Goal: Transaction & Acquisition: Purchase product/service

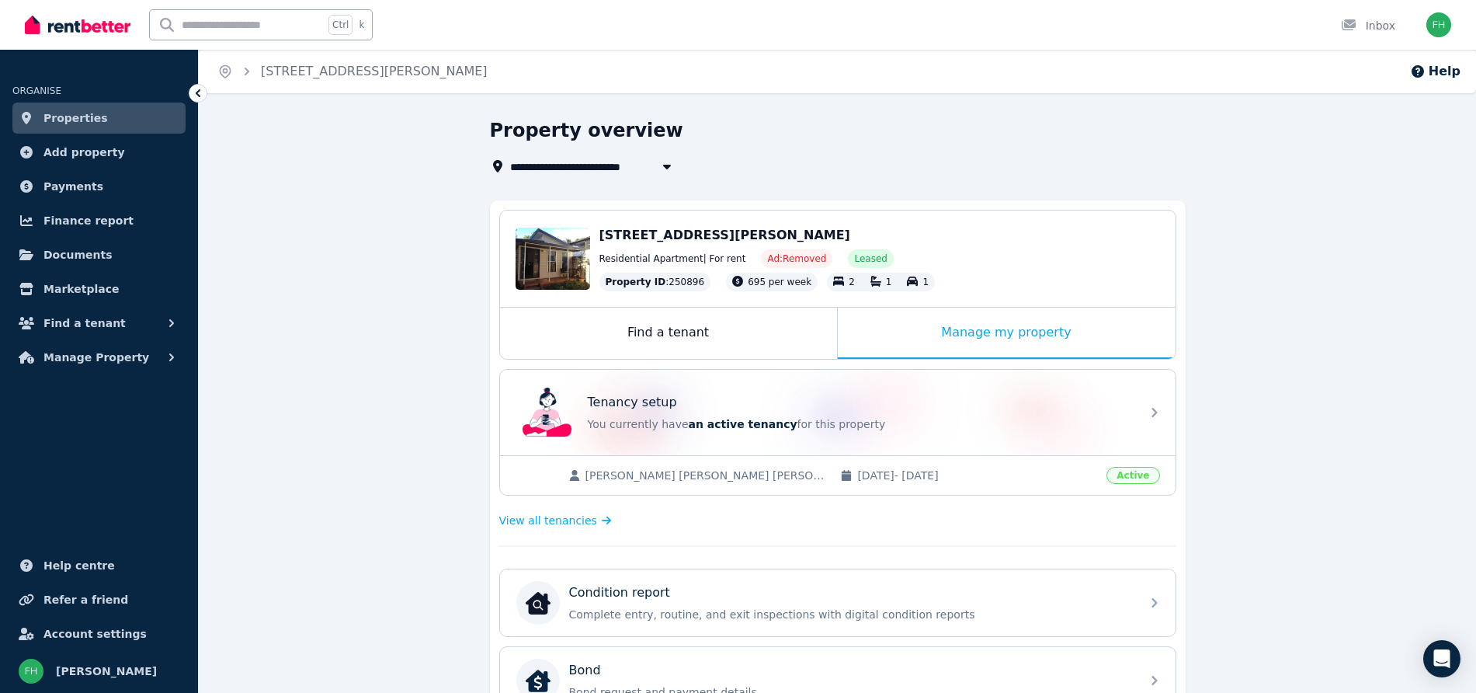
click at [327, 193] on div "**********" at bounding box center [837, 644] width 1277 height 1053
click at [71, 120] on span "Properties" at bounding box center [75, 118] width 64 height 19
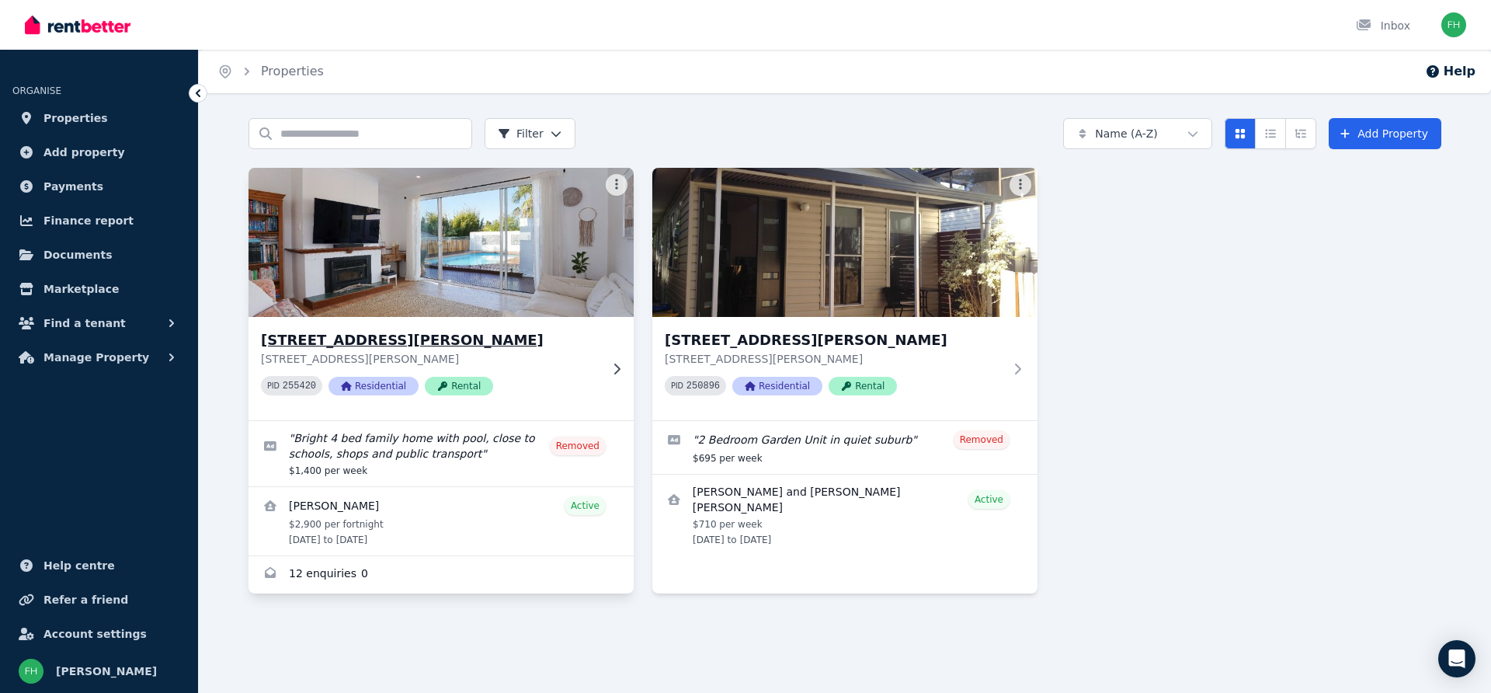
click at [457, 242] on img at bounding box center [441, 242] width 405 height 157
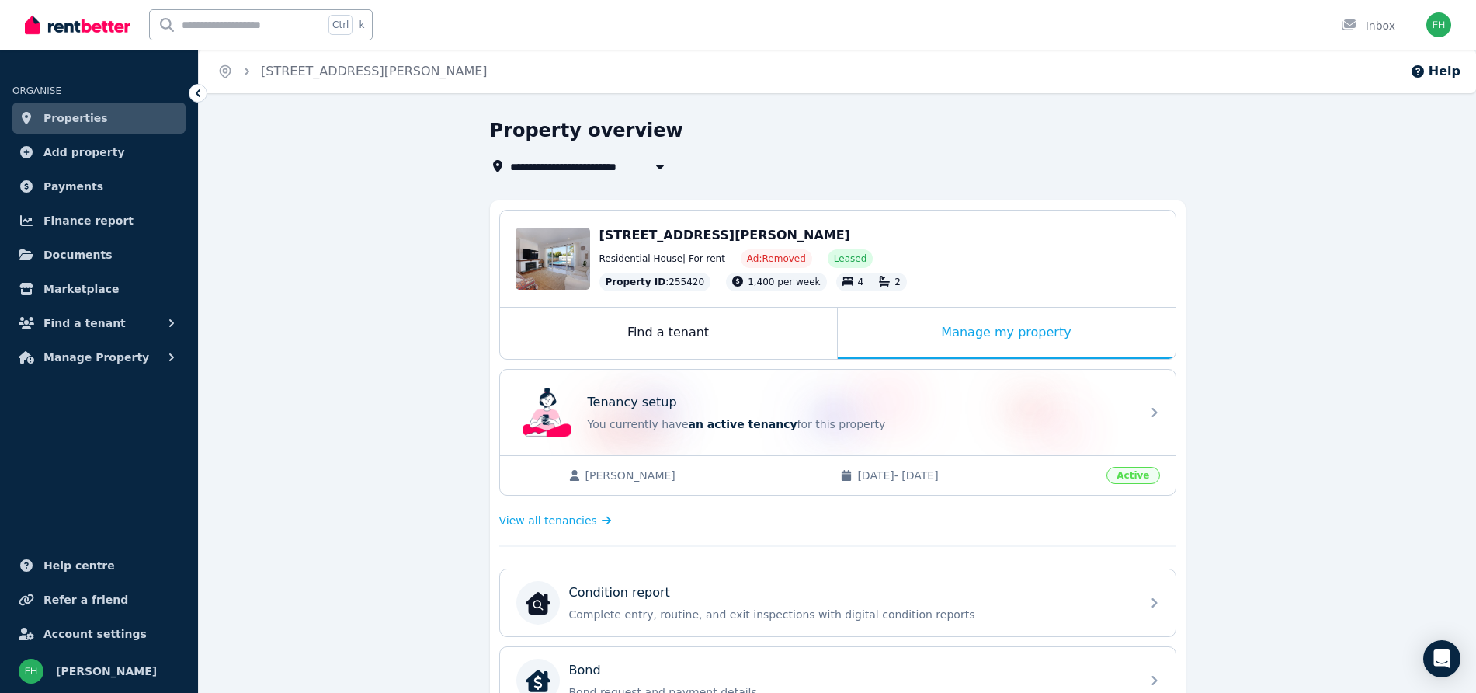
scroll to position [97, 0]
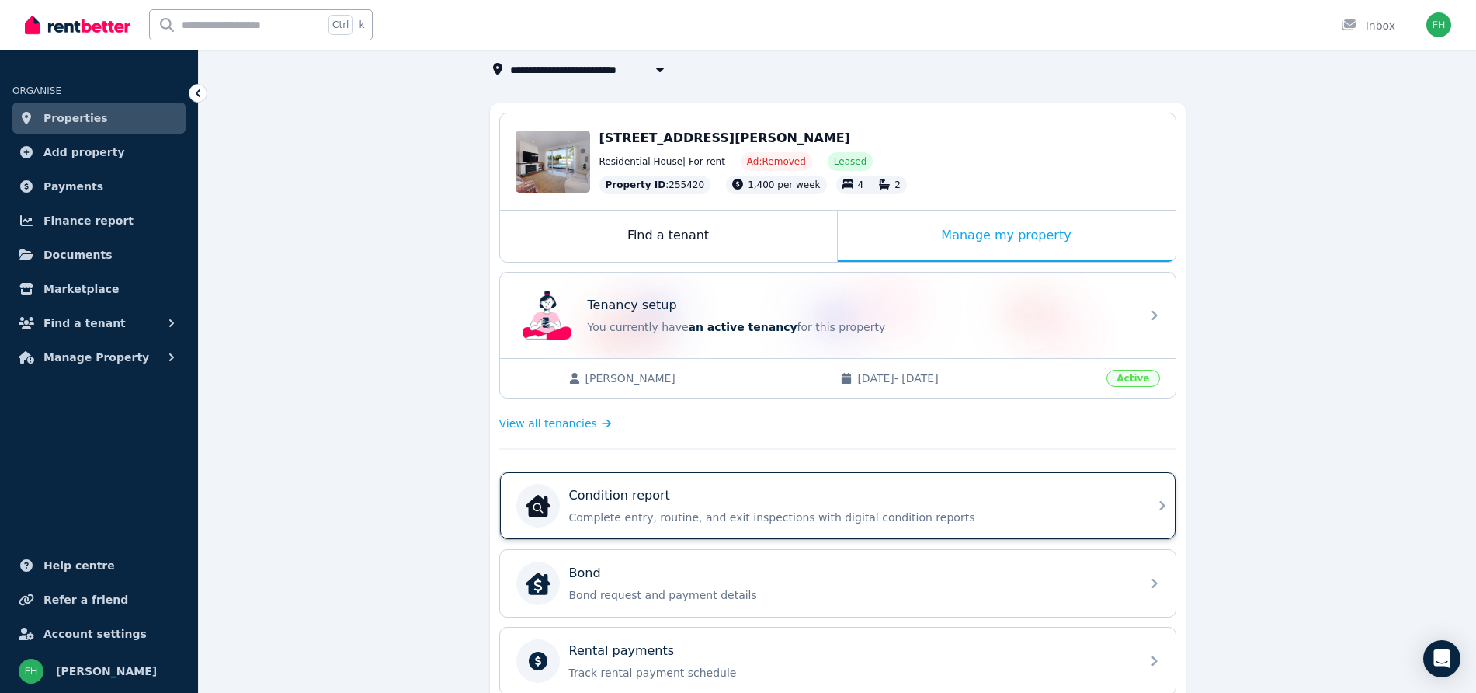
click at [1030, 509] on p "Complete entry, routine, and exit inspections with digital condition reports" at bounding box center [850, 517] width 562 height 16
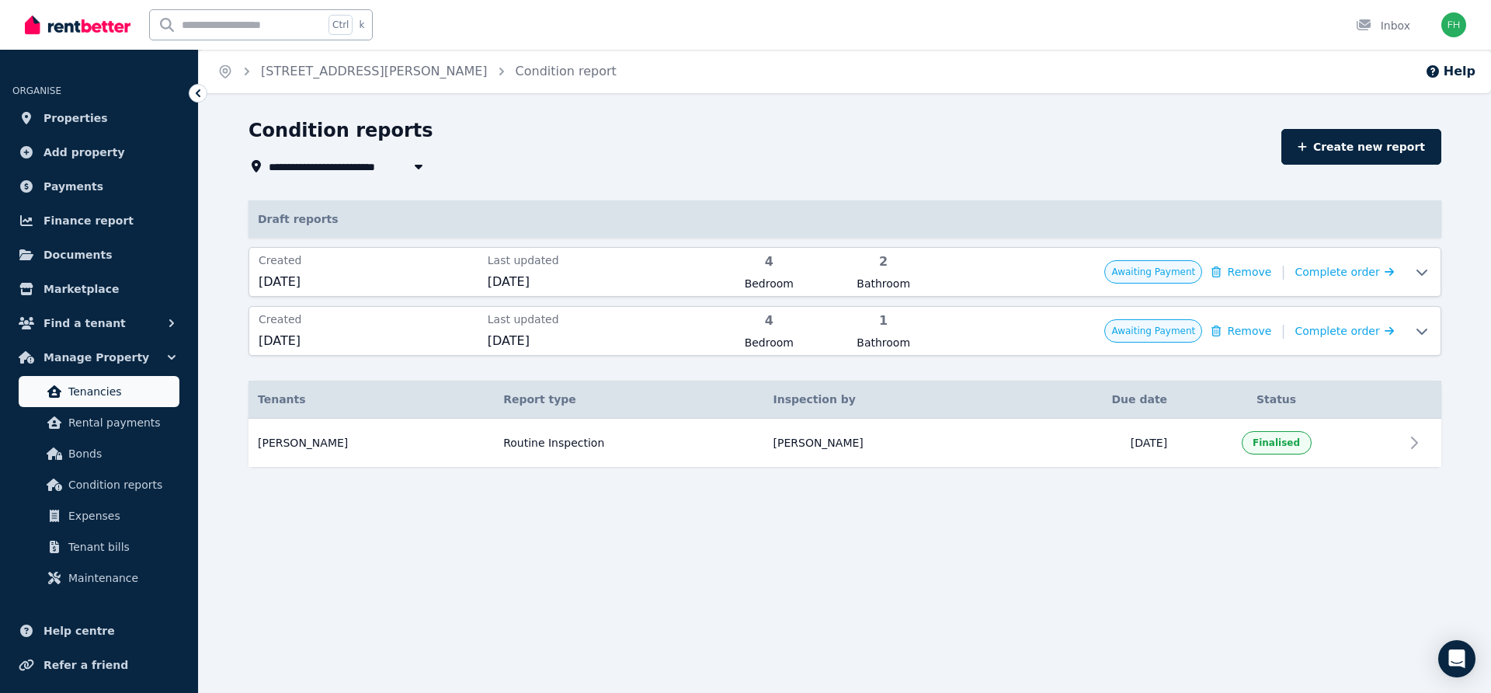
click at [94, 394] on span "Tenancies" at bounding box center [120, 391] width 105 height 19
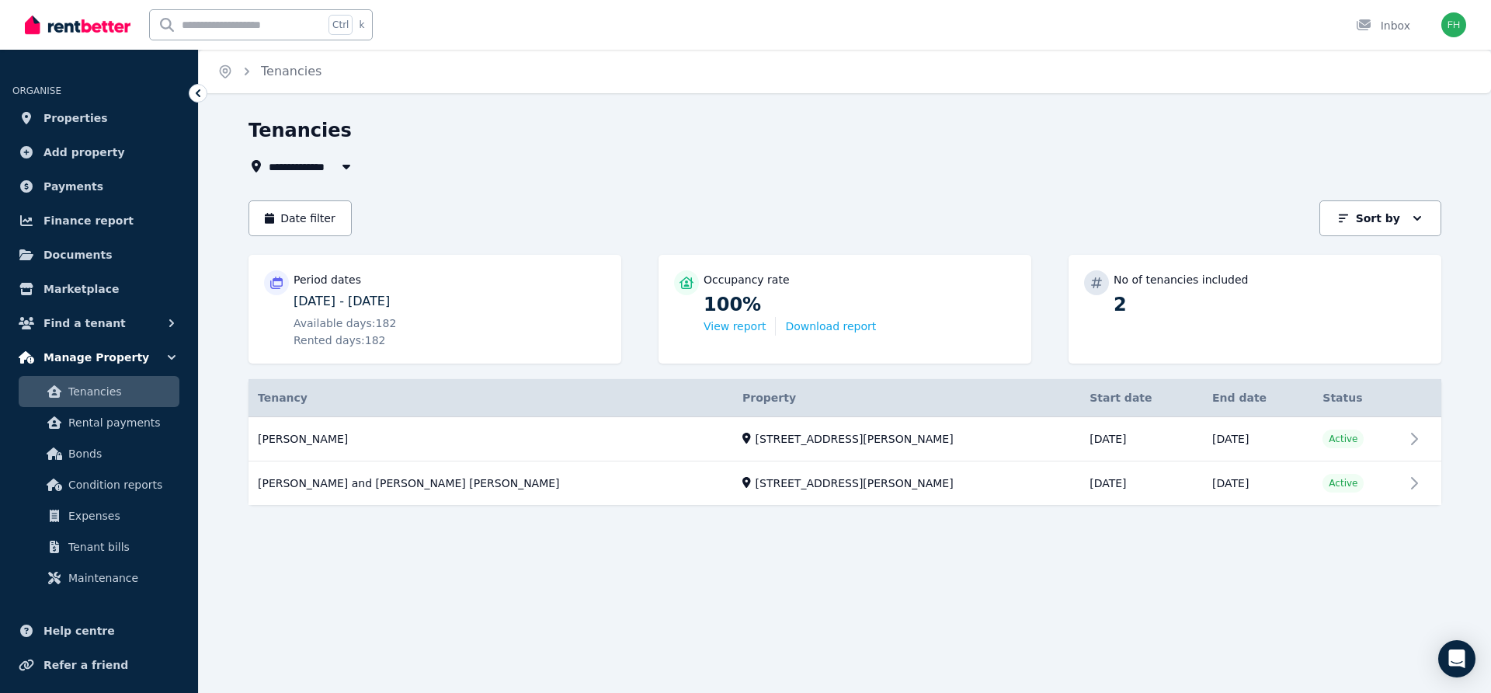
click at [78, 354] on span "Manage Property" at bounding box center [96, 357] width 106 height 19
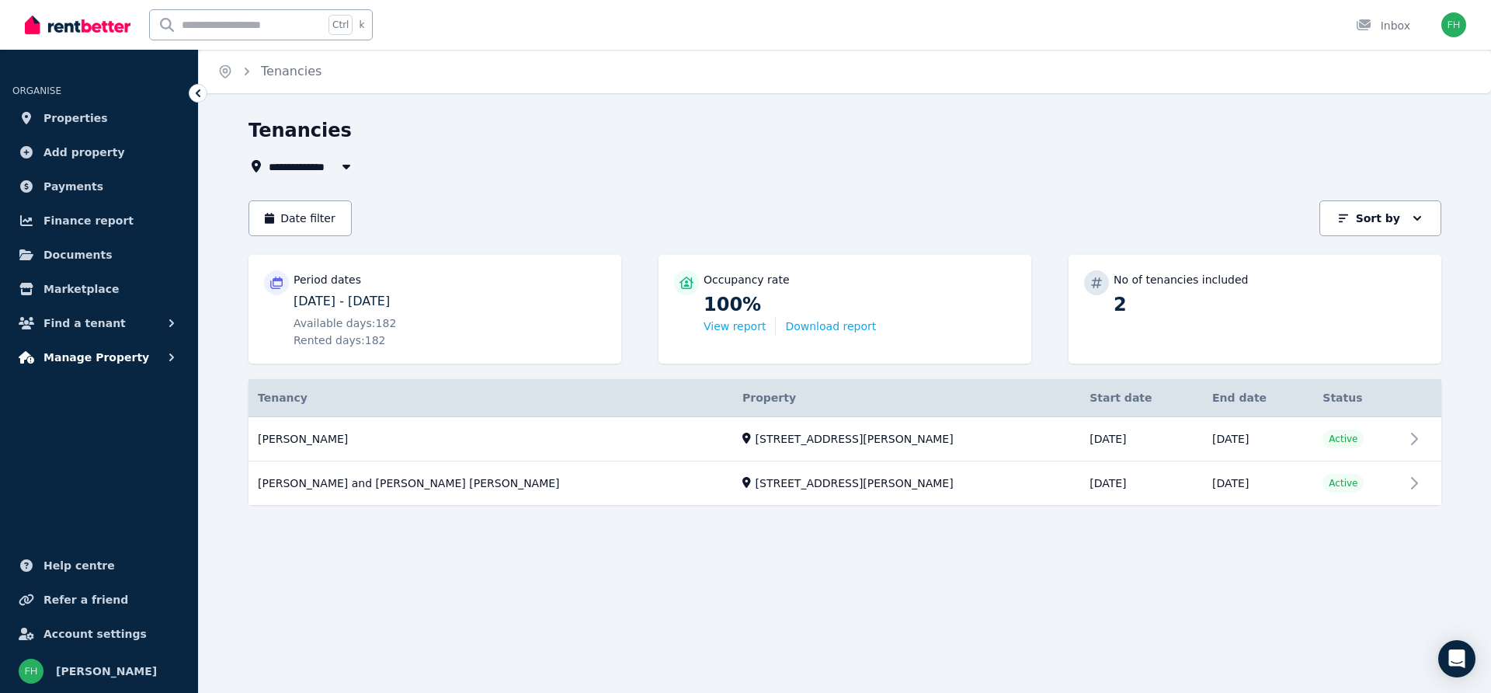
click at [78, 354] on span "Manage Property" at bounding box center [96, 357] width 106 height 19
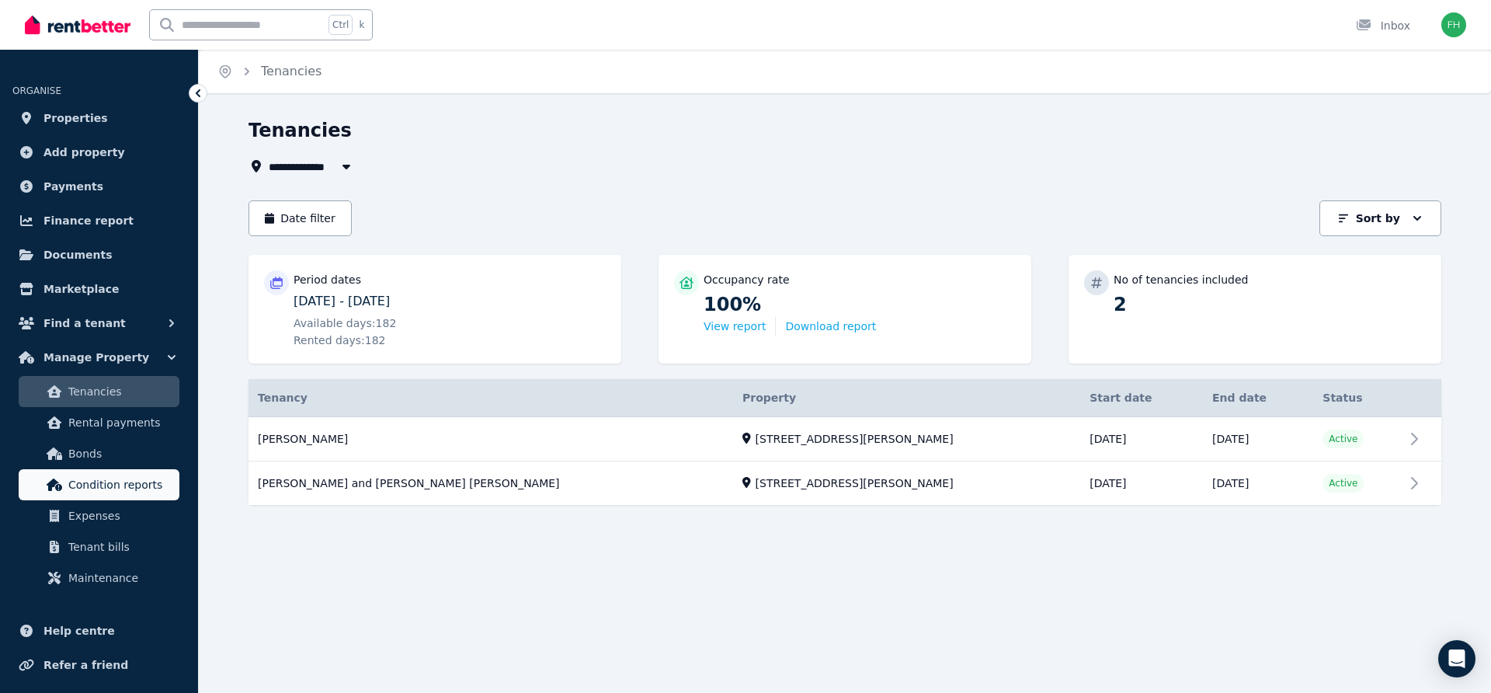
click at [89, 481] on span "Condition reports" at bounding box center [120, 484] width 105 height 19
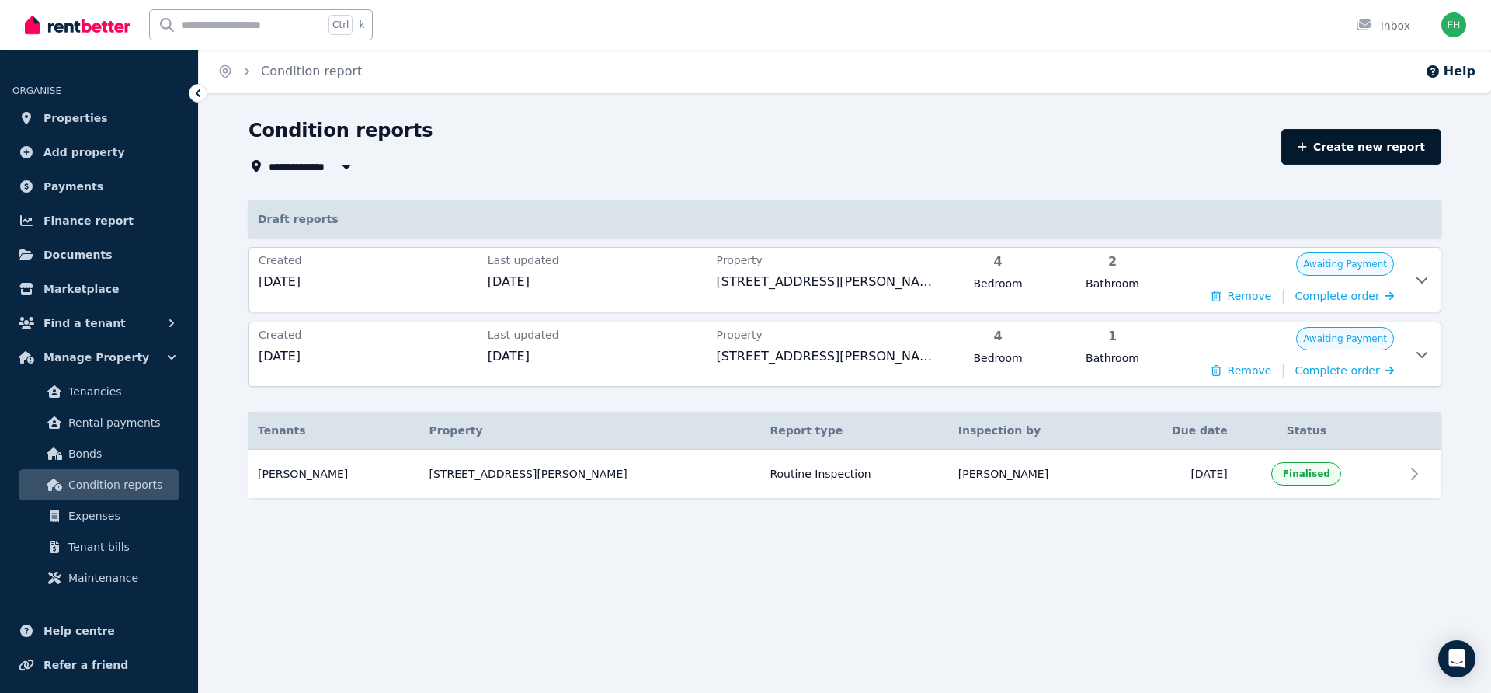
click at [1326, 139] on link "Create new report" at bounding box center [1361, 147] width 160 height 36
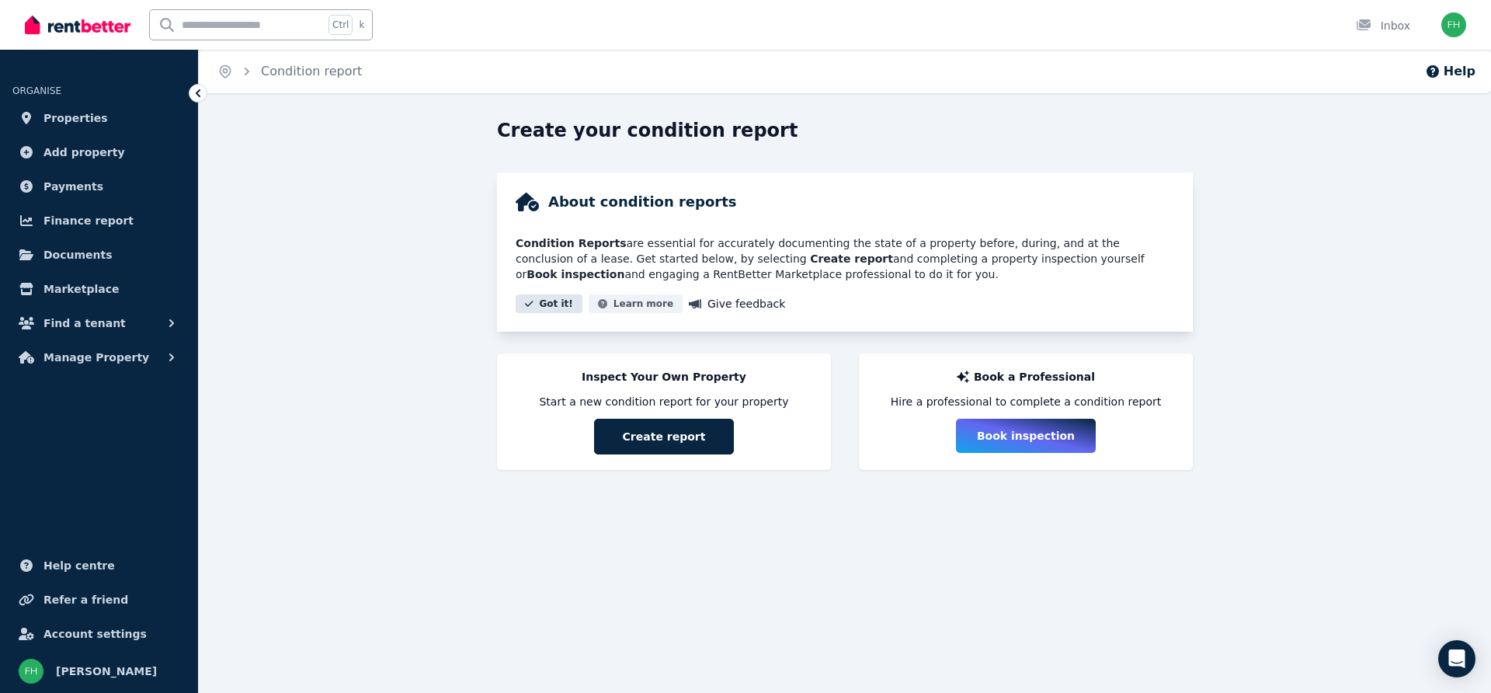
click at [541, 308] on button "Got it!" at bounding box center [549, 303] width 67 height 19
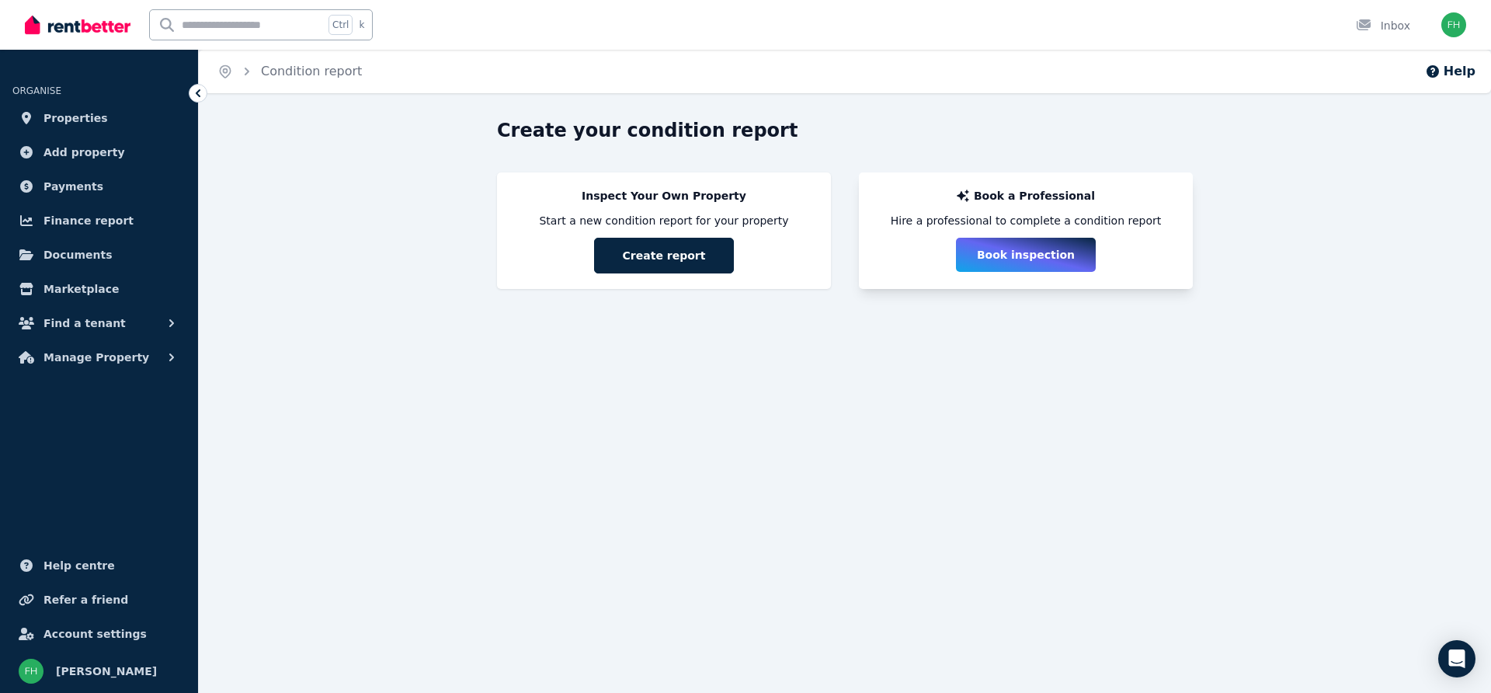
click at [1028, 256] on button "Book inspection" at bounding box center [1026, 255] width 140 height 34
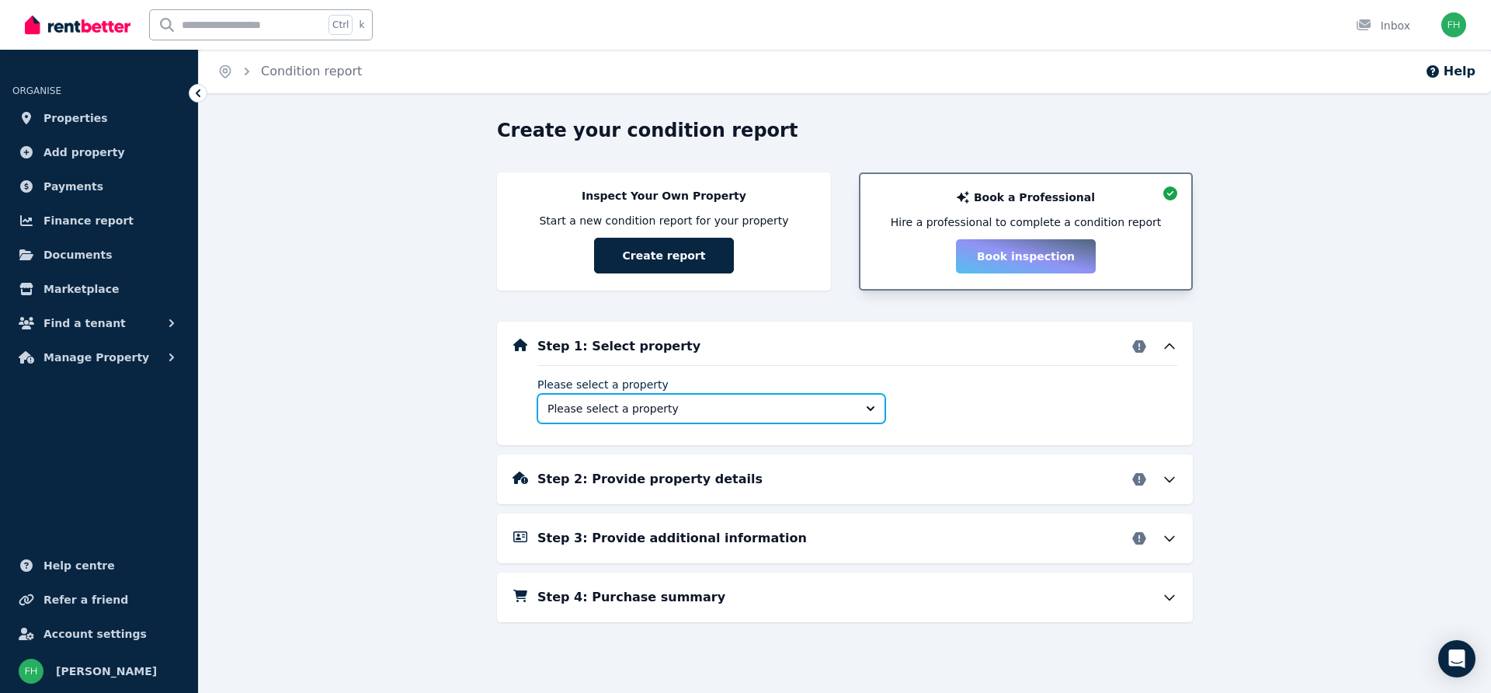
click at [871, 405] on button "Please select a property" at bounding box center [711, 409] width 348 height 30
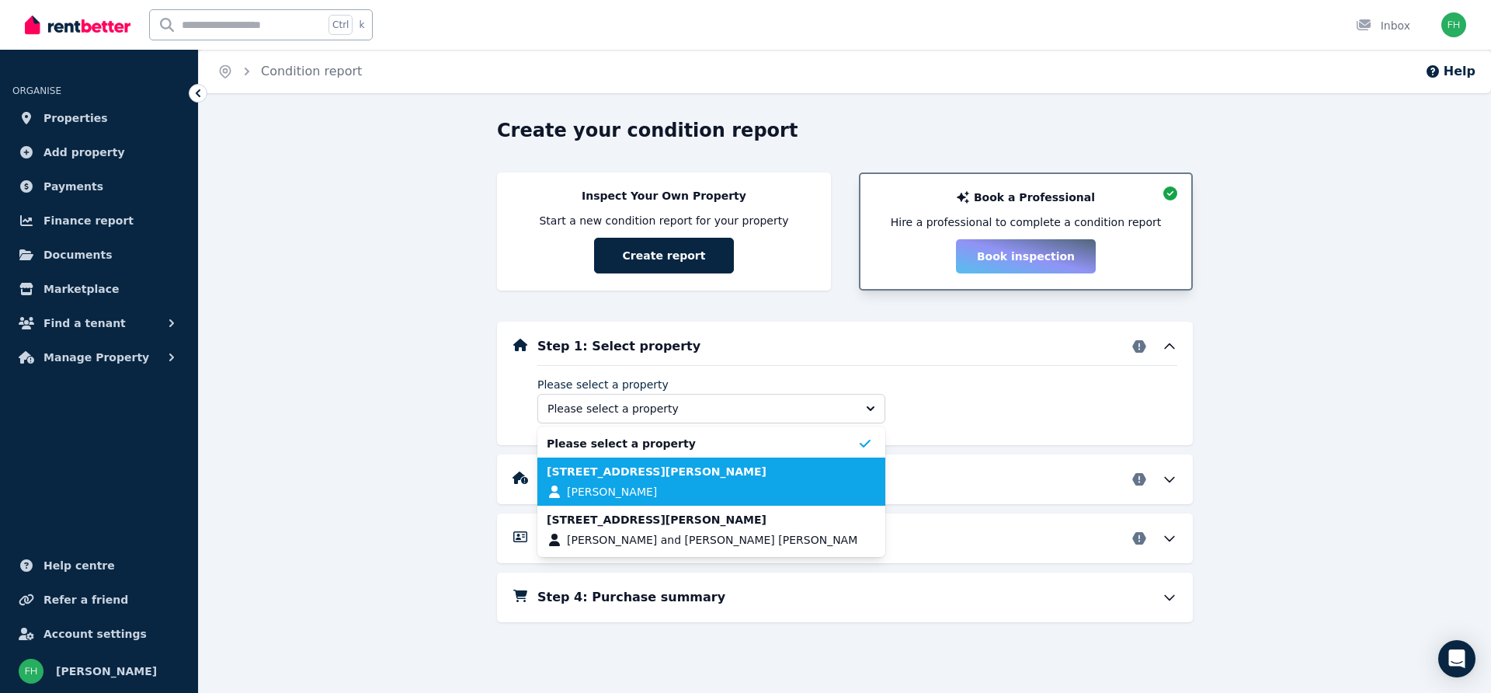
click at [582, 473] on span "[STREET_ADDRESS][PERSON_NAME]" at bounding box center [657, 472] width 220 height 16
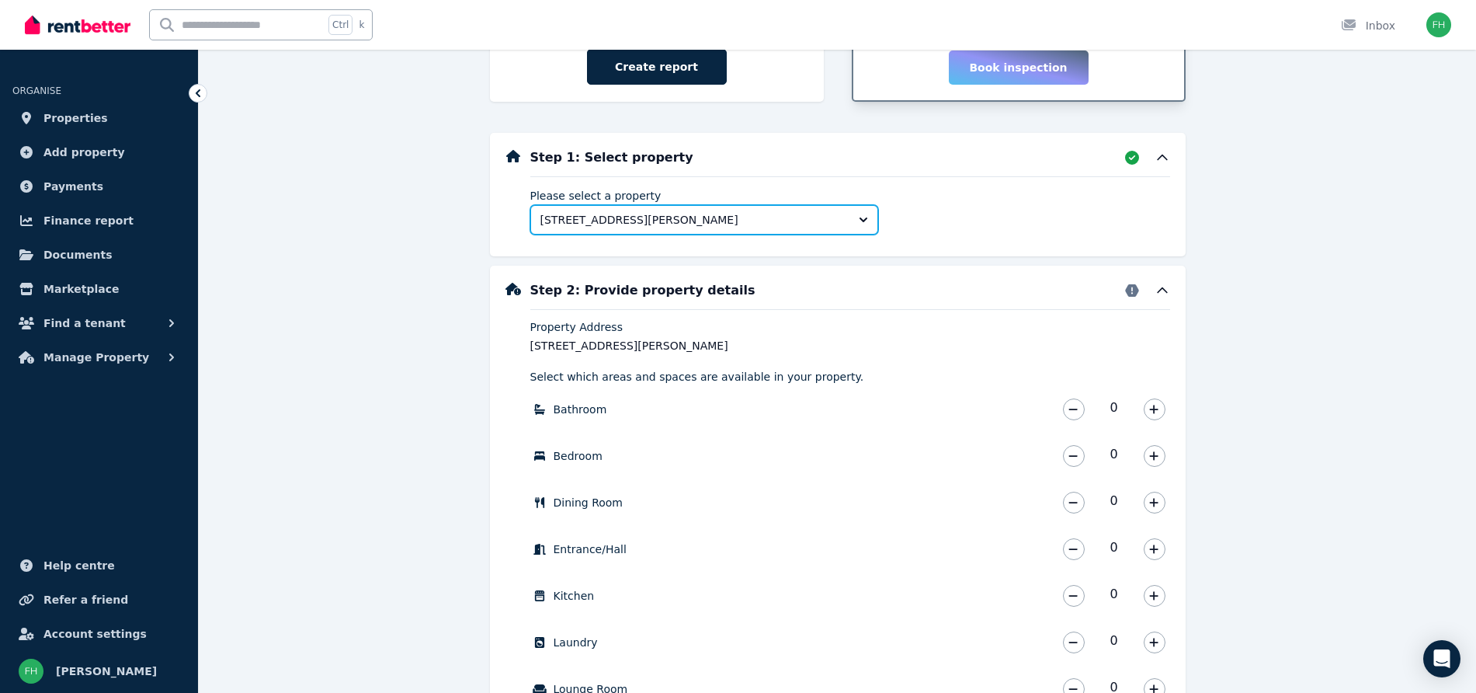
scroll to position [395, 0]
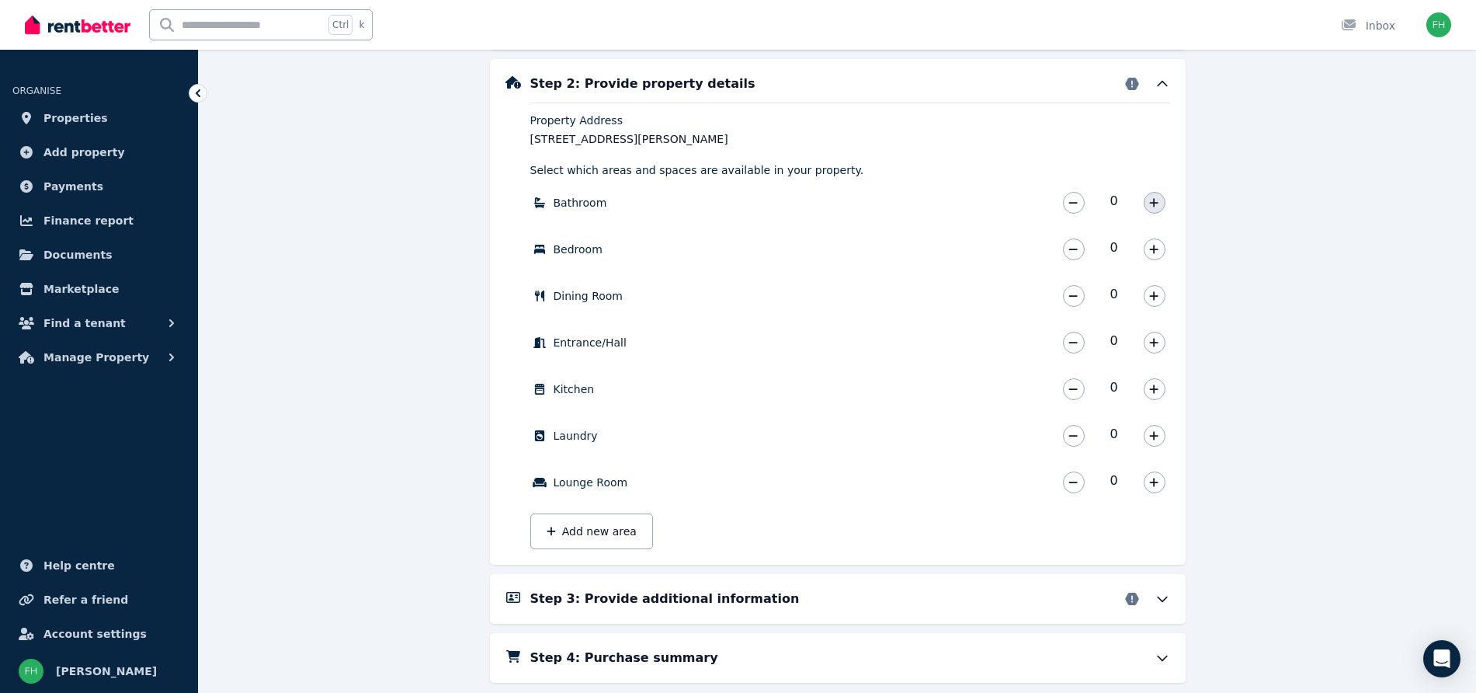
click at [1146, 196] on button "button" at bounding box center [1155, 203] width 22 height 22
click at [1153, 200] on icon "button" at bounding box center [1153, 202] width 9 height 11
click at [1152, 252] on icon "button" at bounding box center [1153, 249] width 9 height 11
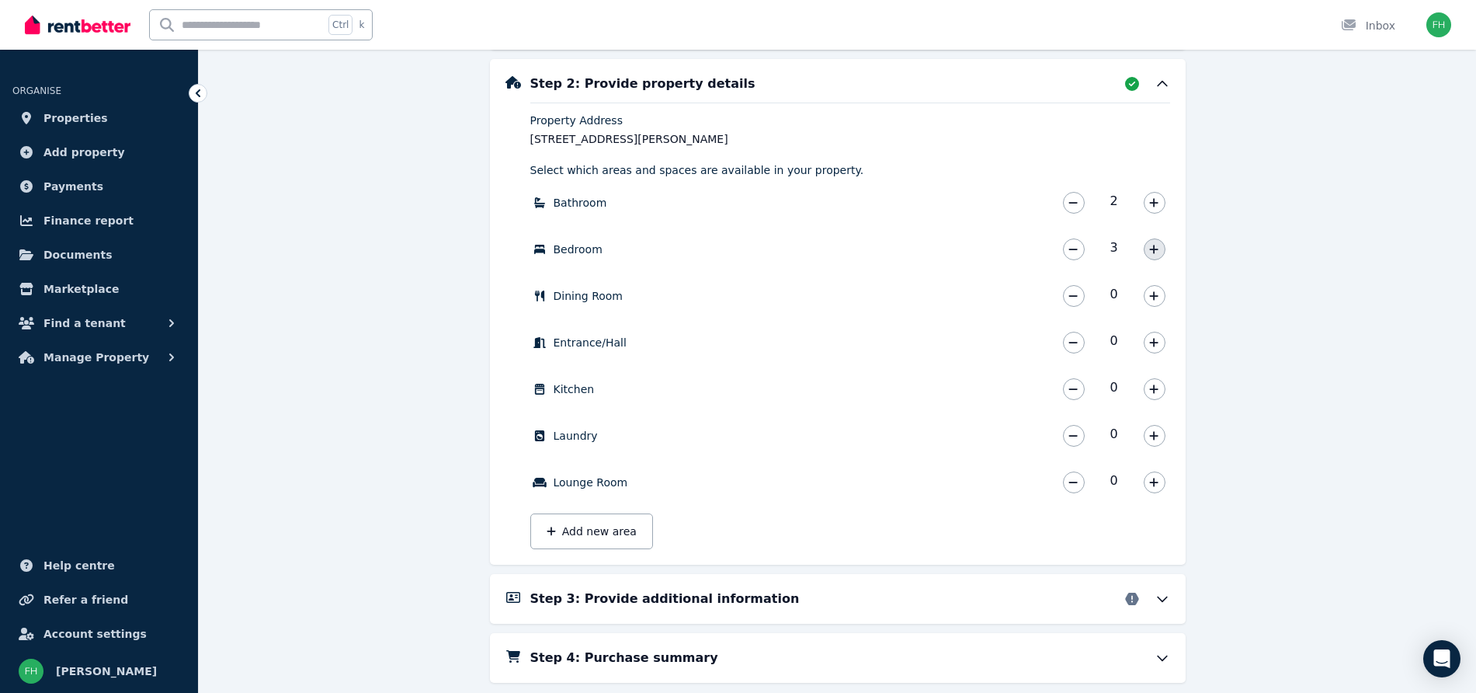
click at [1152, 252] on icon "button" at bounding box center [1153, 249] width 9 height 11
click at [1146, 297] on button "button" at bounding box center [1155, 296] width 22 height 22
click at [1153, 341] on icon "button" at bounding box center [1153, 342] width 9 height 11
click at [1153, 391] on icon "button" at bounding box center [1153, 389] width 9 height 11
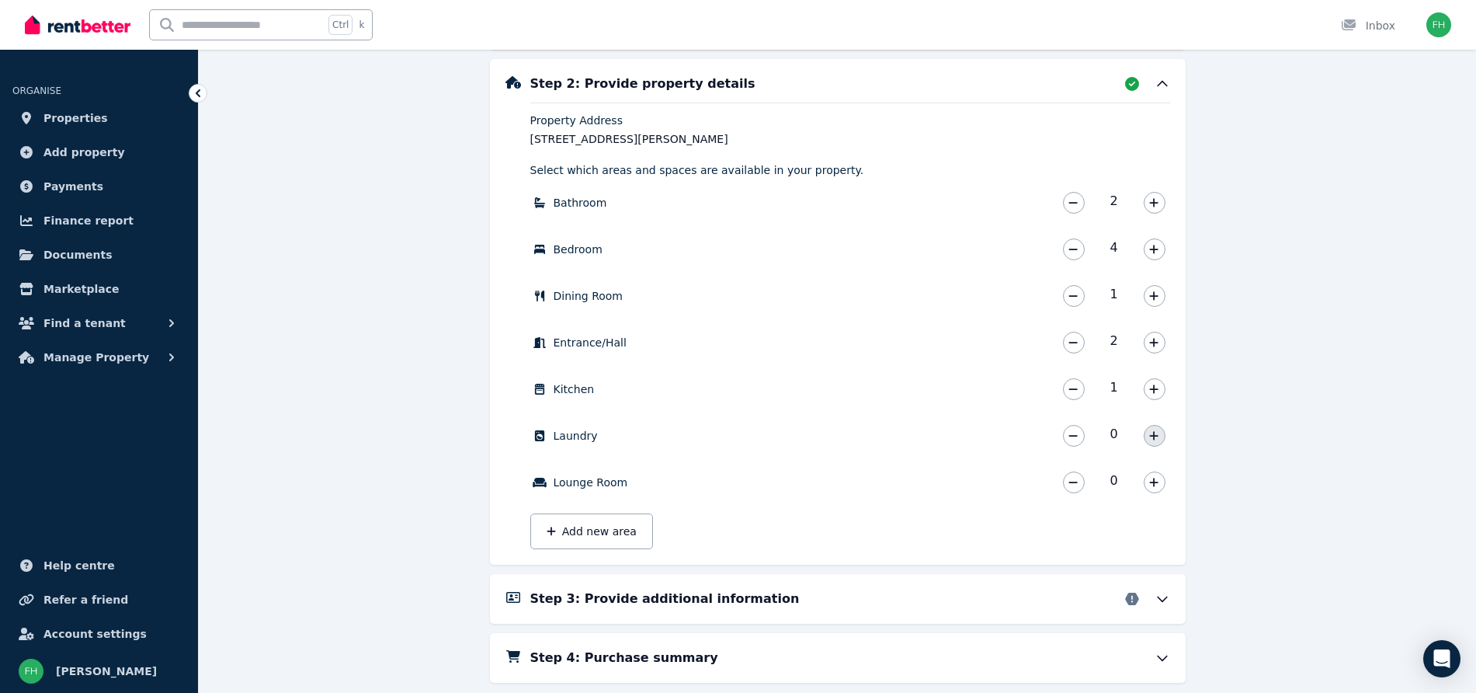
click at [1153, 440] on icon "button" at bounding box center [1153, 435] width 9 height 11
click at [1158, 486] on icon "button" at bounding box center [1153, 482] width 9 height 11
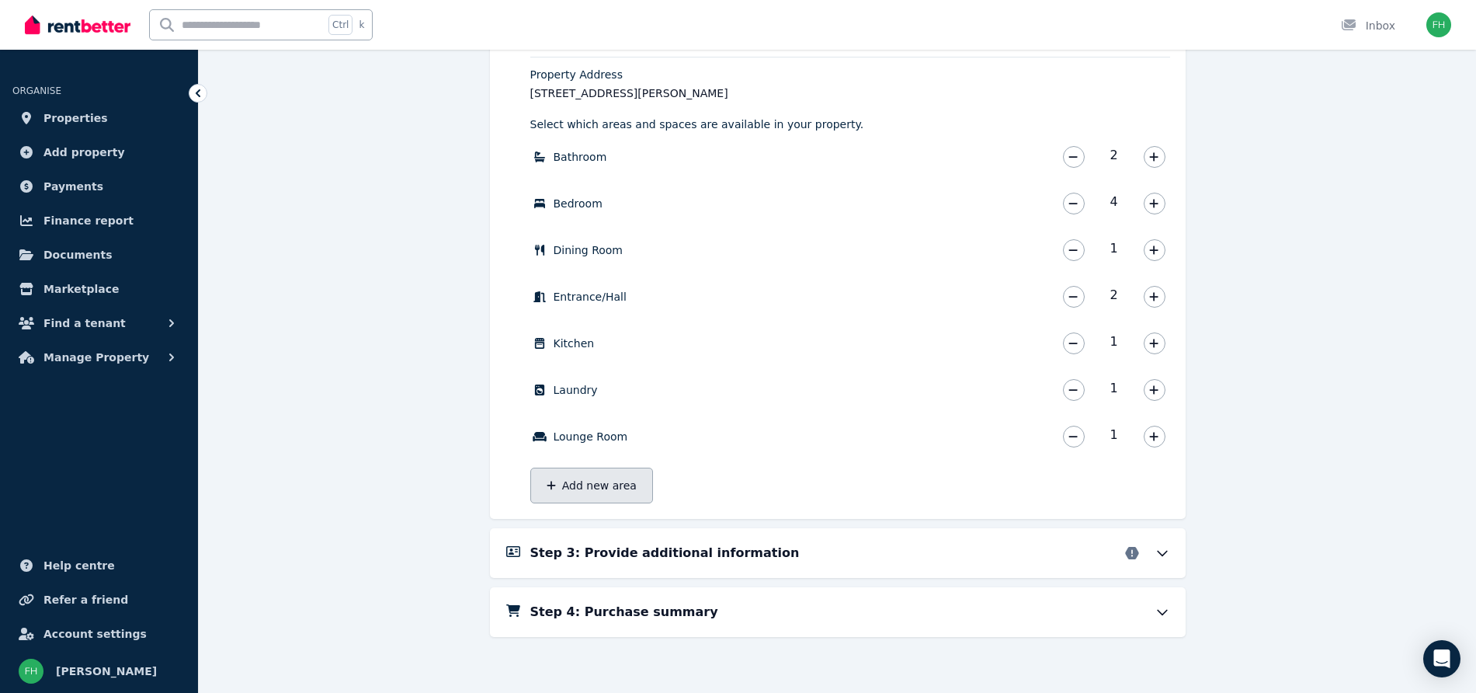
click at [586, 481] on button "Add new area" at bounding box center [591, 485] width 123 height 36
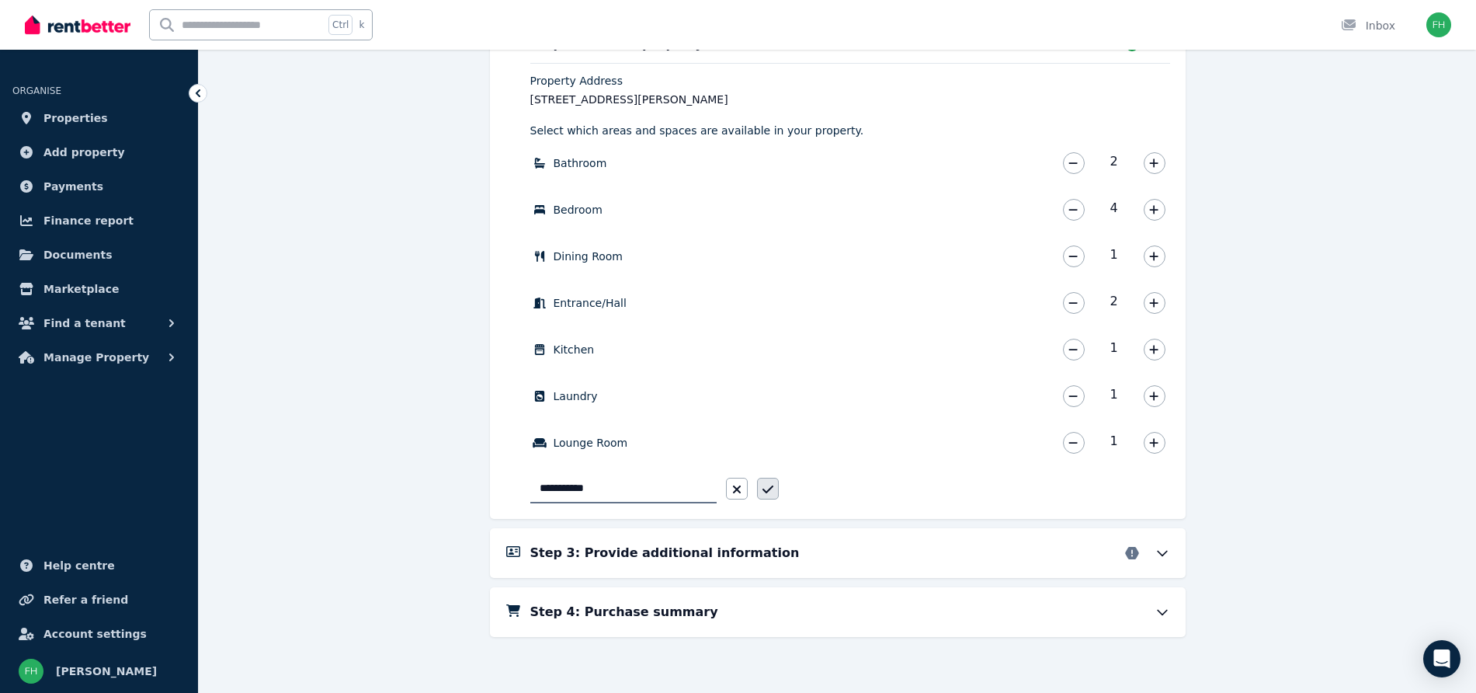
type input "**********"
click at [762, 482] on button "button" at bounding box center [768, 489] width 22 height 22
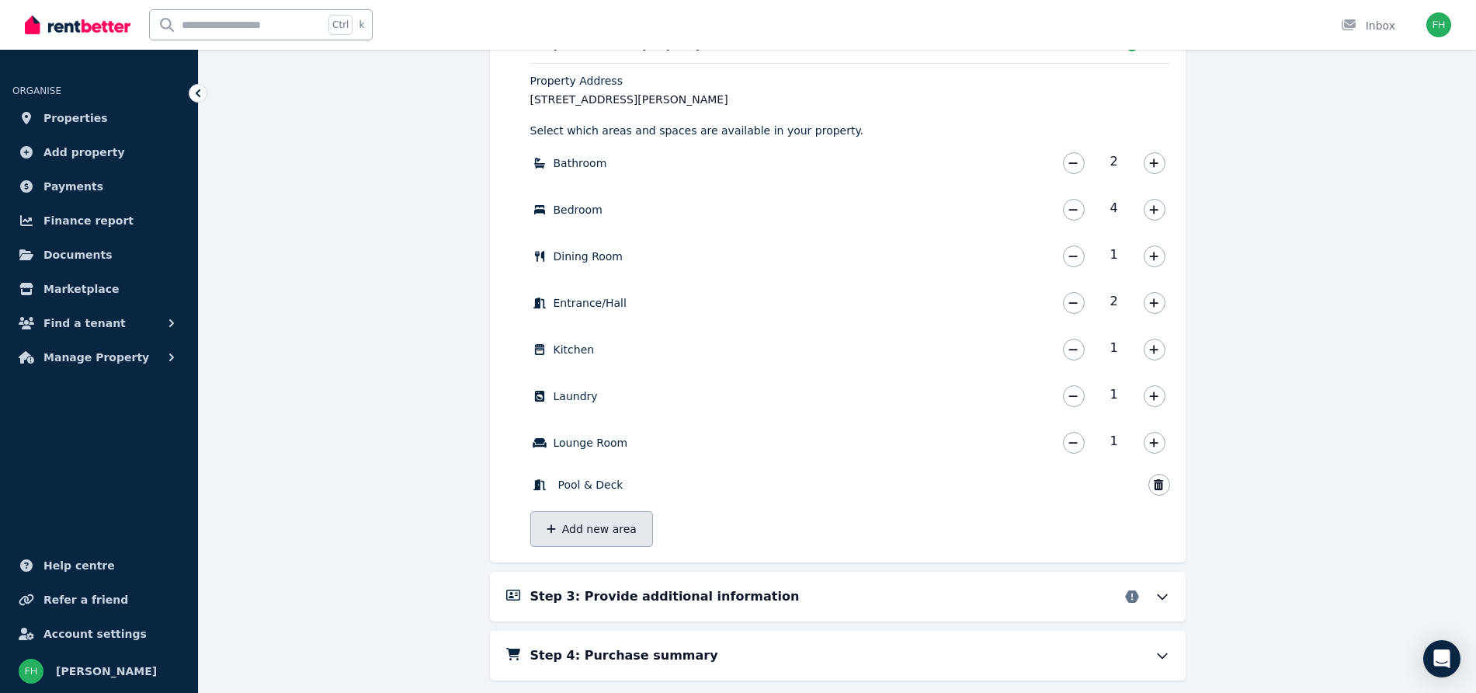
click at [554, 529] on icon "button" at bounding box center [551, 528] width 9 height 9
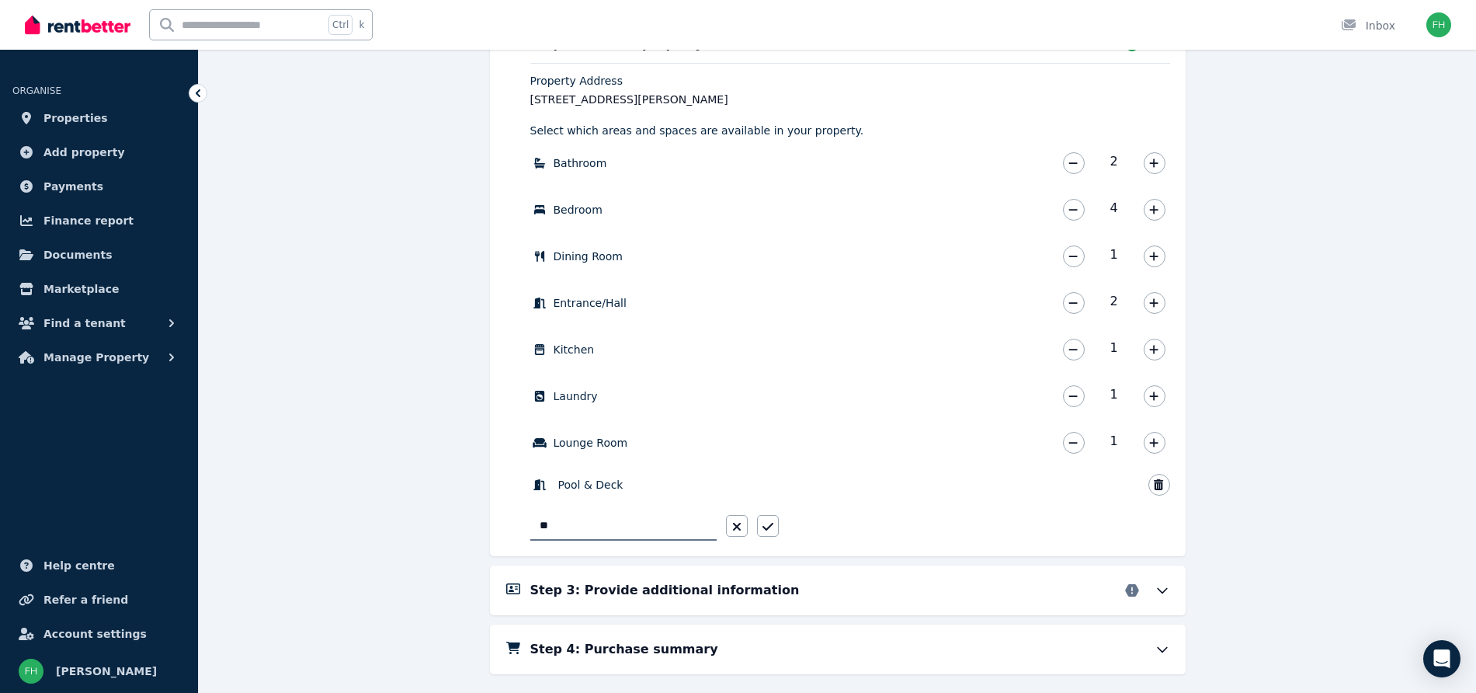
type input "*"
type input "**********"
click at [763, 533] on button "button" at bounding box center [768, 526] width 22 height 22
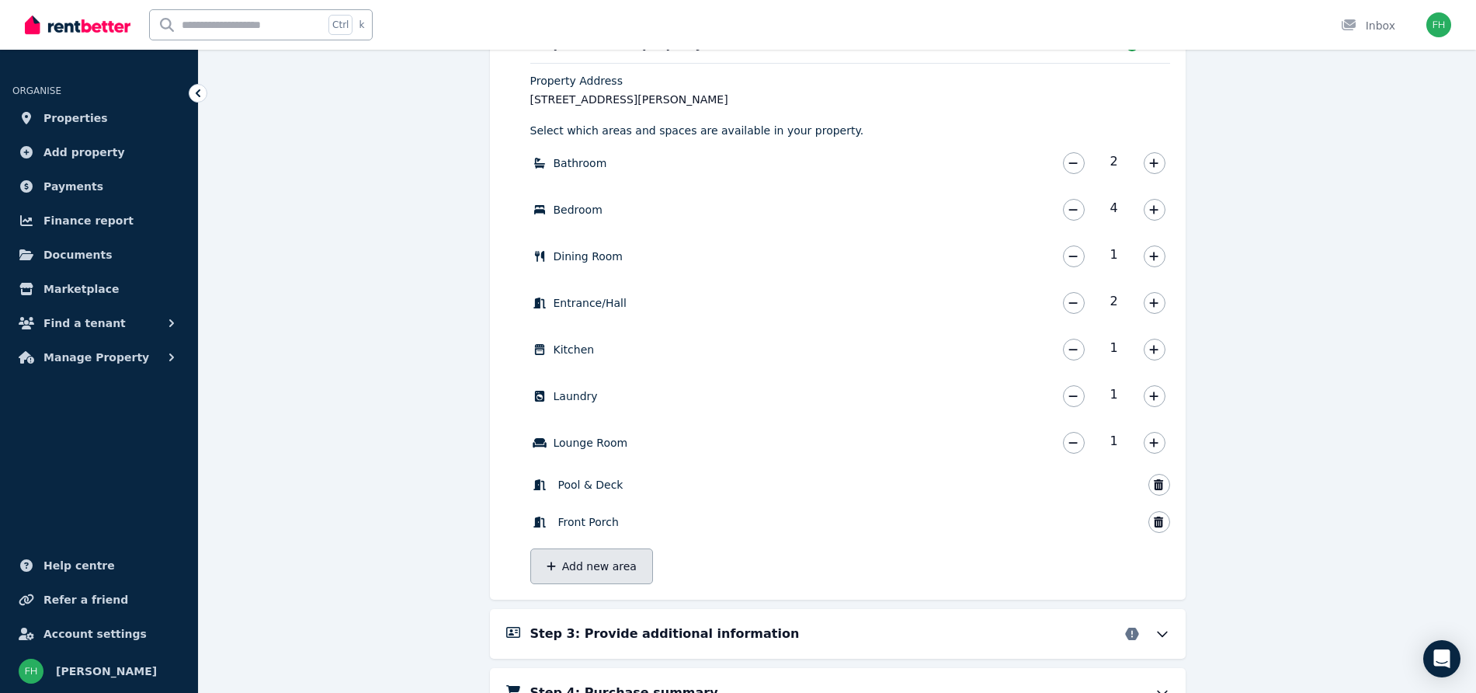
click at [597, 572] on button "Add new area" at bounding box center [591, 566] width 123 height 36
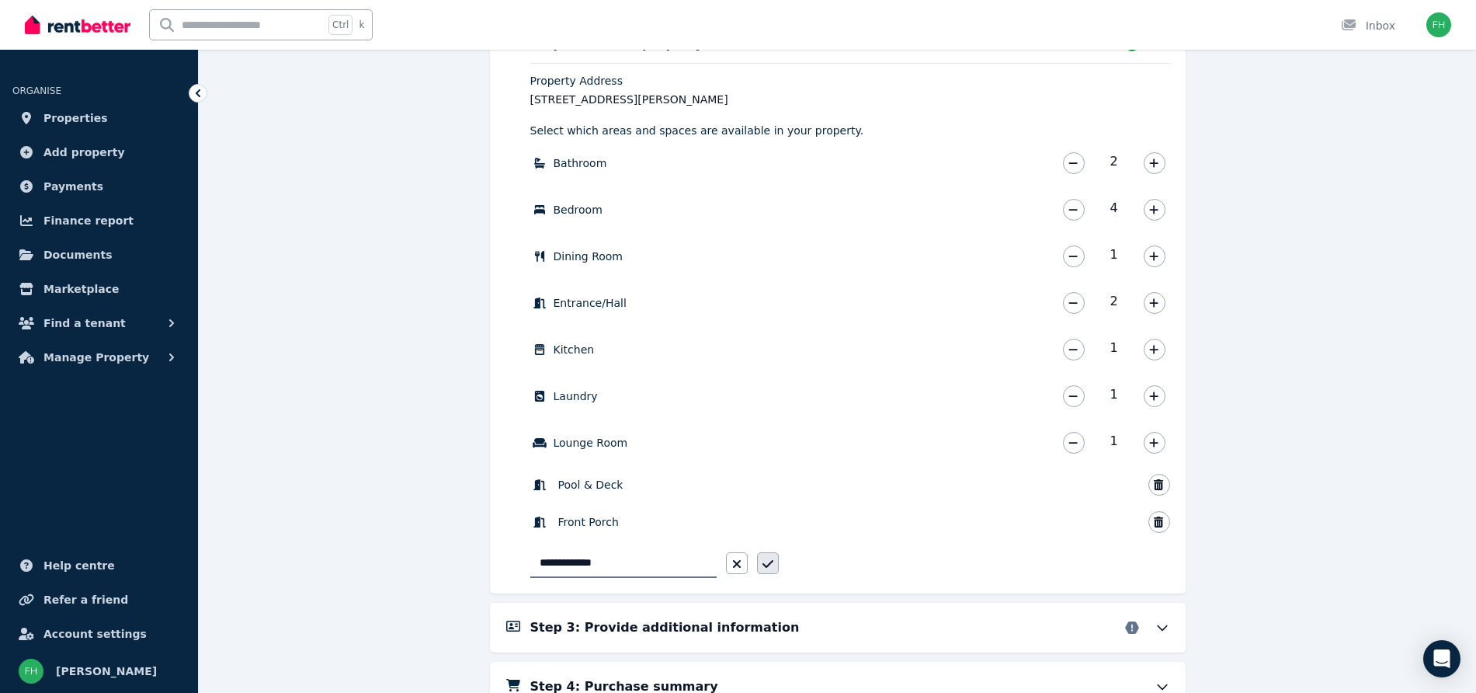
type input "**********"
click at [766, 564] on icon "button" at bounding box center [768, 564] width 11 height 12
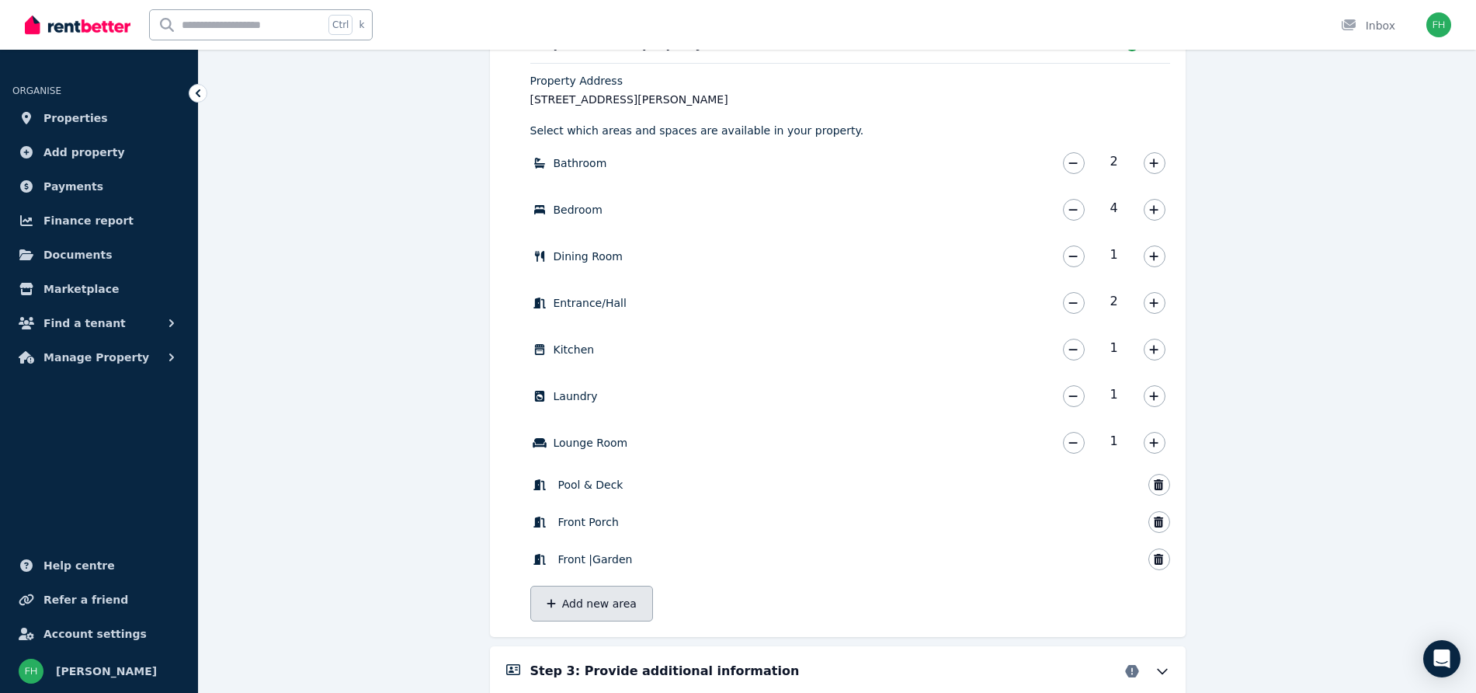
click at [557, 602] on button "Add new area" at bounding box center [591, 604] width 123 height 36
type input "**********"
click at [773, 606] on button "button" at bounding box center [768, 600] width 22 height 22
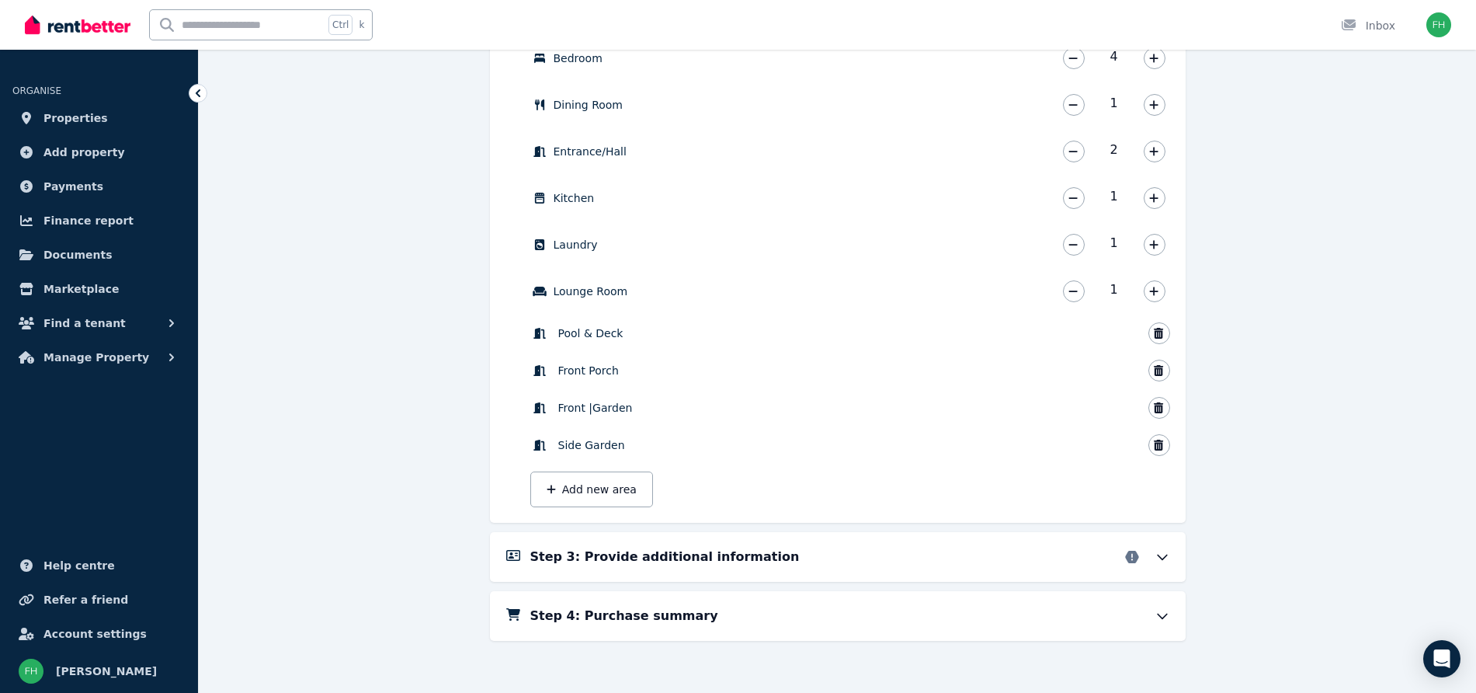
scroll to position [590, 0]
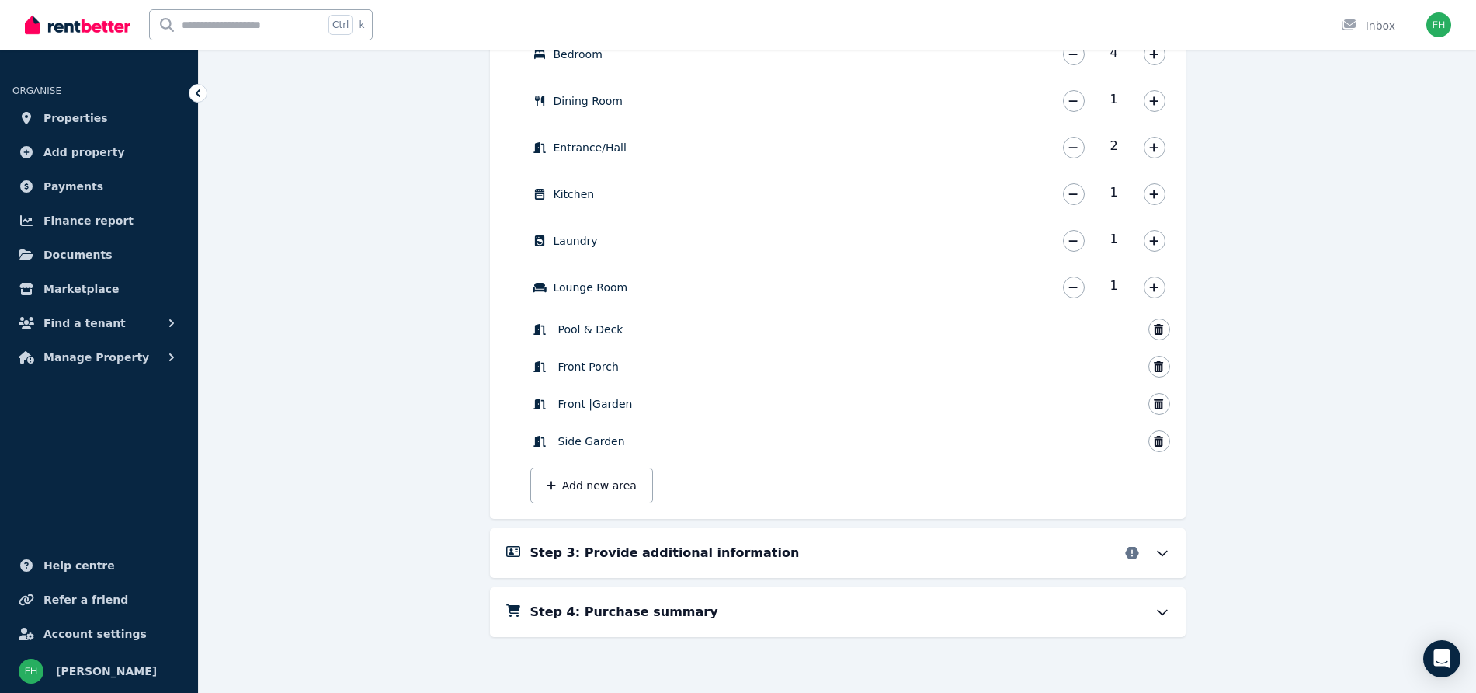
click at [1162, 557] on icon at bounding box center [1163, 553] width 16 height 16
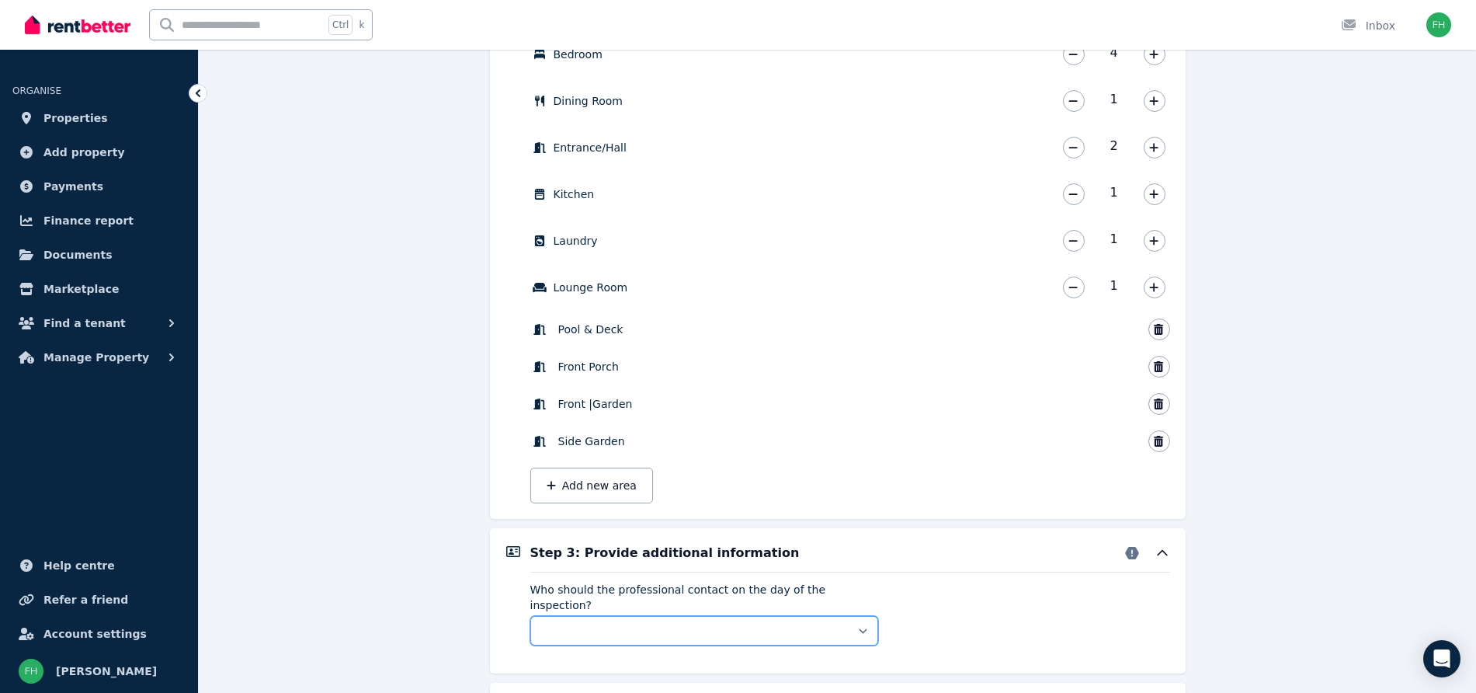
click at [857, 616] on select "** ****** *****" at bounding box center [704, 631] width 348 height 30
select select "******"
click at [530, 616] on select "** ****** *****" at bounding box center [704, 631] width 348 height 30
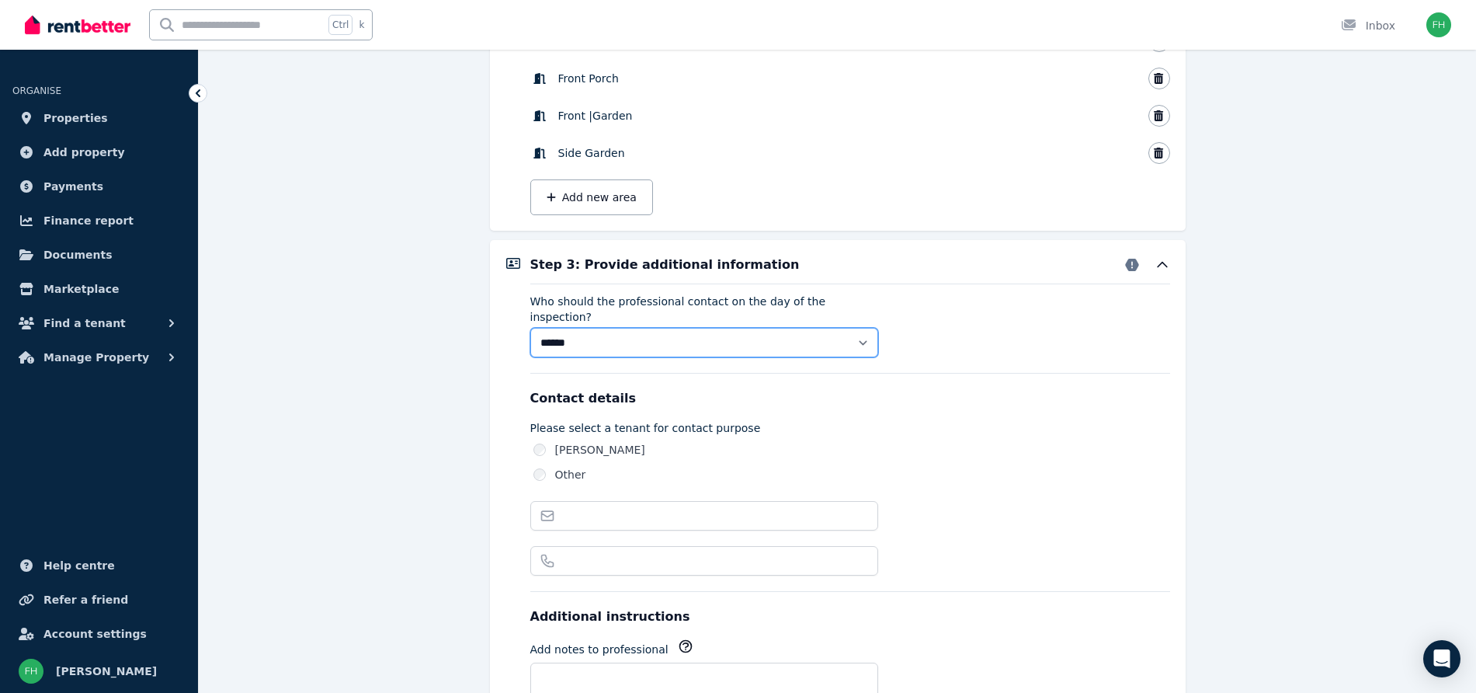
scroll to position [881, 0]
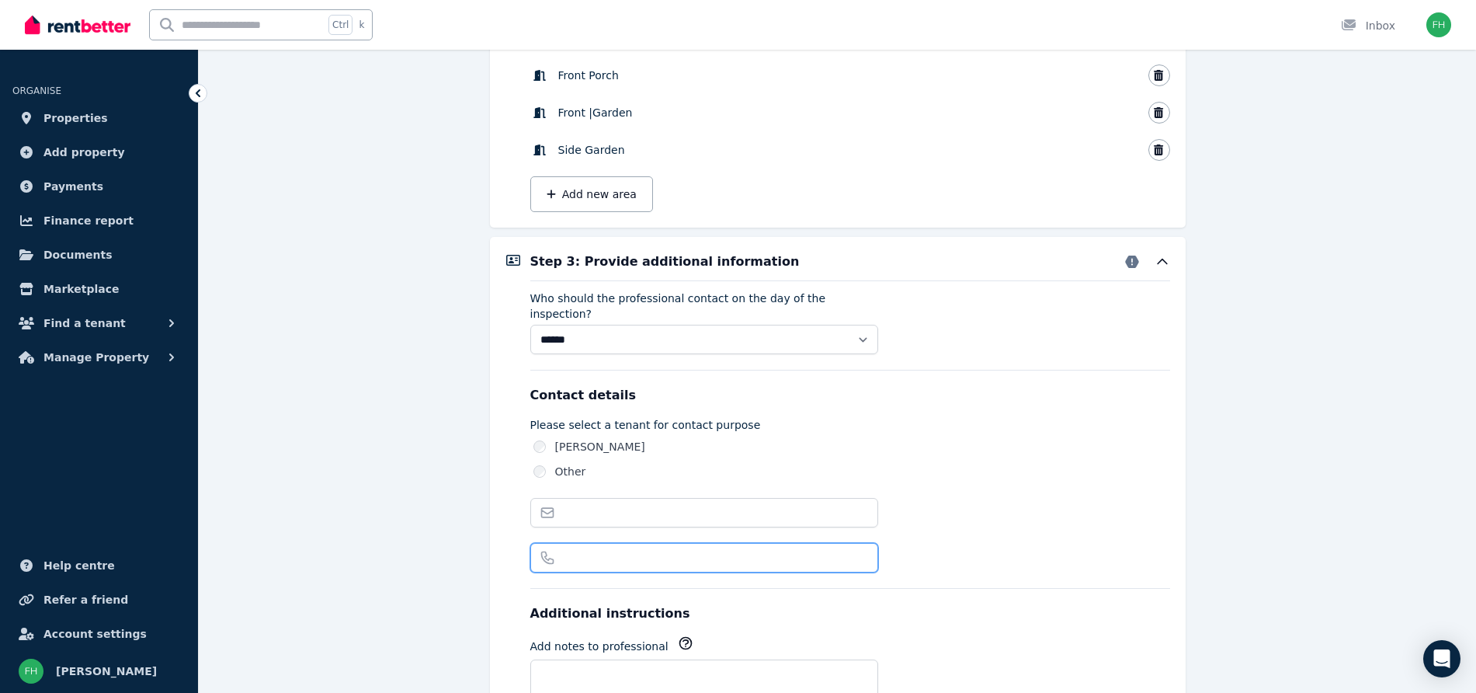
click at [591, 543] on input "What phone number should we contact?" at bounding box center [704, 558] width 348 height 30
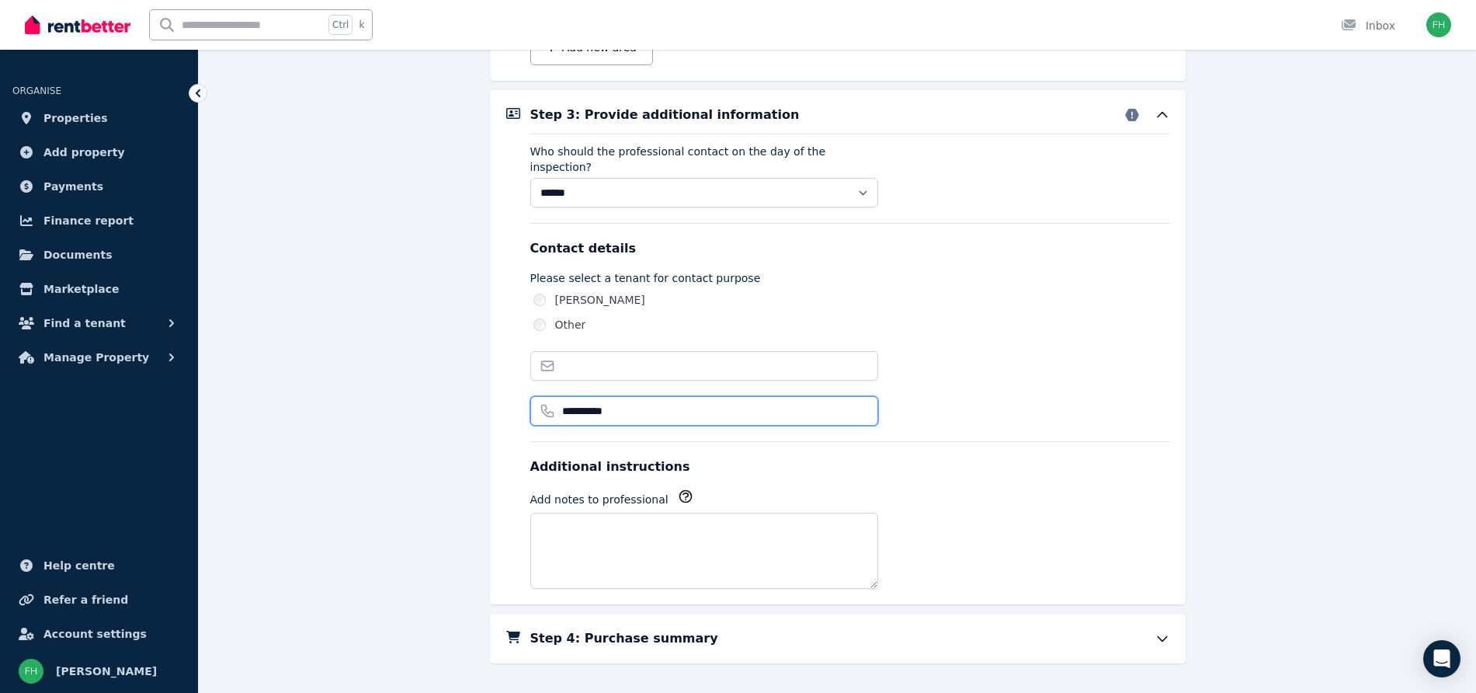
scroll to position [1038, 0]
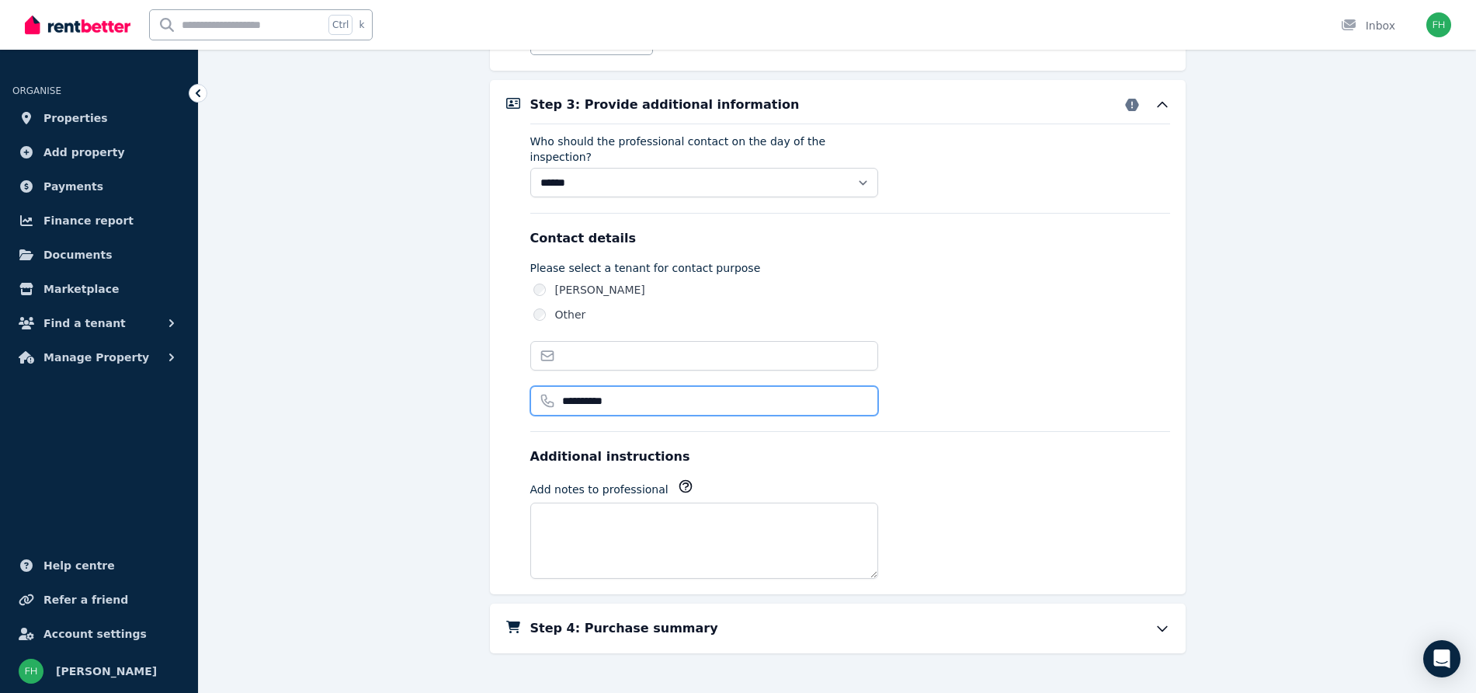
type input "**********"
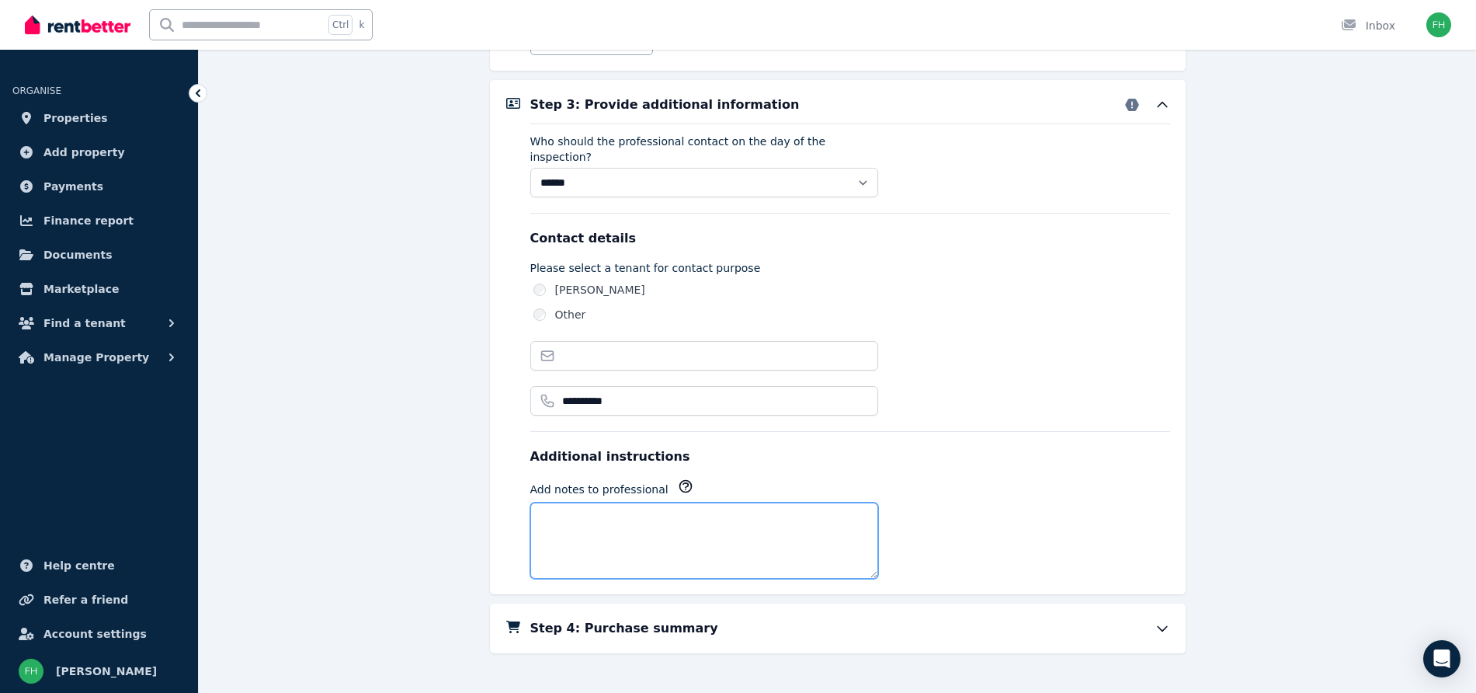
click at [621, 526] on textarea "Add notes to professional" at bounding box center [704, 540] width 348 height 76
type textarea "*"
type textarea "**********"
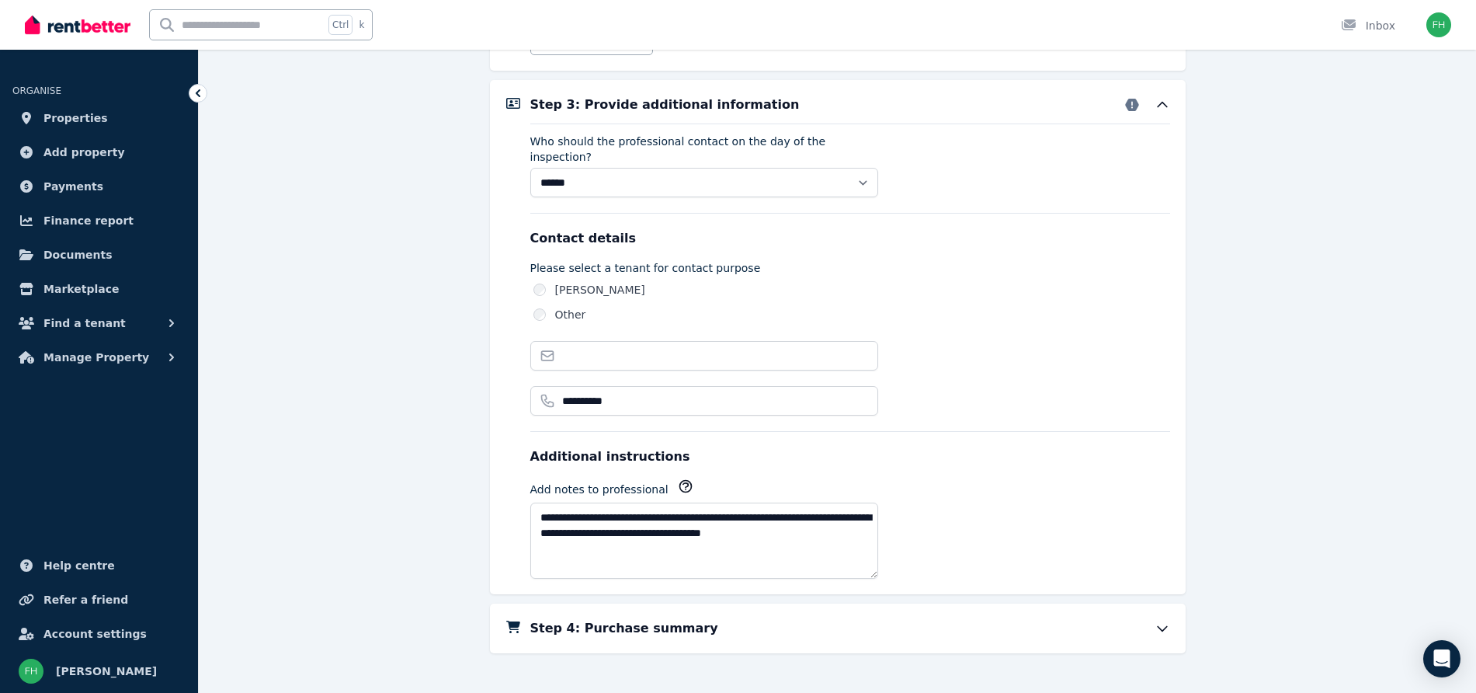
click at [1174, 610] on div "Step 4: Purchase summary" at bounding box center [838, 628] width 696 height 50
click at [1166, 620] on icon at bounding box center [1163, 628] width 16 height 16
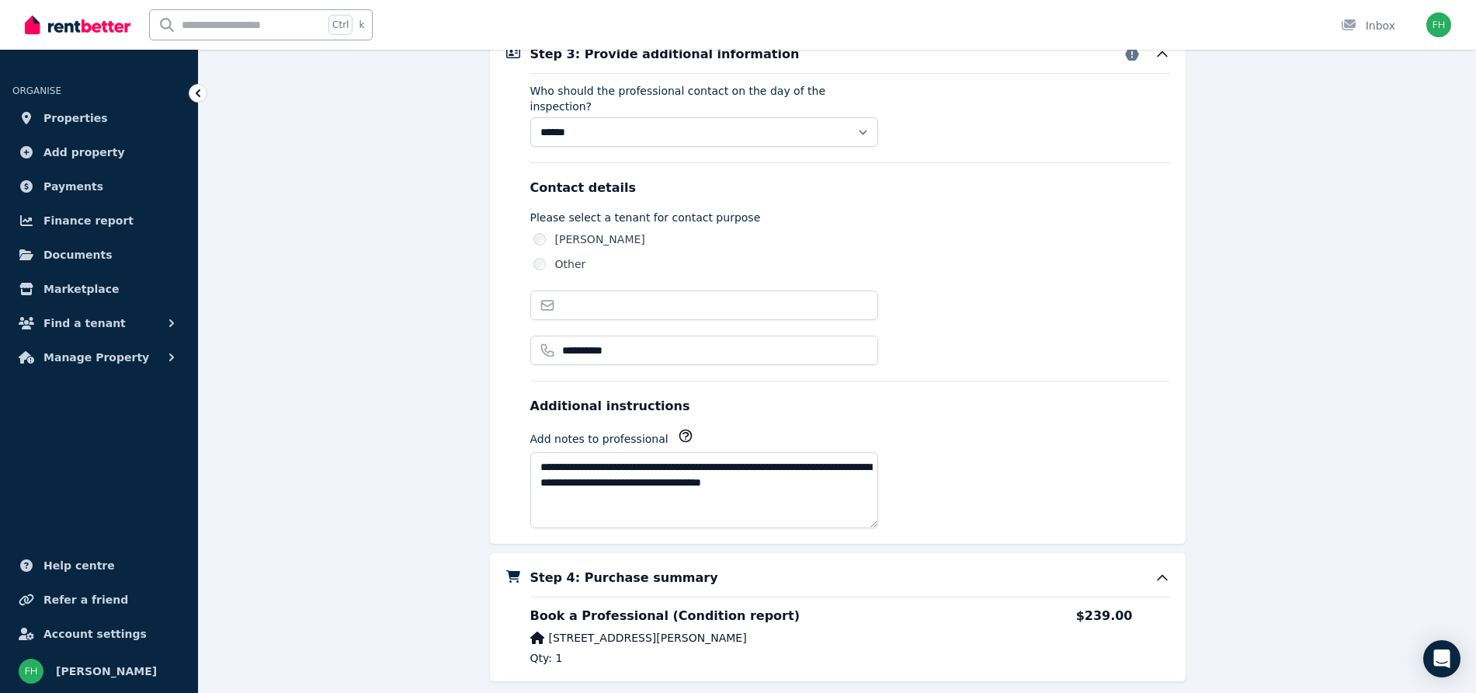
scroll to position [1117, 0]
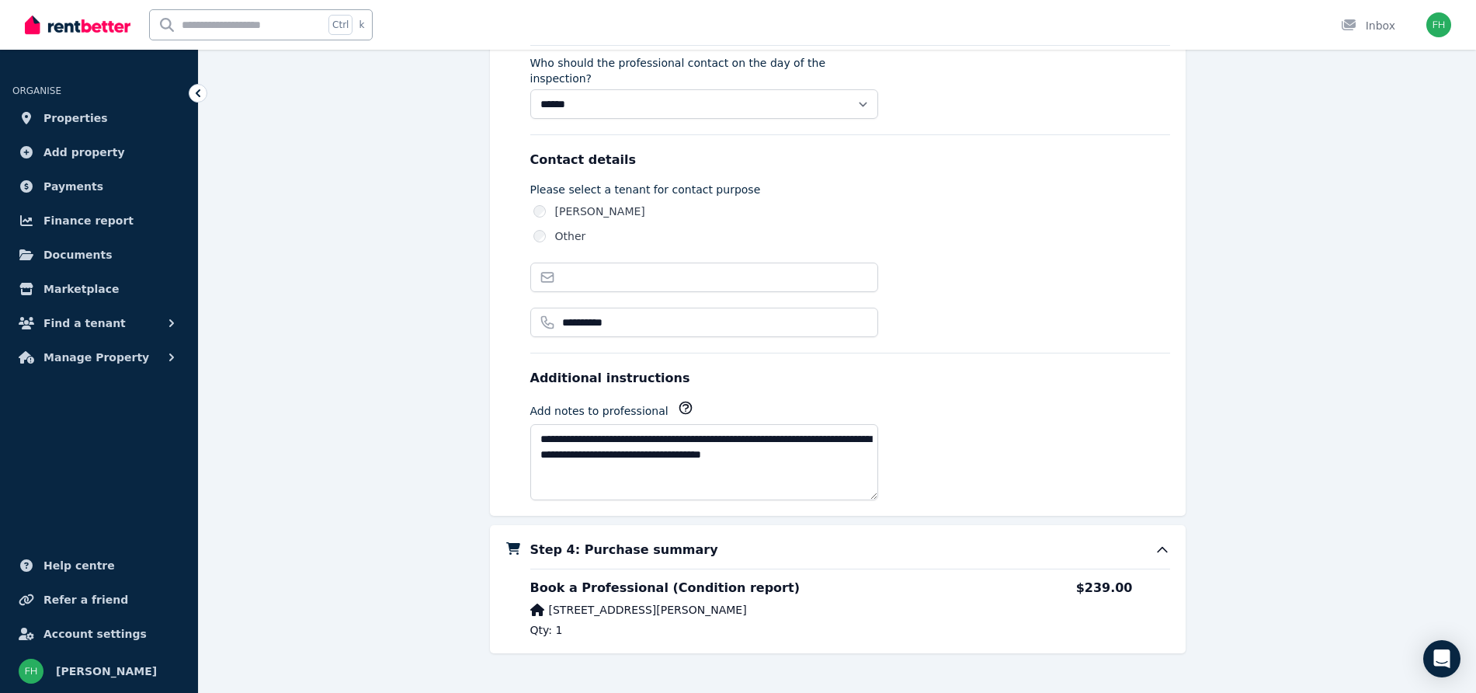
click at [737, 603] on div "Book a Professional (Condition report) [STREET_ADDRESS][PERSON_NAME] Qty: 1" at bounding box center [795, 608] width 530 height 59
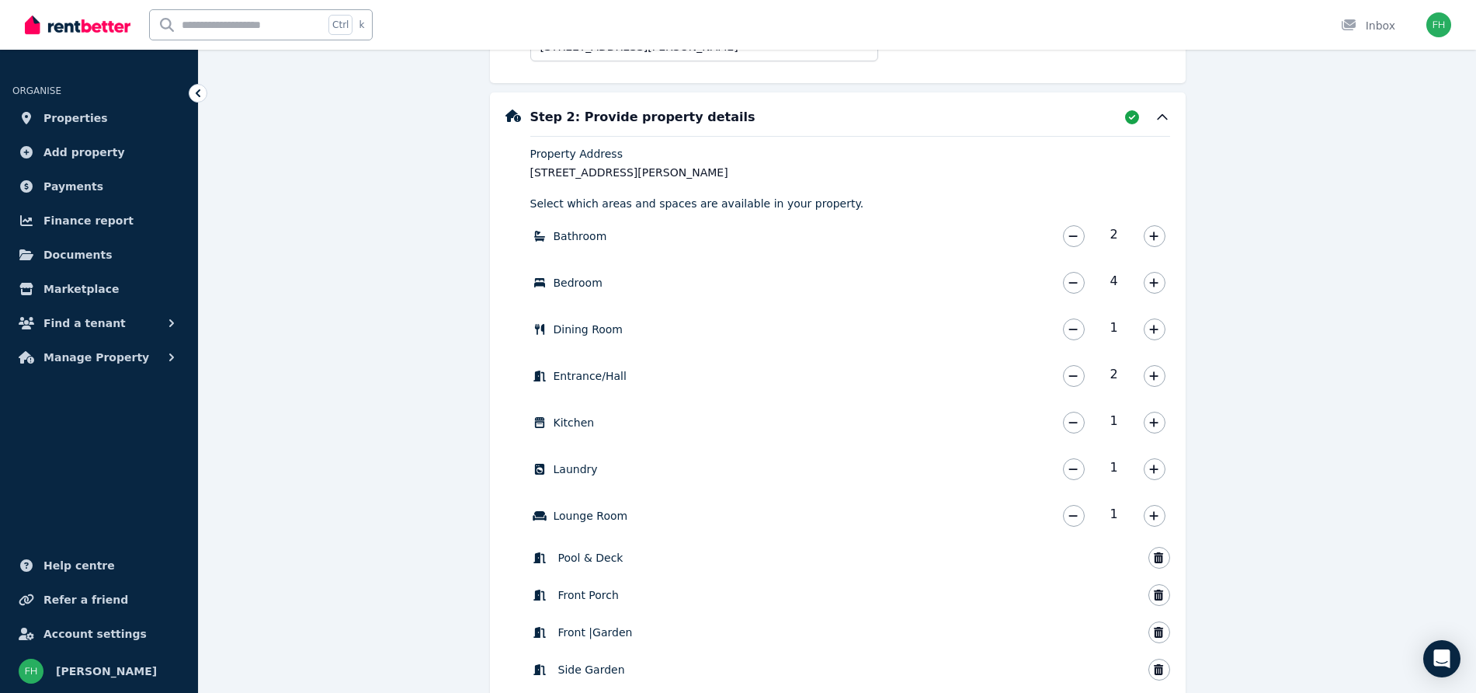
scroll to position [0, 0]
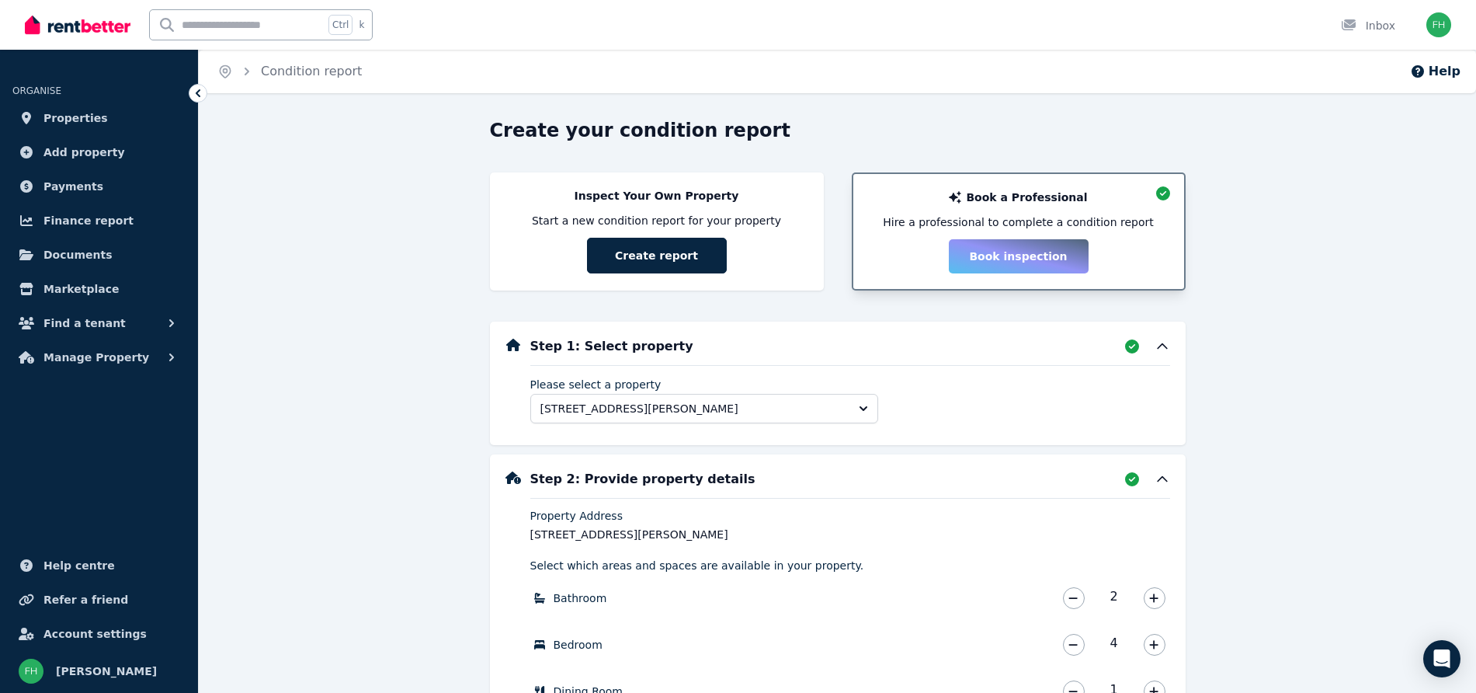
click at [1026, 259] on div "Book a Professional Hire a professional to complete a condition report Book ins…" at bounding box center [1019, 231] width 300 height 84
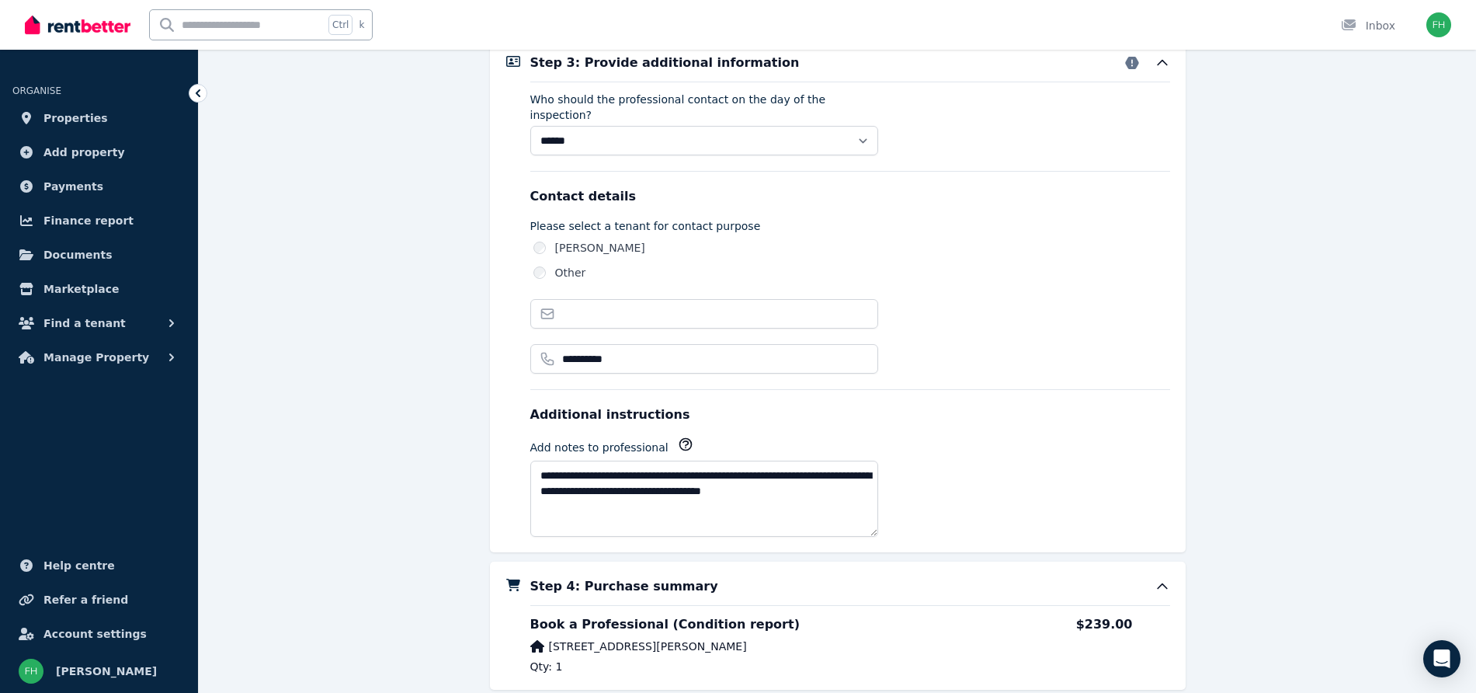
scroll to position [1117, 0]
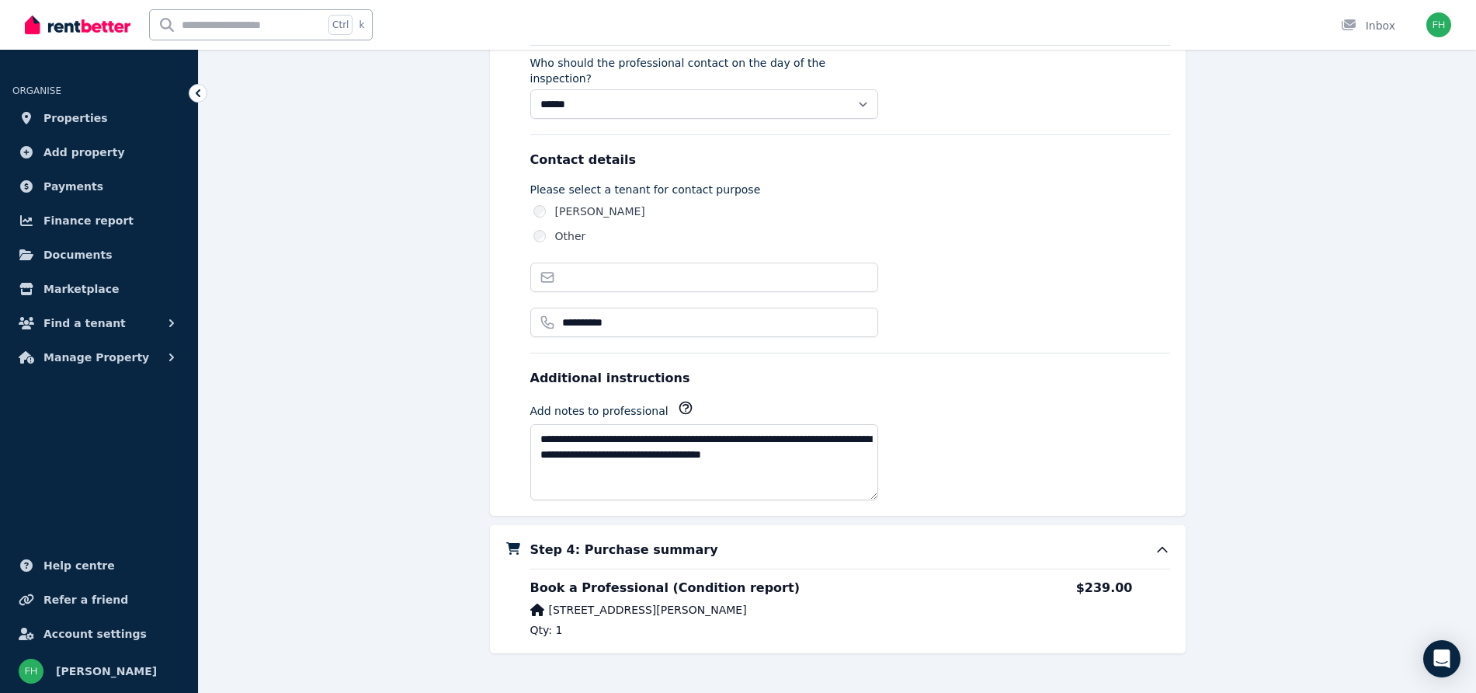
click at [1150, 609] on div "Book a Professional (Condition report) [STREET_ADDRESS][PERSON_NAME] Qty: 1 $23…" at bounding box center [850, 608] width 640 height 59
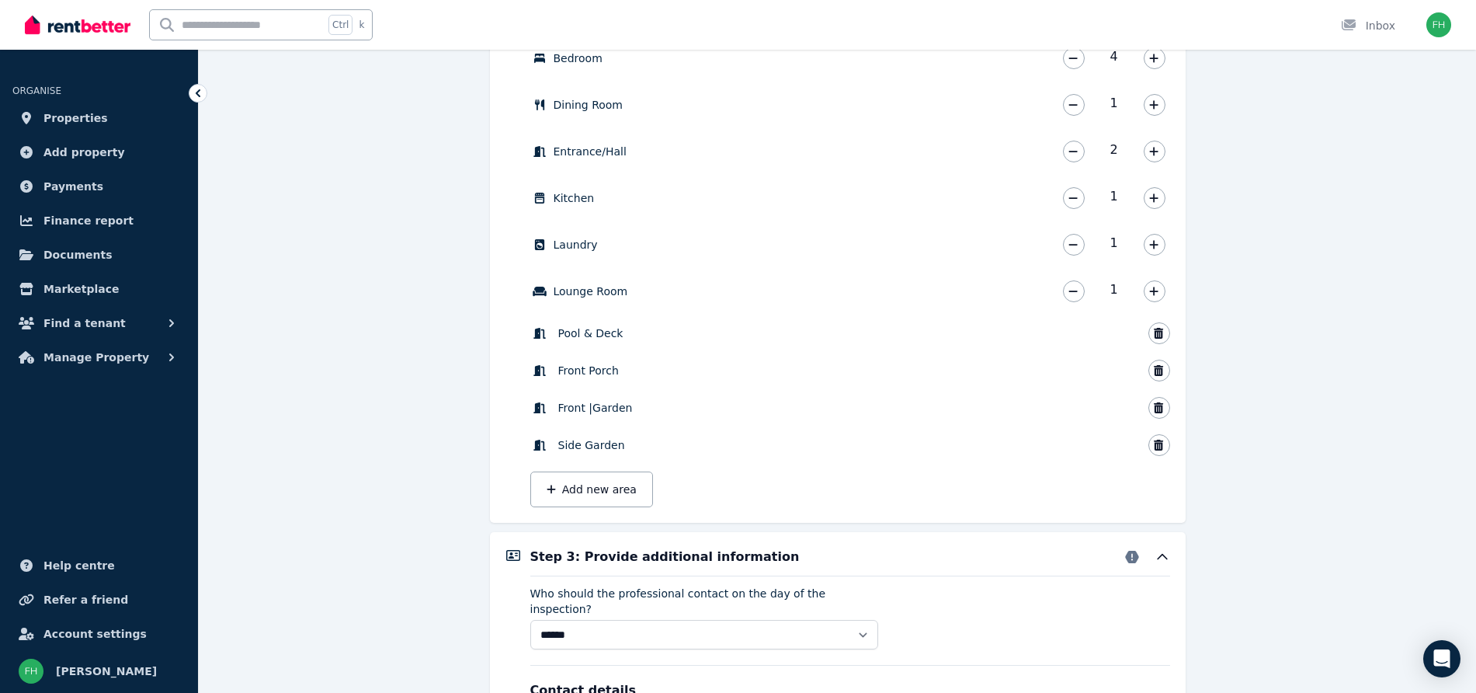
scroll to position [777, 0]
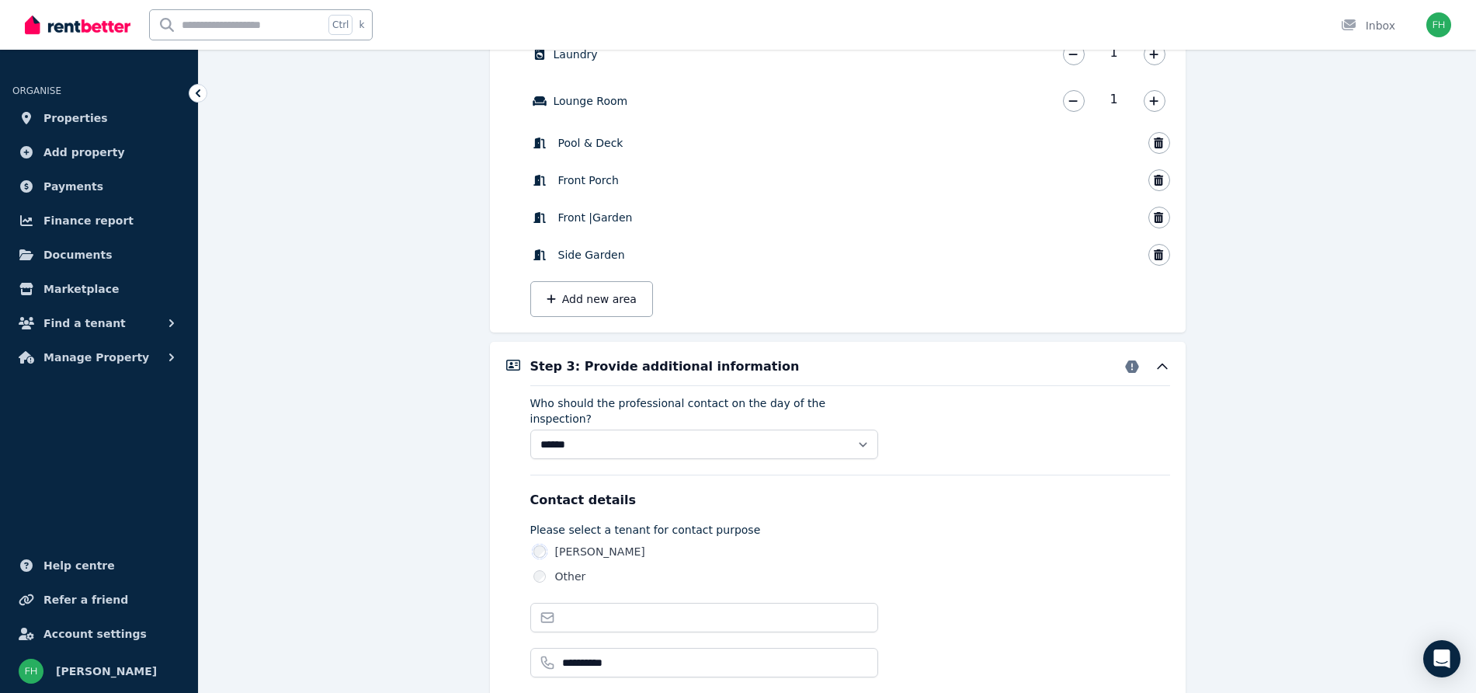
type input "**********"
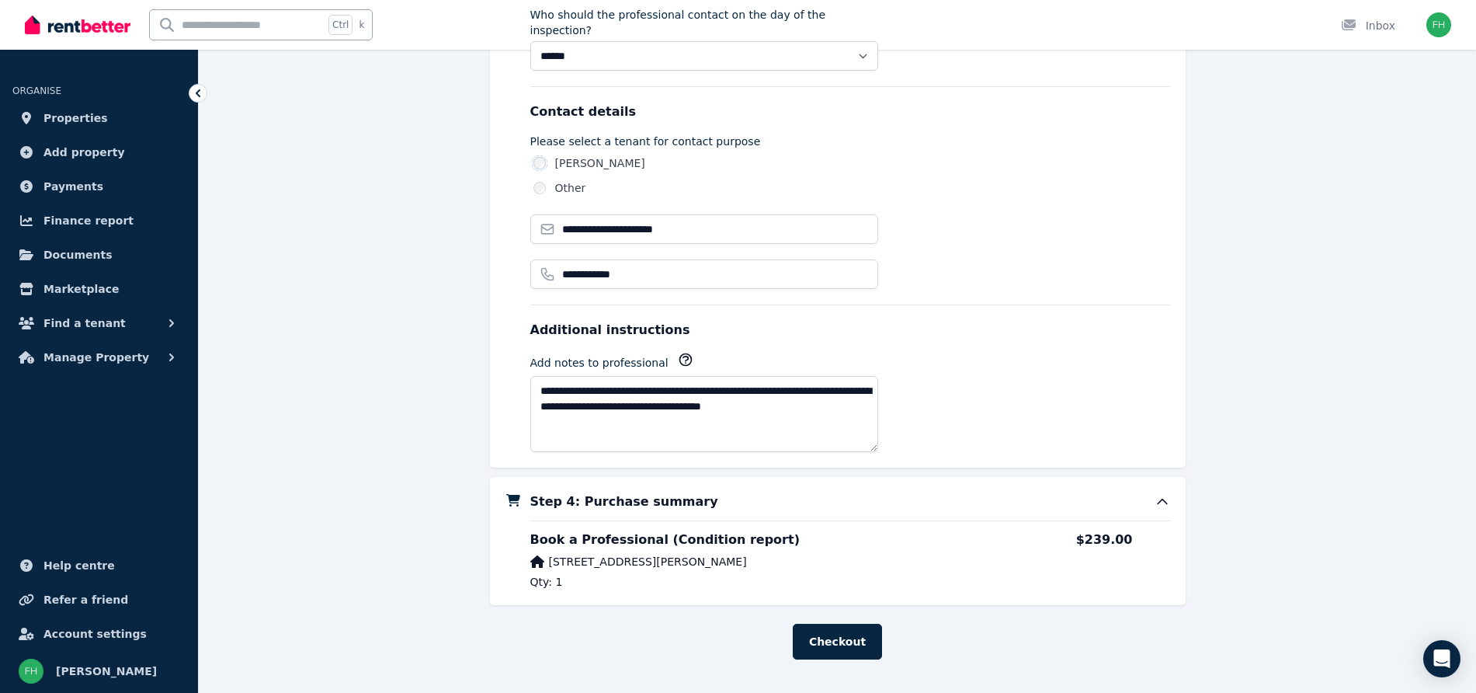
scroll to position [1171, 0]
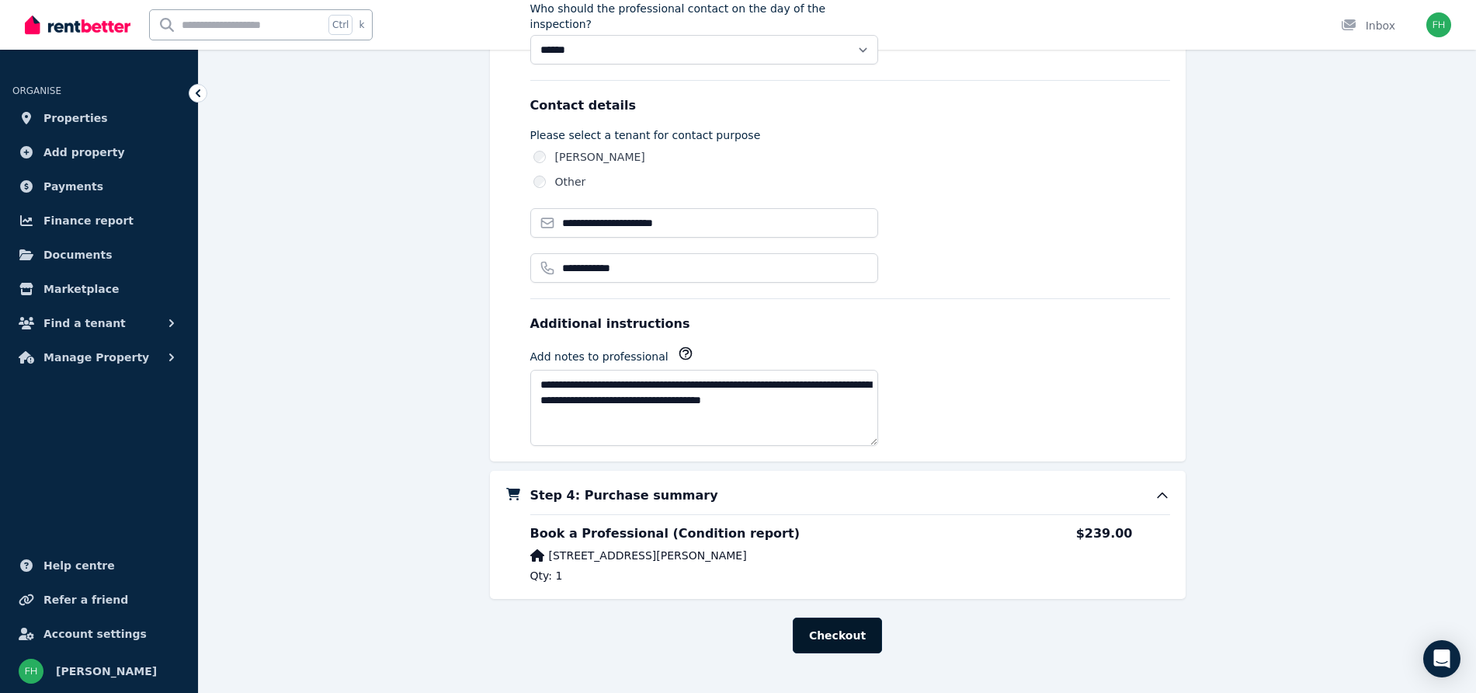
click at [837, 620] on button "Checkout" at bounding box center [837, 635] width 89 height 36
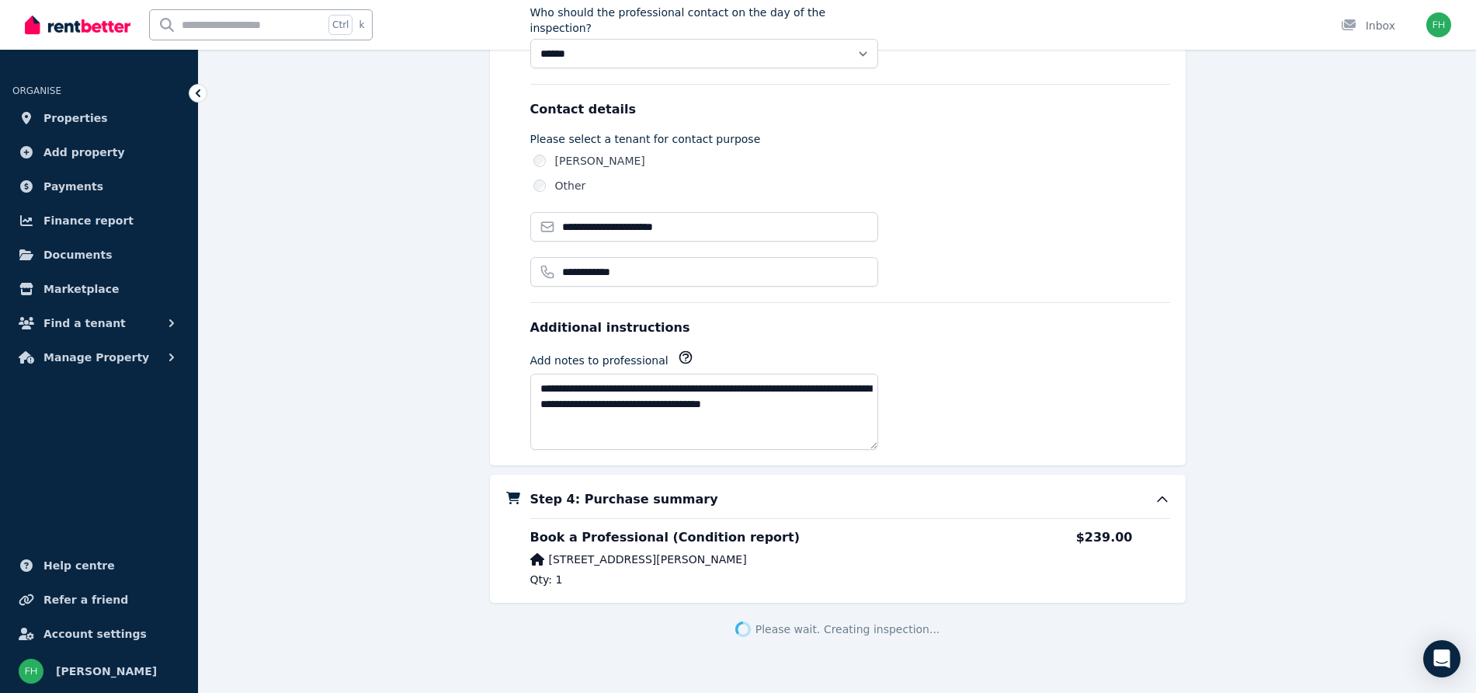
scroll to position [1151, 0]
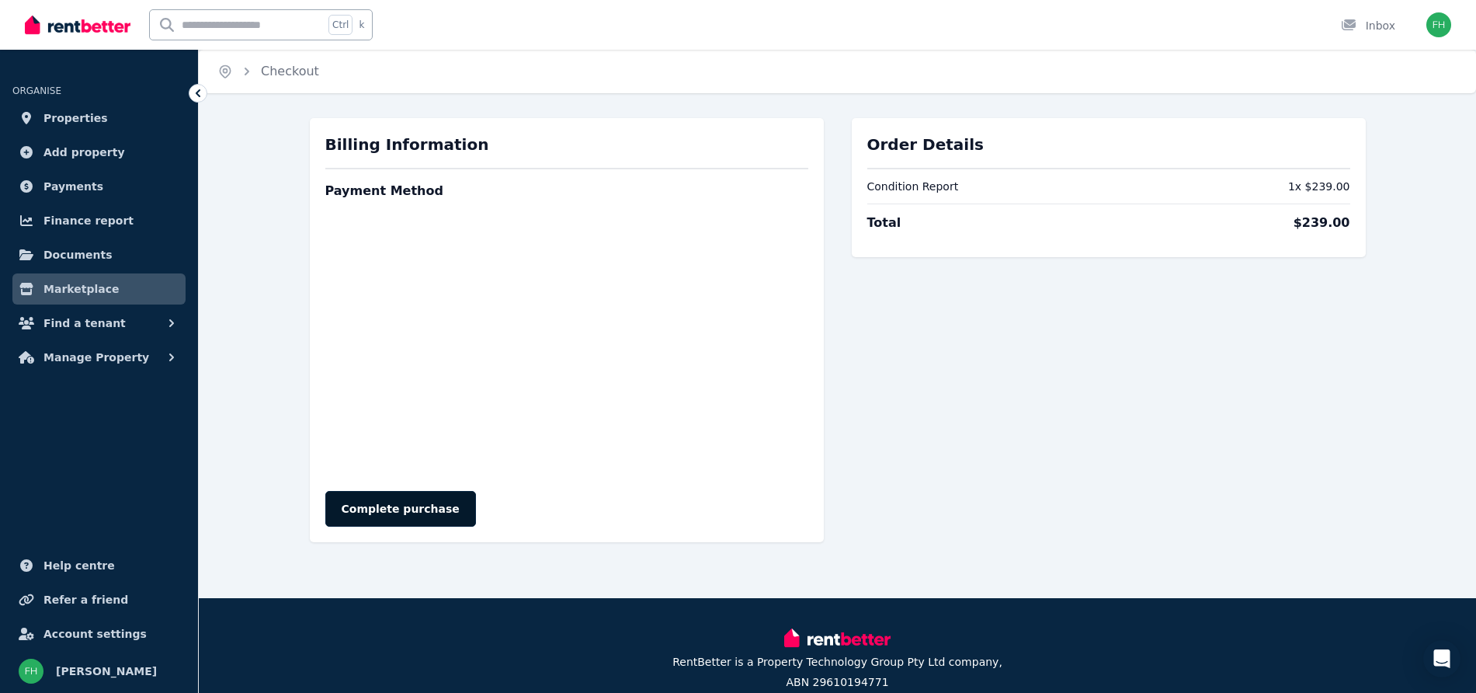
click at [373, 507] on button "Complete purchase" at bounding box center [400, 509] width 151 height 36
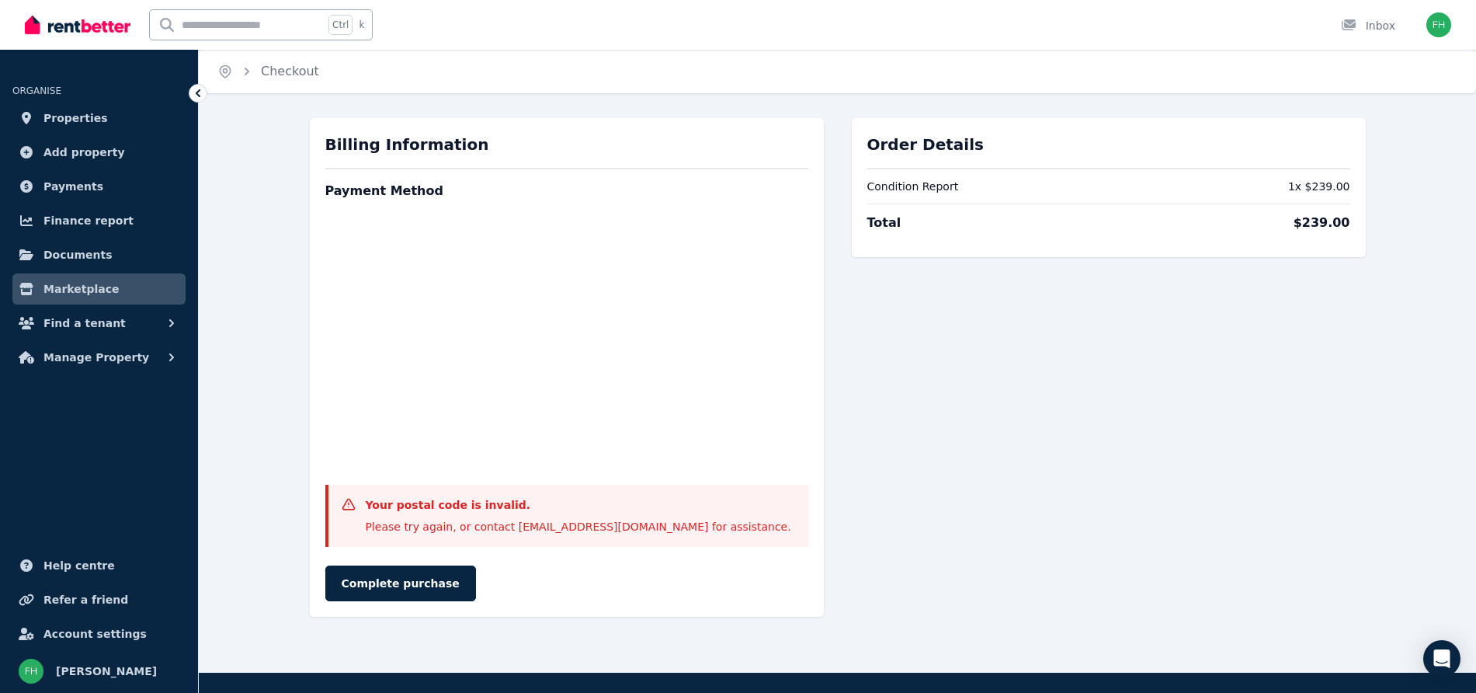
click at [401, 610] on div "Billing Information Payment Method Your postal code is invalid. Please try agai…" at bounding box center [567, 367] width 514 height 499
click at [406, 590] on button "Complete purchase" at bounding box center [400, 583] width 151 height 36
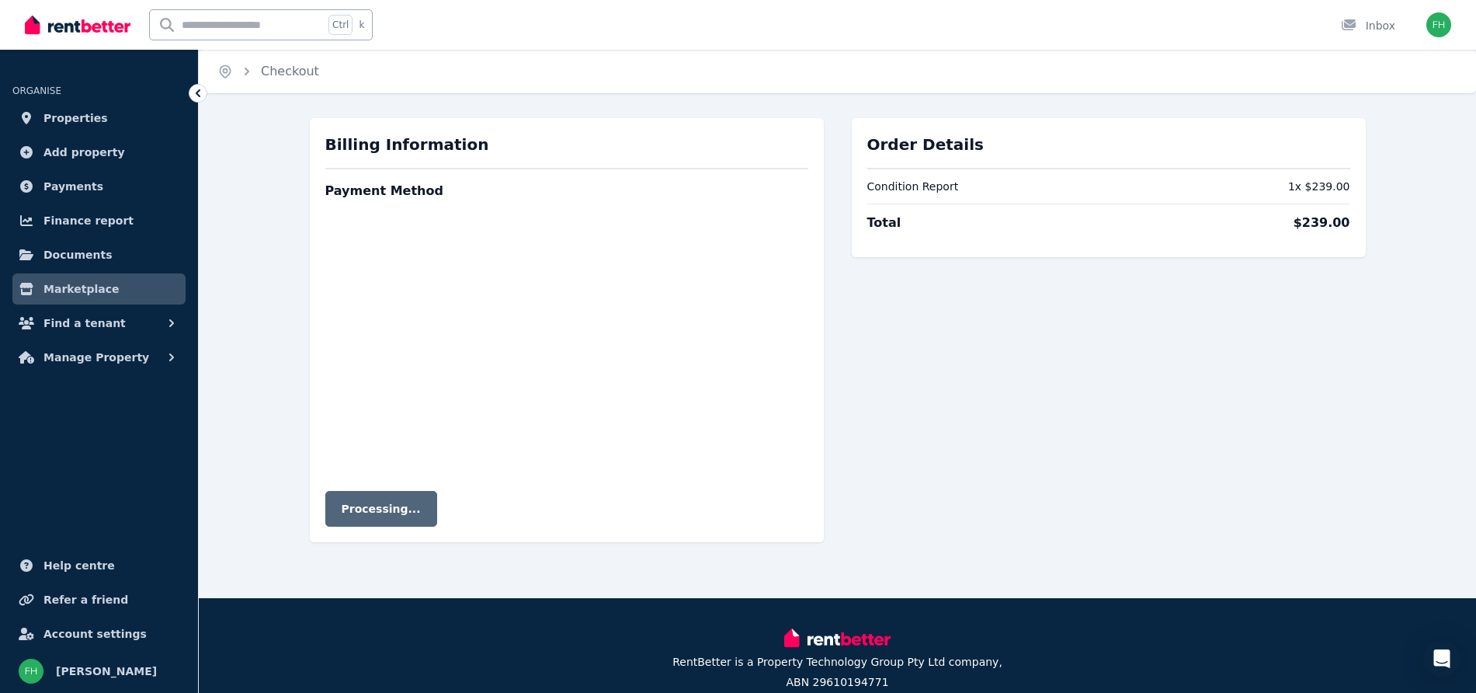
click at [945, 522] on div "Order Details Condition Report 1 x $239.00 Total $239.00 Billing Information Pa…" at bounding box center [837, 358] width 1277 height 480
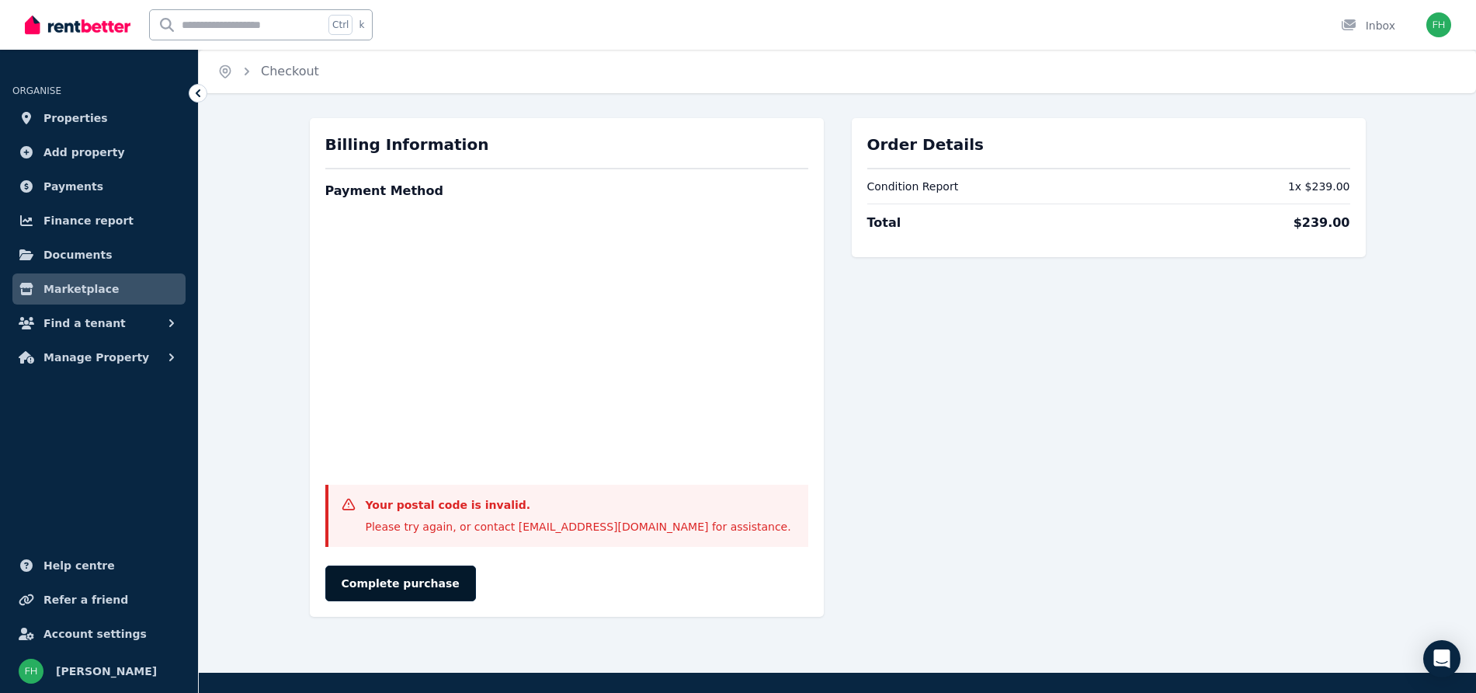
click at [374, 596] on button "Complete purchase" at bounding box center [400, 583] width 151 height 36
click at [1456, 655] on div "Open Intercom Messenger" at bounding box center [1442, 658] width 41 height 41
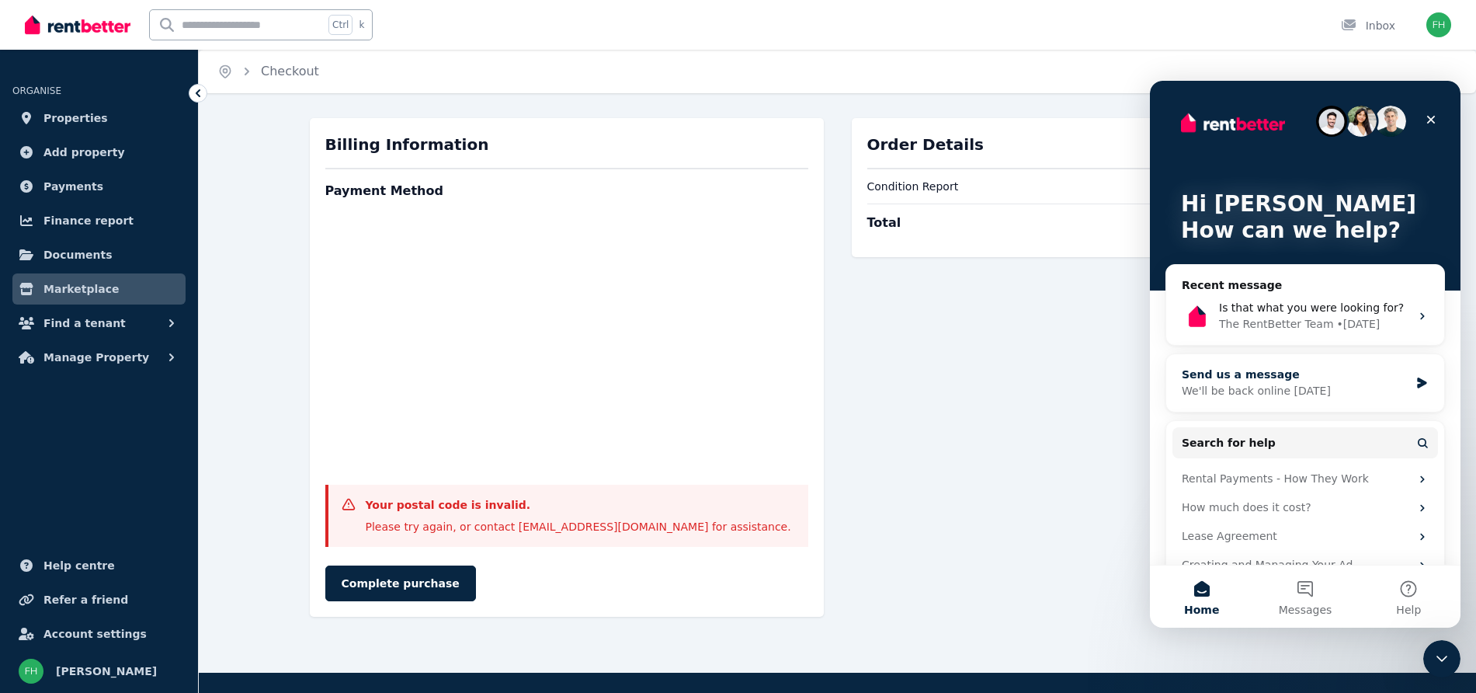
scroll to position [30, 0]
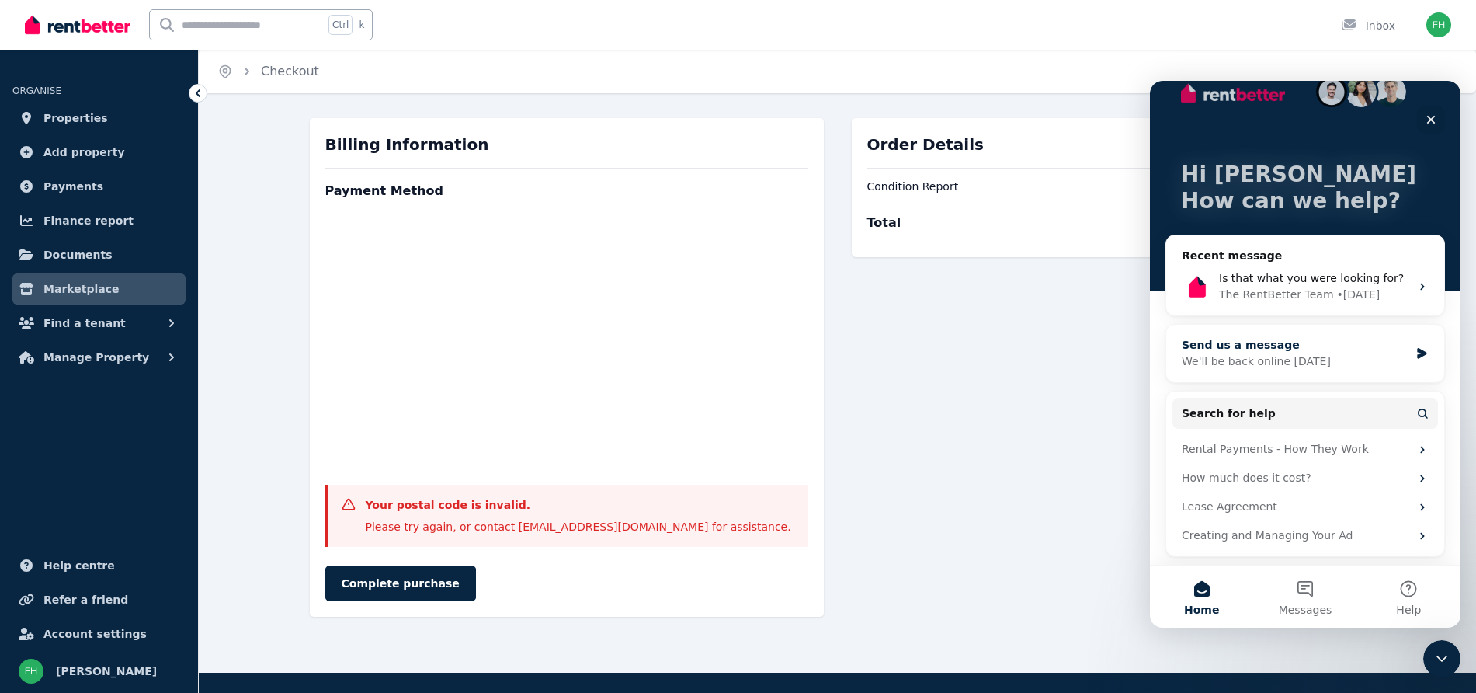
click at [1227, 360] on div "We'll be back online [DATE]" at bounding box center [1296, 361] width 228 height 16
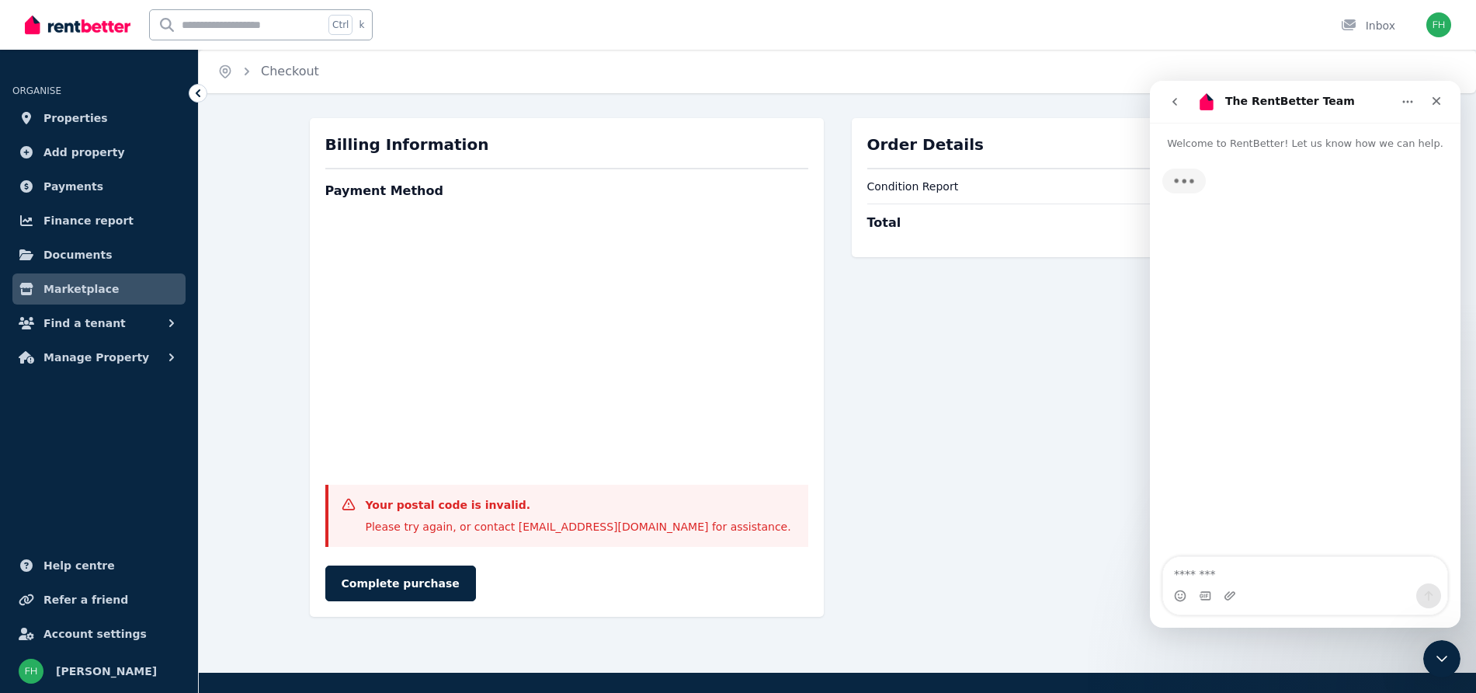
scroll to position [0, 0]
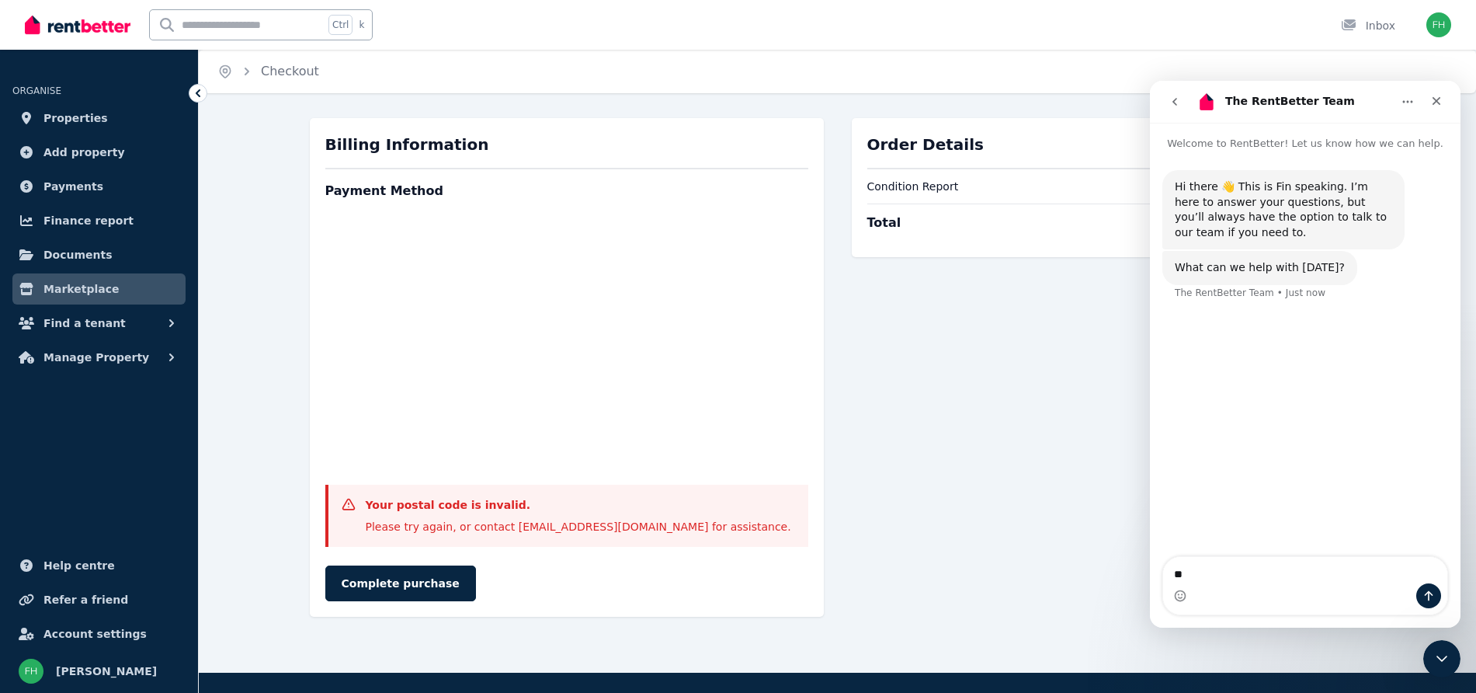
type textarea "*"
type textarea "**********"
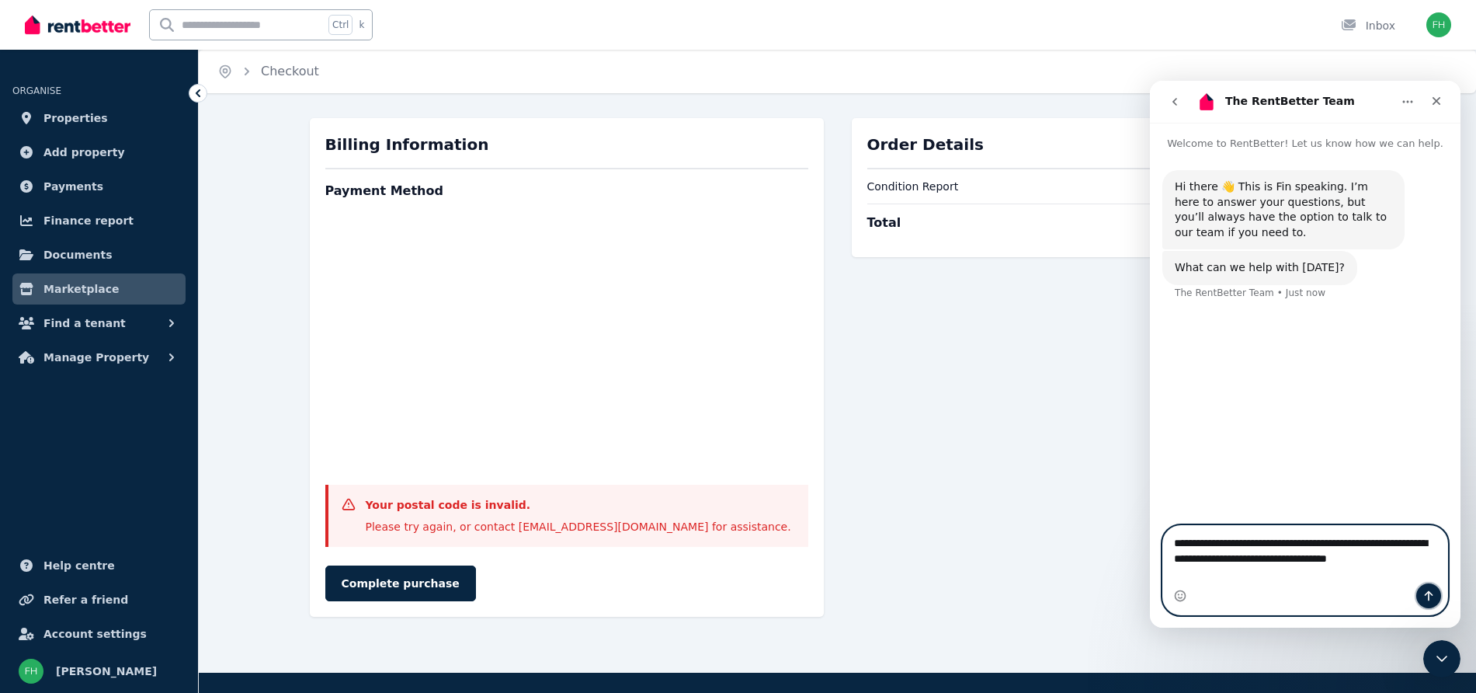
click at [1431, 596] on icon "Send a message…" at bounding box center [1429, 595] width 12 height 12
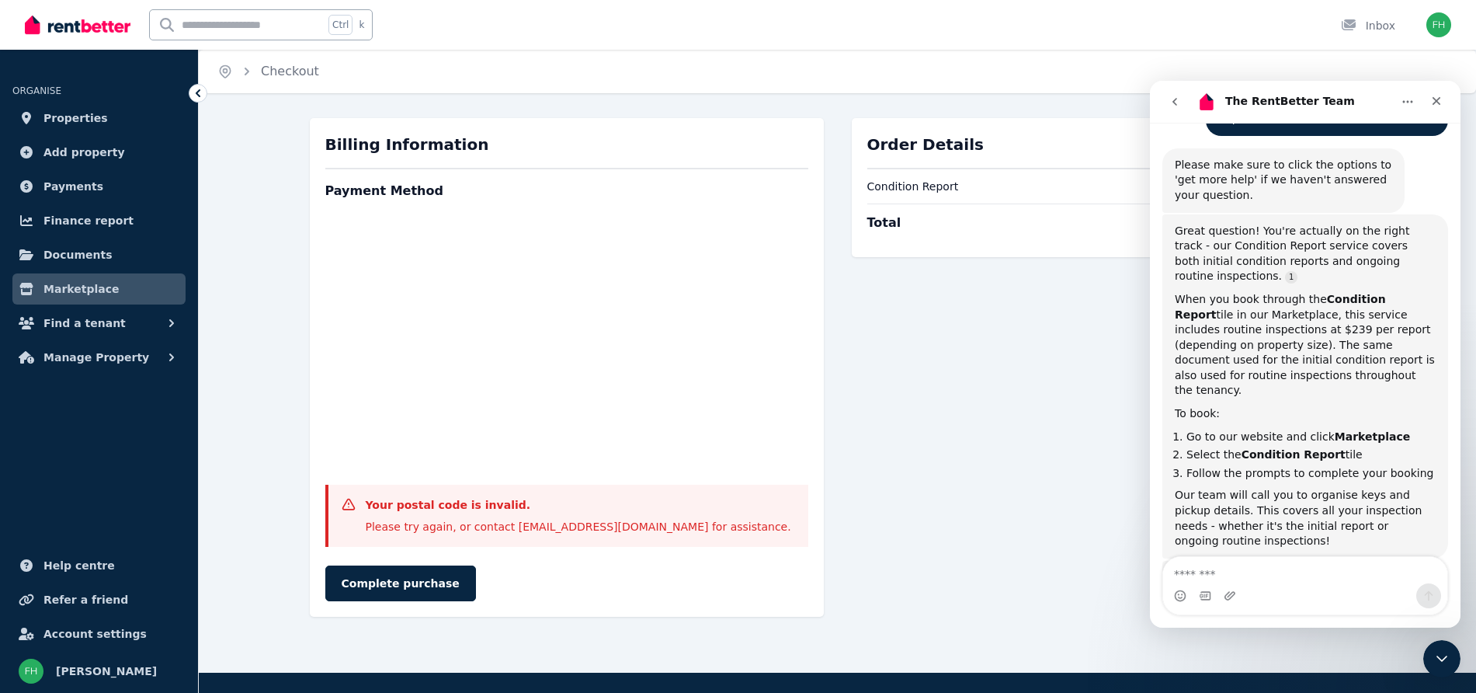
scroll to position [274, 0]
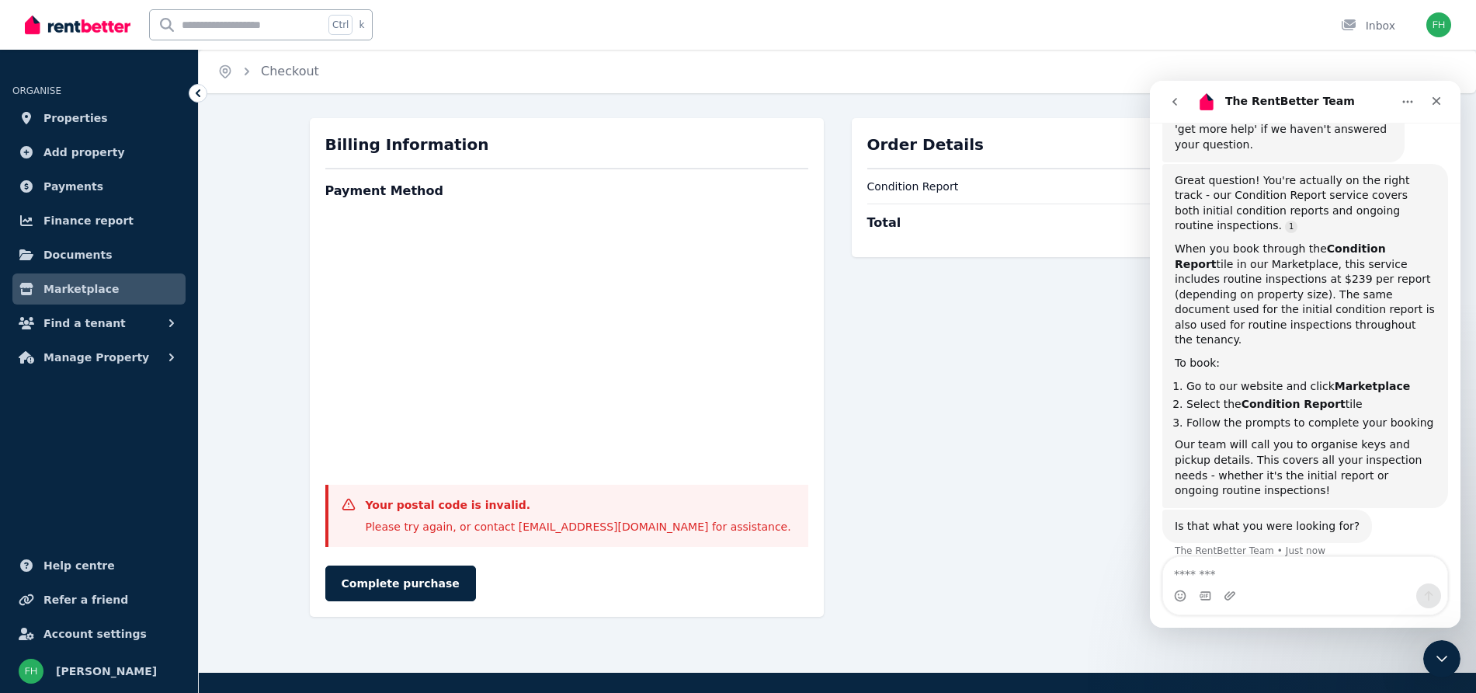
click at [1203, 575] on textarea "Message…" at bounding box center [1305, 570] width 284 height 26
type textarea "*"
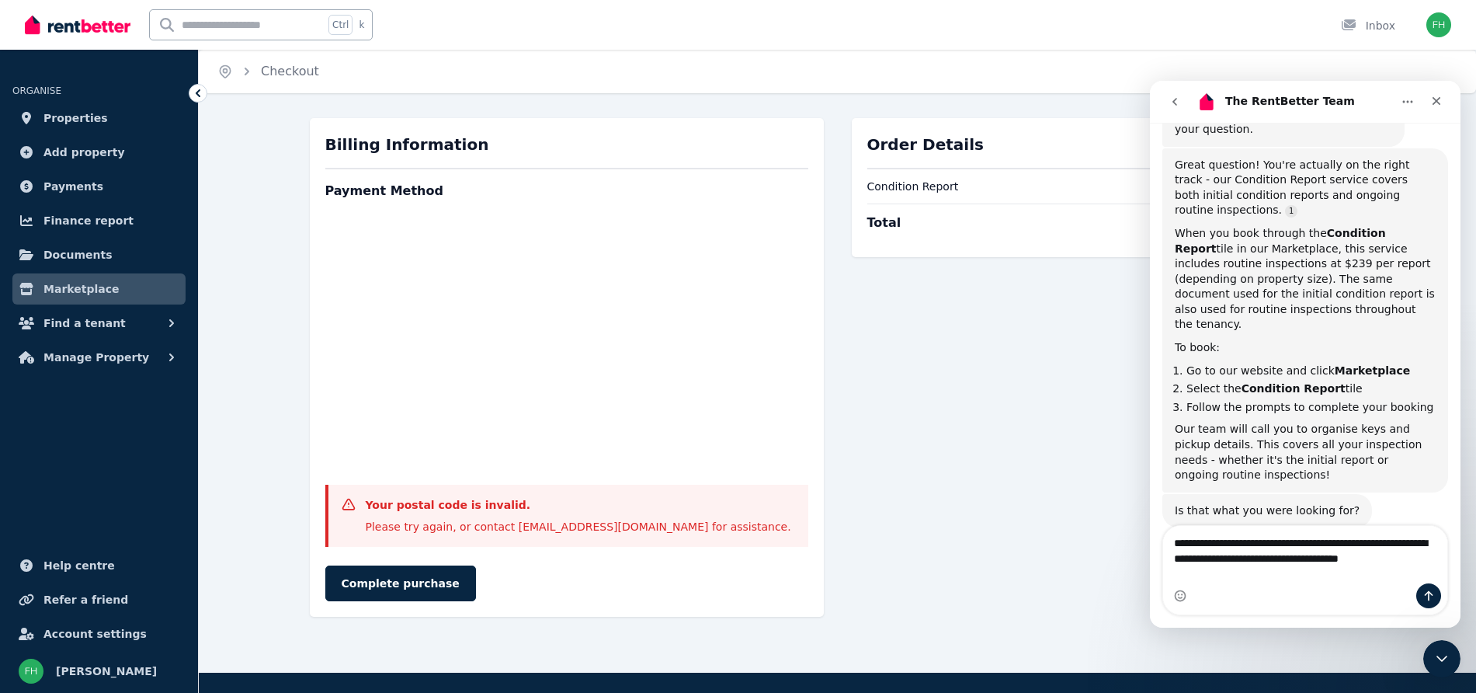
type textarea "**********"
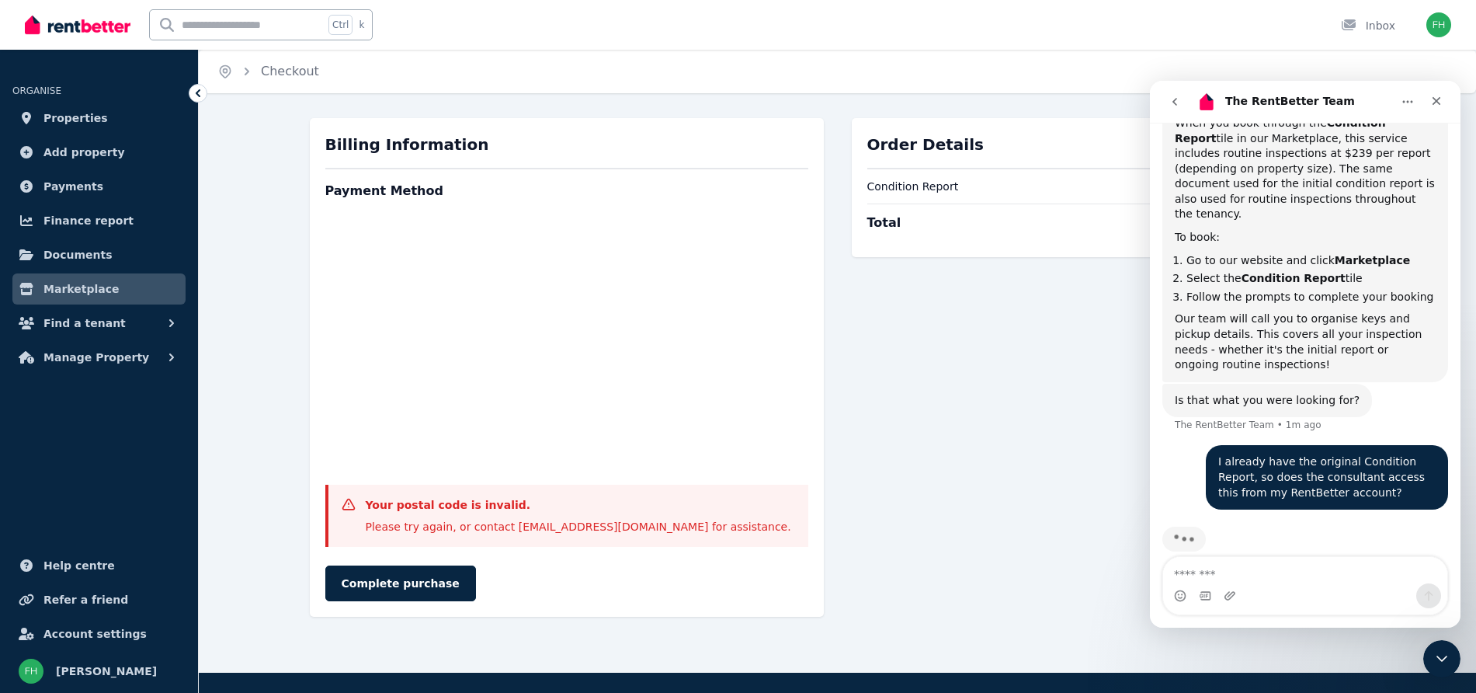
scroll to position [401, 0]
type textarea "**"
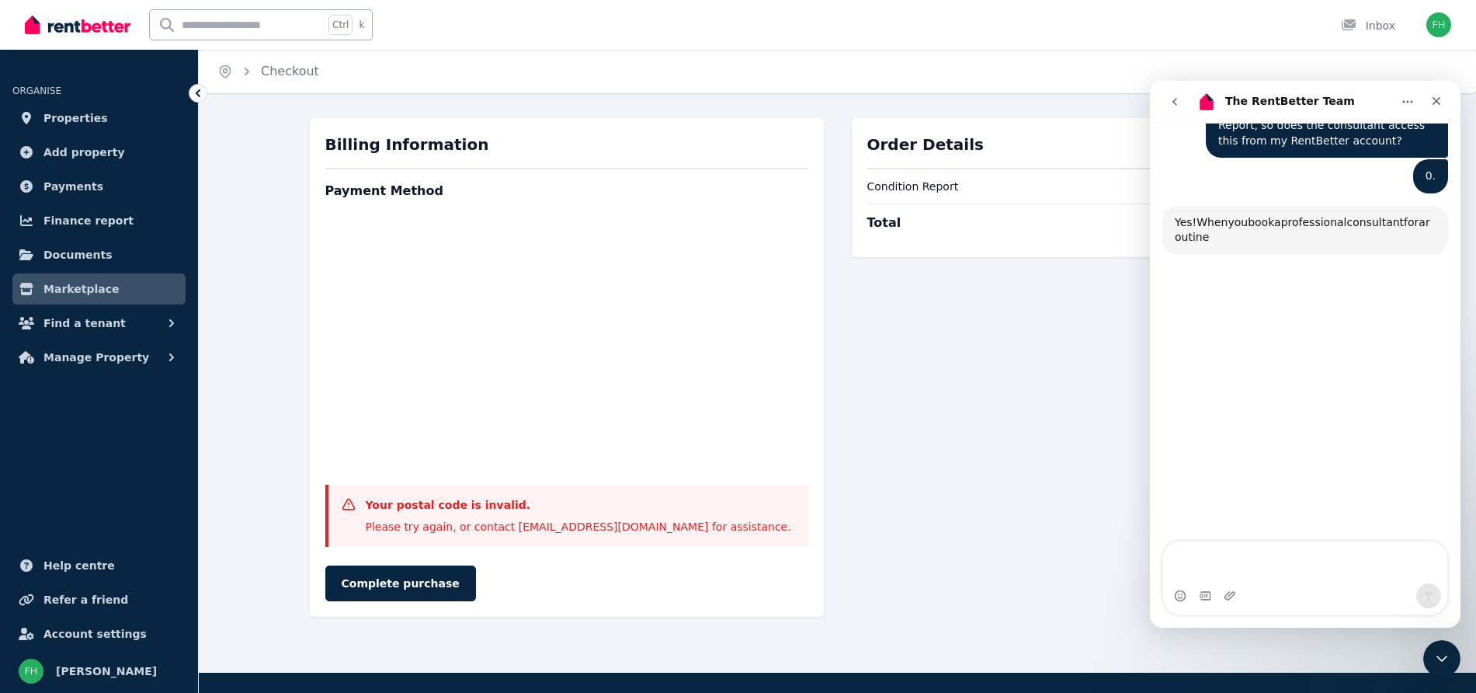
scroll to position [758, 0]
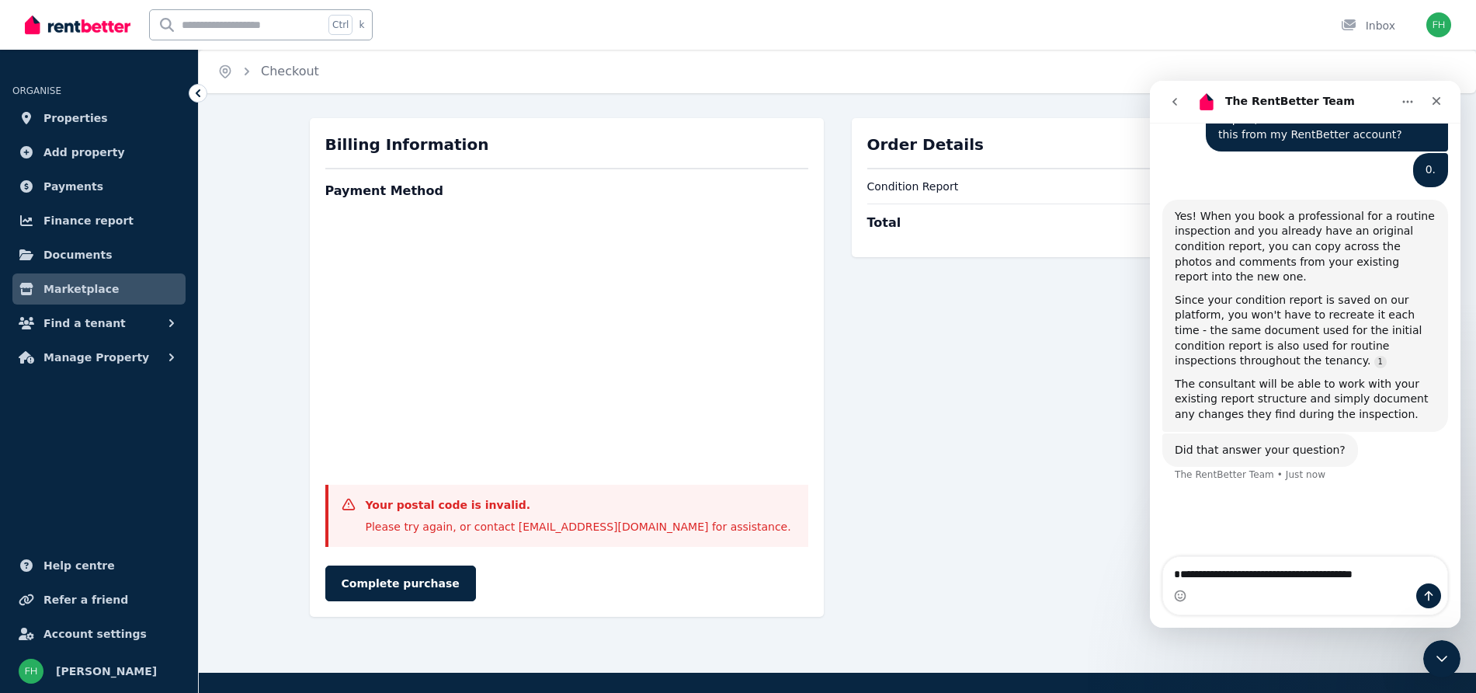
type textarea "**********"
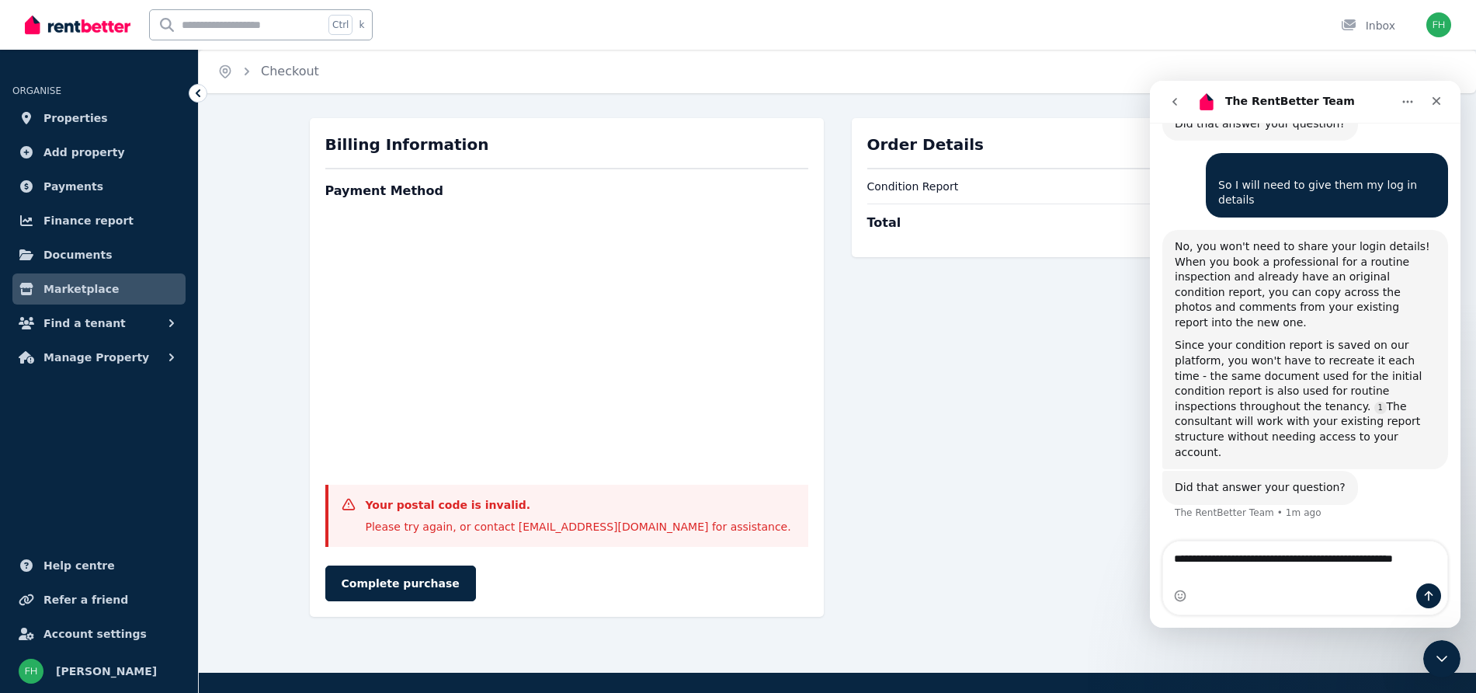
scroll to position [1069, 0]
type textarea "**********"
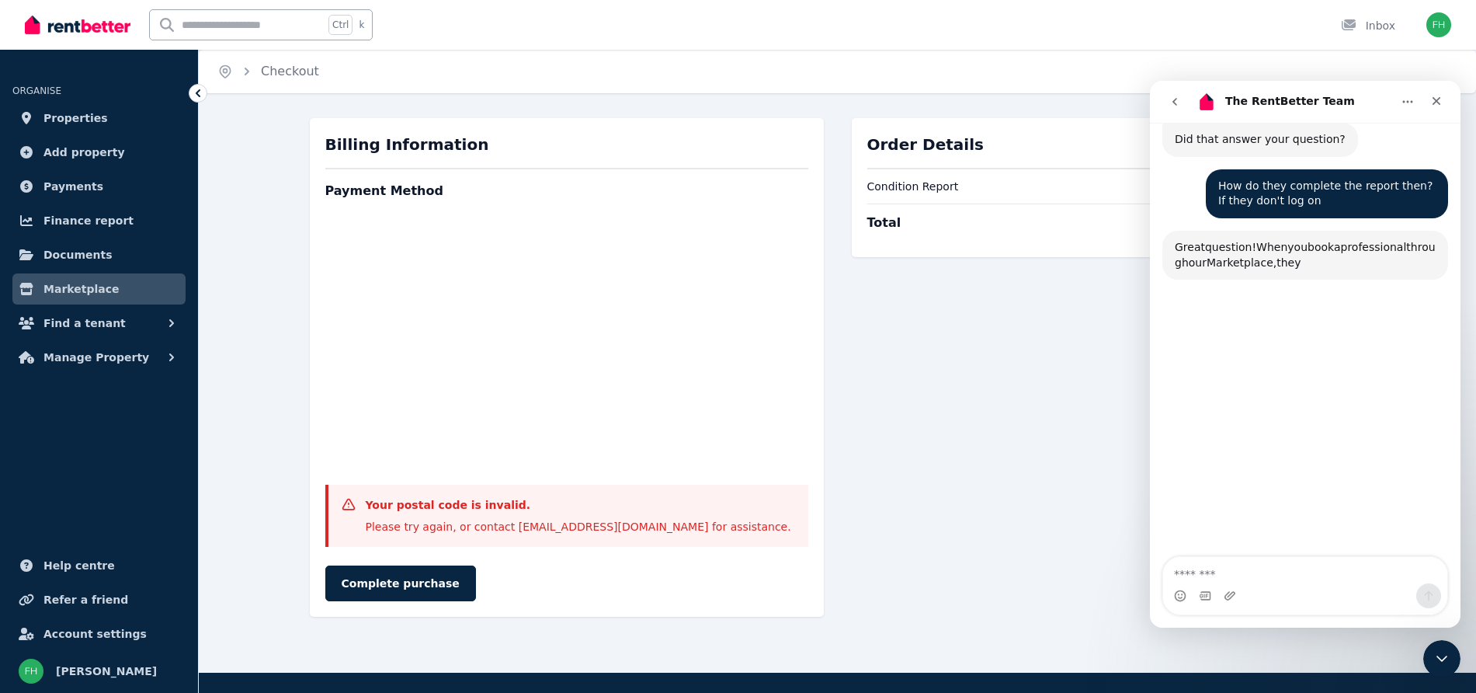
scroll to position [1417, 0]
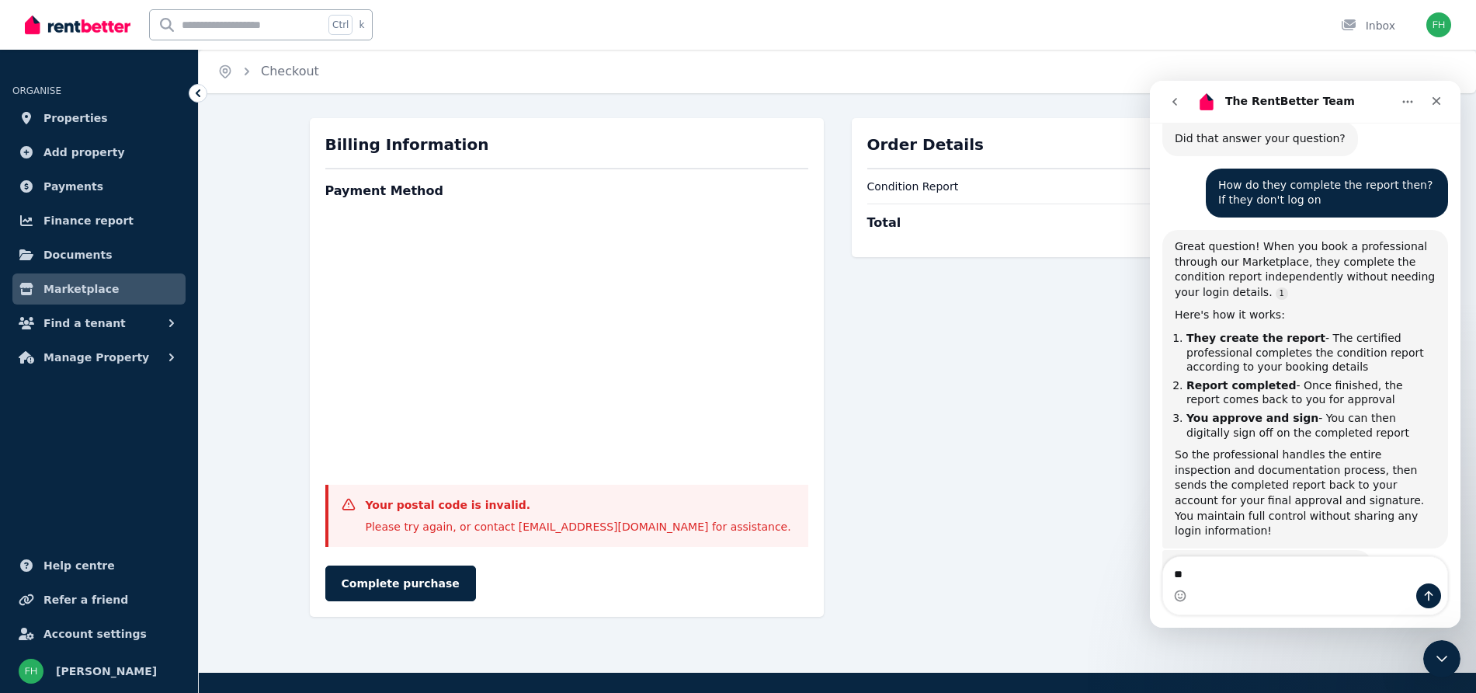
type textarea "*"
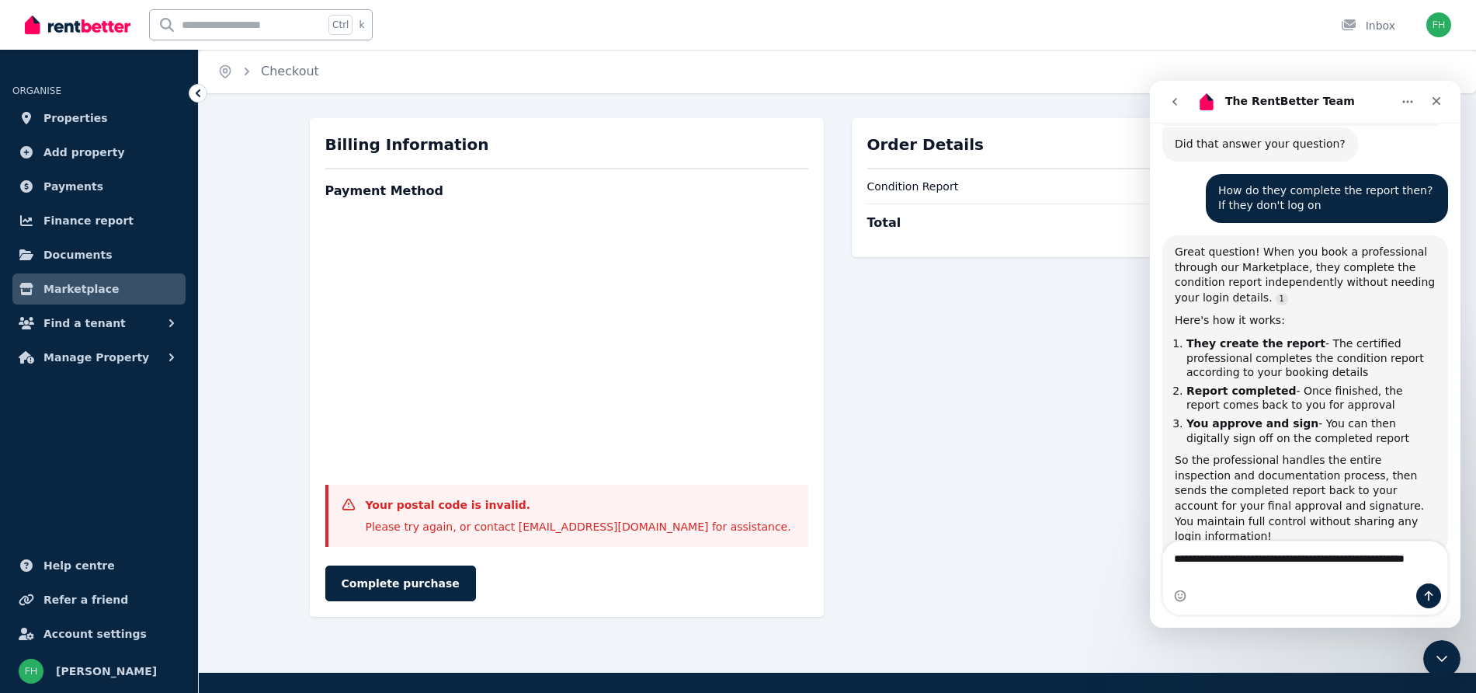
scroll to position [1427, 0]
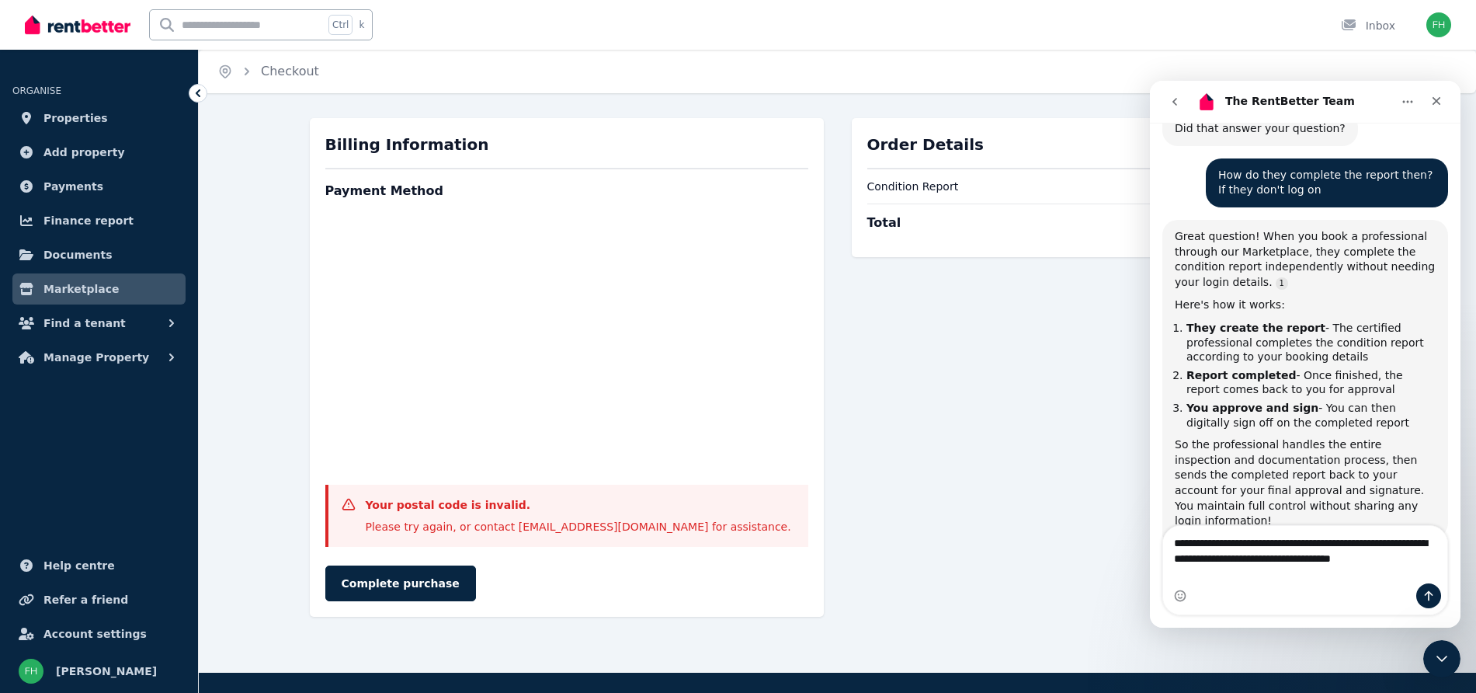
type textarea "**********"
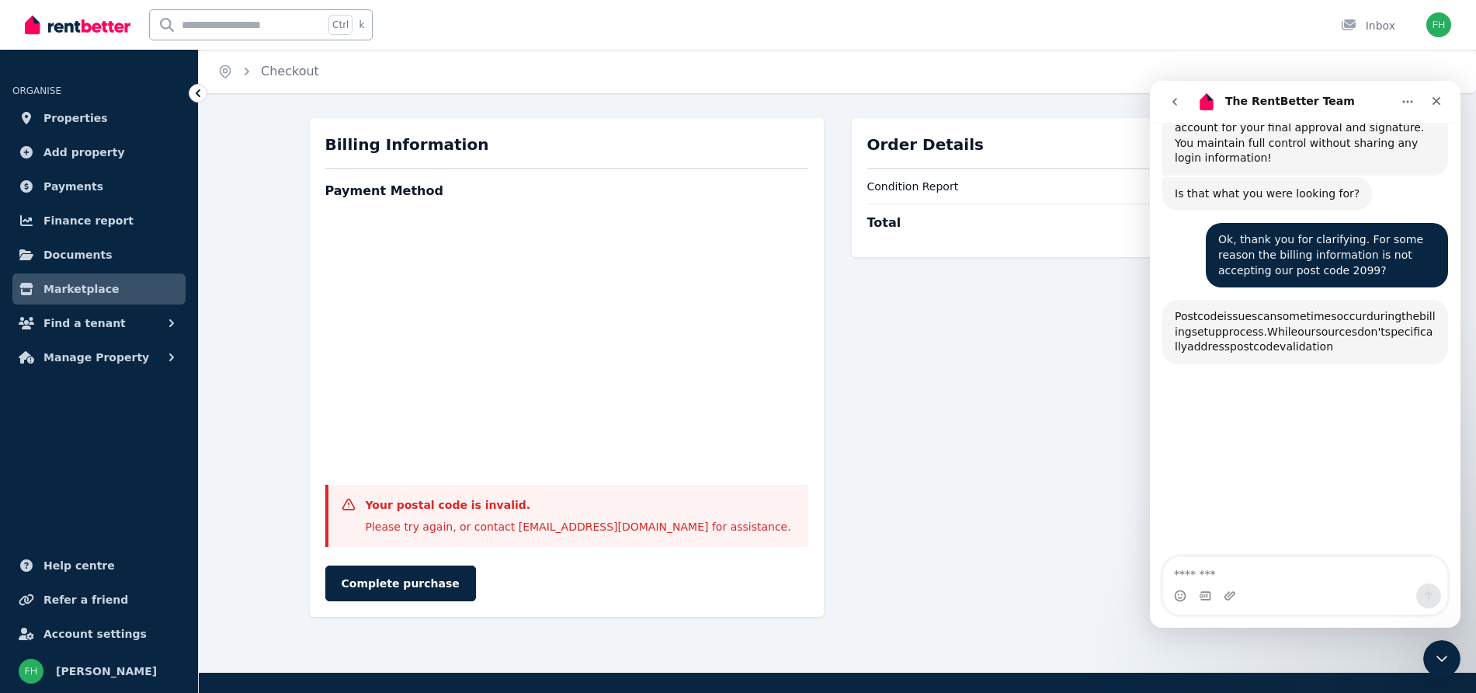
scroll to position [1830, 0]
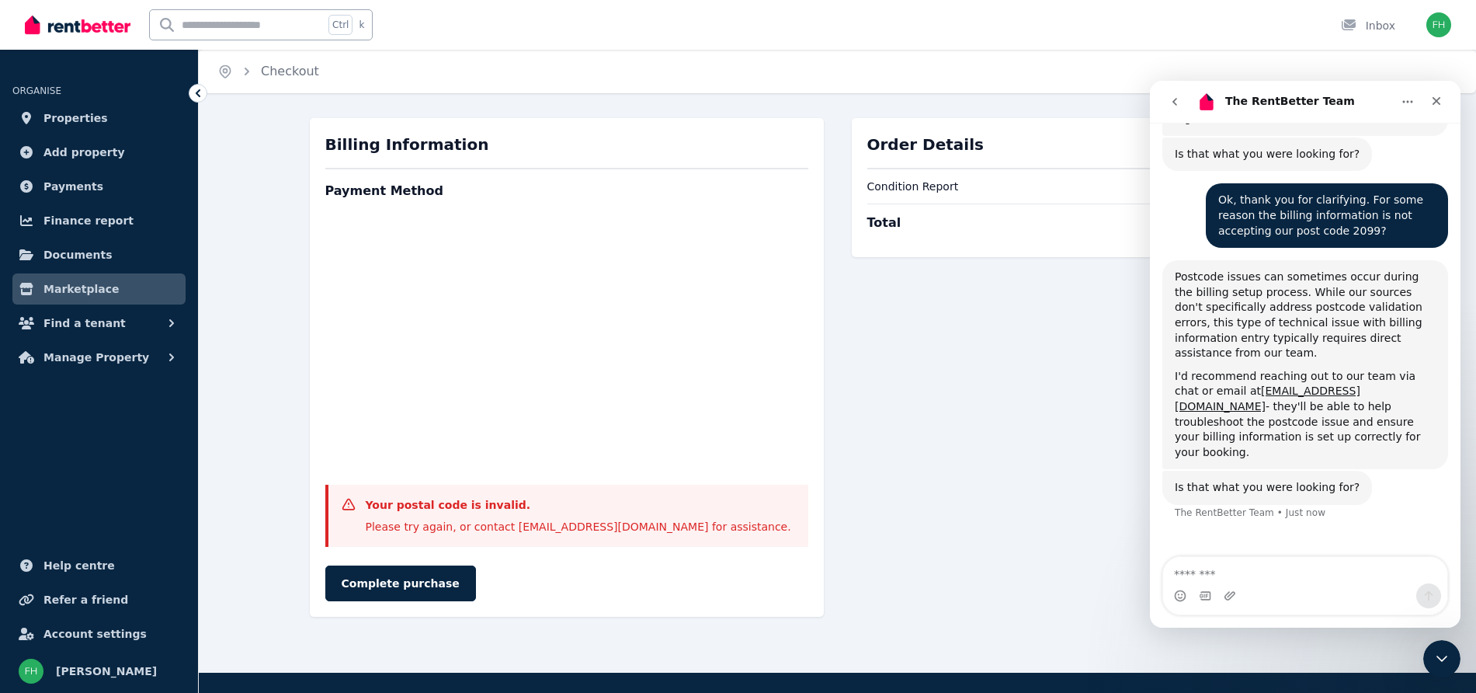
click at [620, 570] on div "Complete purchase" at bounding box center [566, 583] width 483 height 36
drag, startPoint x: 1221, startPoint y: 576, endPoint x: 1234, endPoint y: 574, distance: 13.4
click at [1234, 574] on textarea "Message…" at bounding box center [1305, 570] width 284 height 26
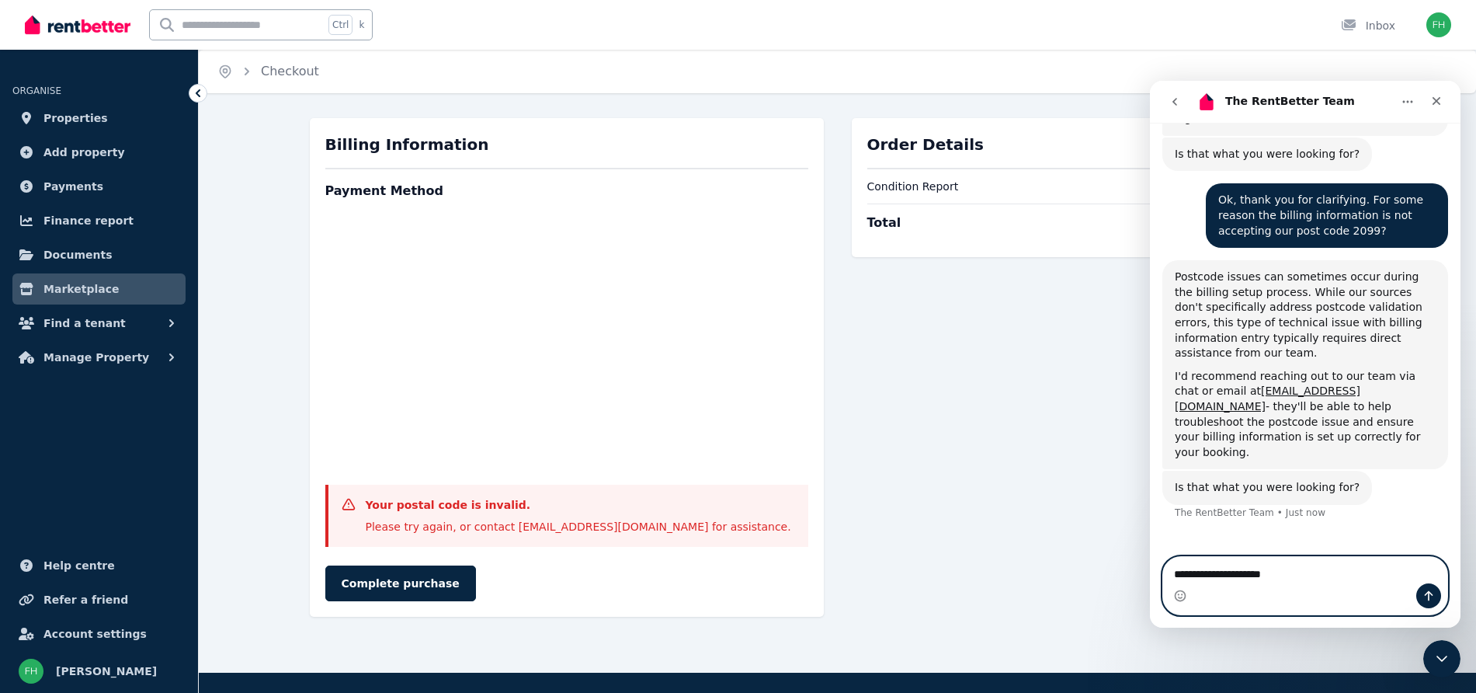
type textarea "**********"
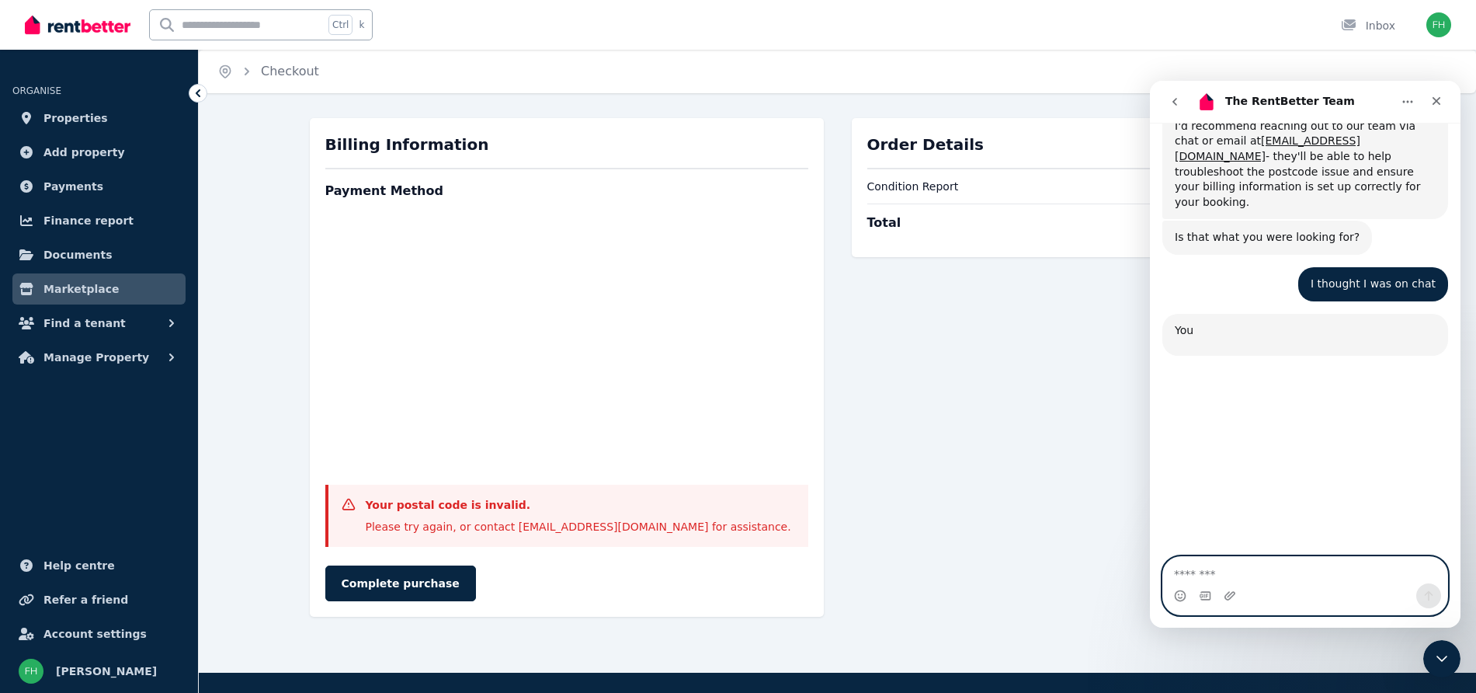
scroll to position [2133, 0]
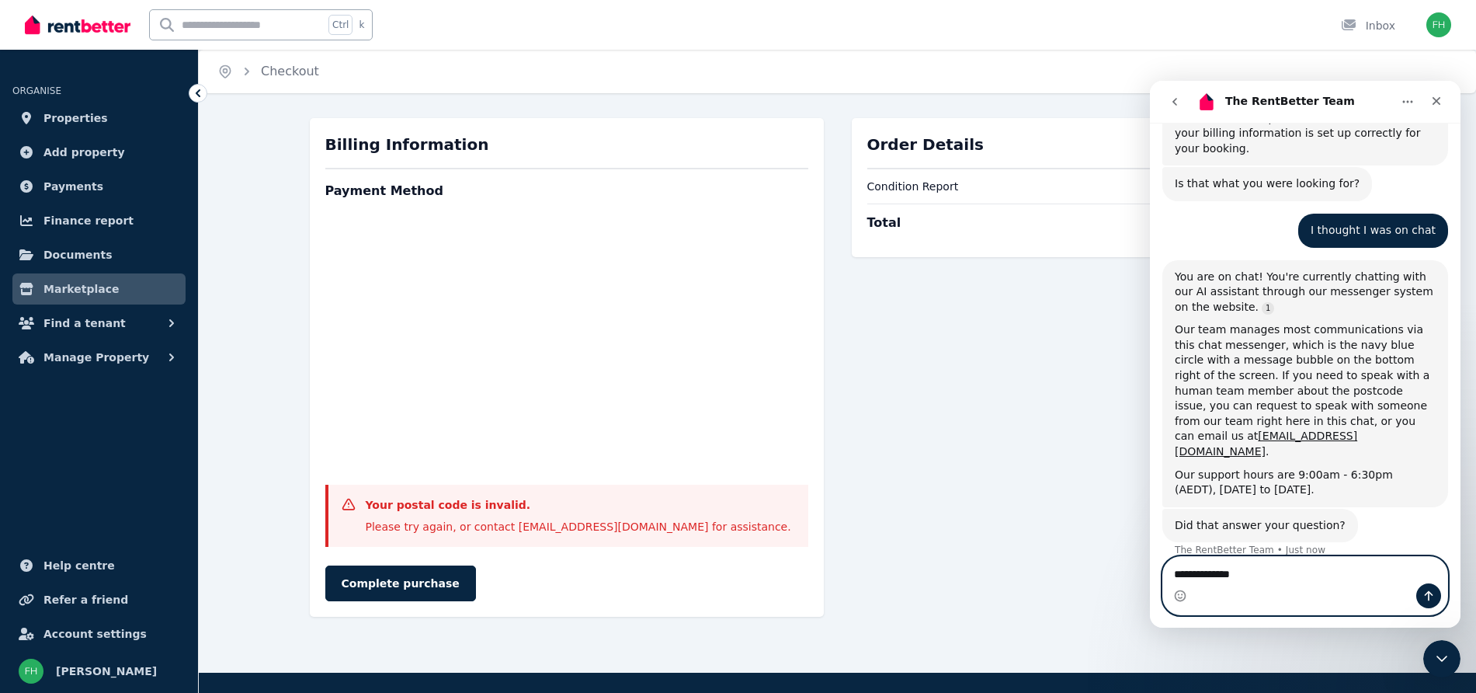
type textarea "**********"
click at [1425, 596] on icon "Send a message…" at bounding box center [1429, 595] width 12 height 12
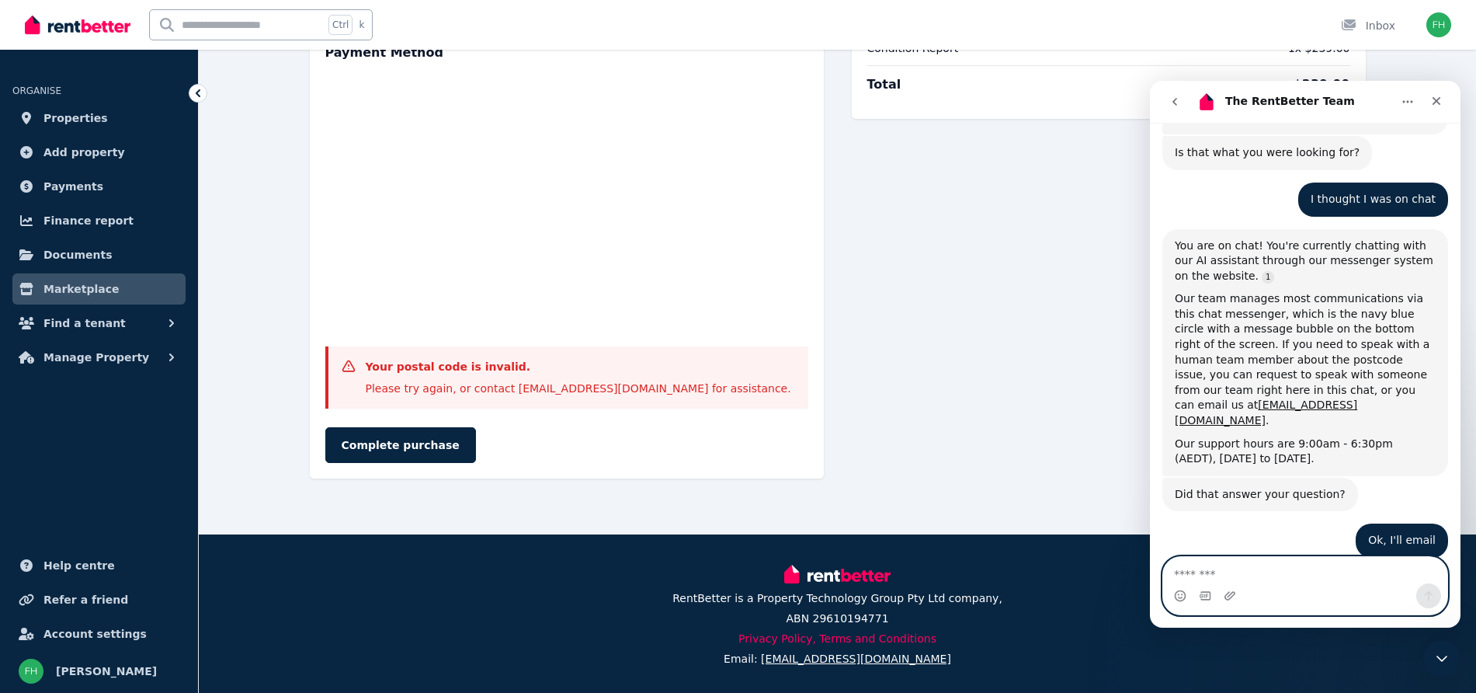
scroll to position [140, 0]
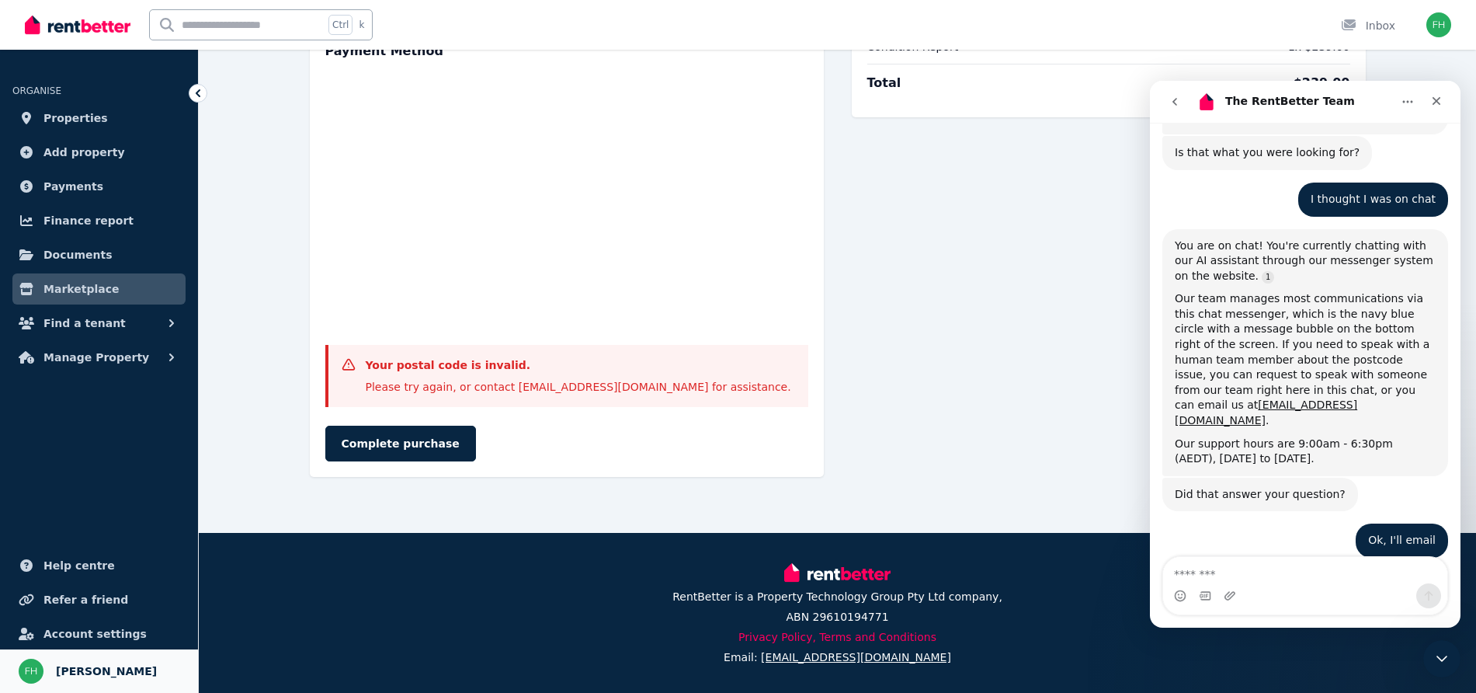
click at [77, 675] on span "[PERSON_NAME]" at bounding box center [106, 671] width 101 height 19
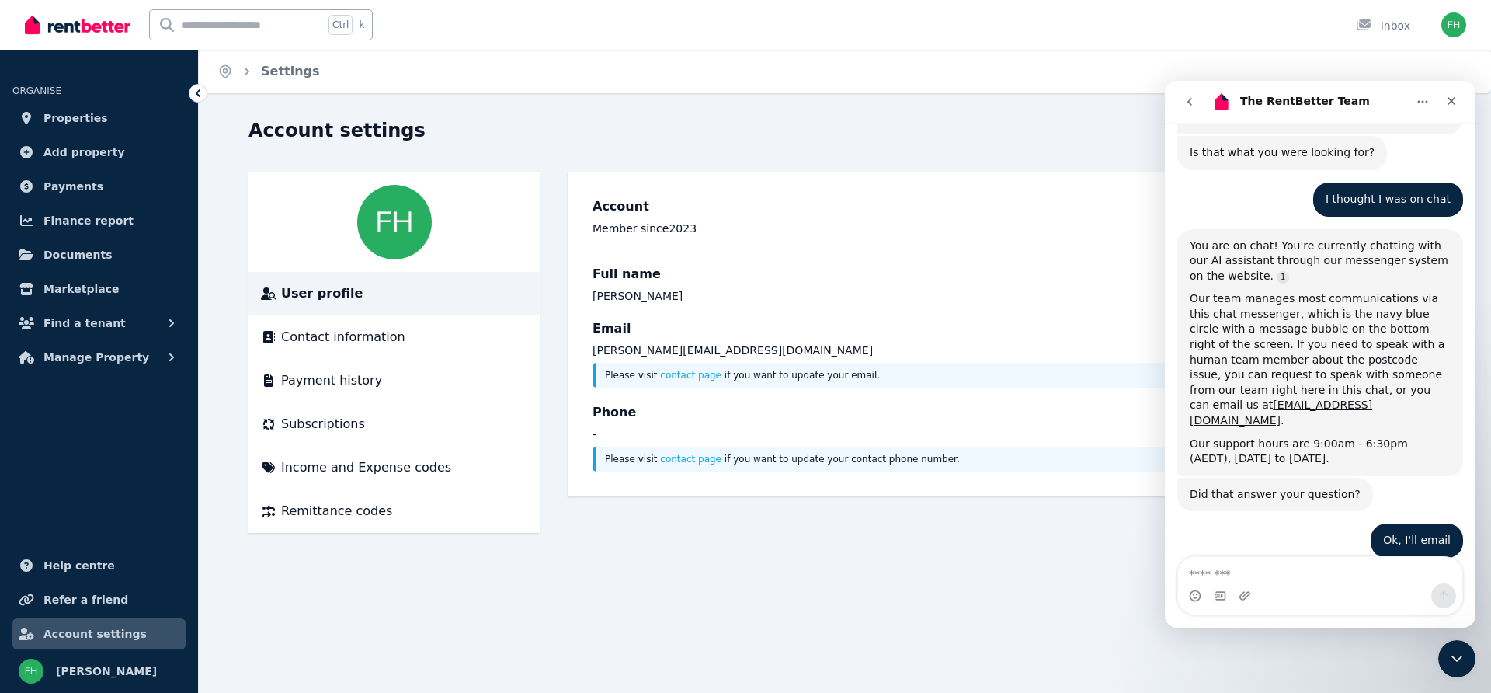
click at [89, 635] on span "Account settings" at bounding box center [94, 633] width 103 height 19
click at [78, 667] on span "[PERSON_NAME]" at bounding box center [106, 671] width 101 height 19
click at [323, 337] on span "Contact information" at bounding box center [343, 337] width 124 height 19
